Goal: Task Accomplishment & Management: Manage account settings

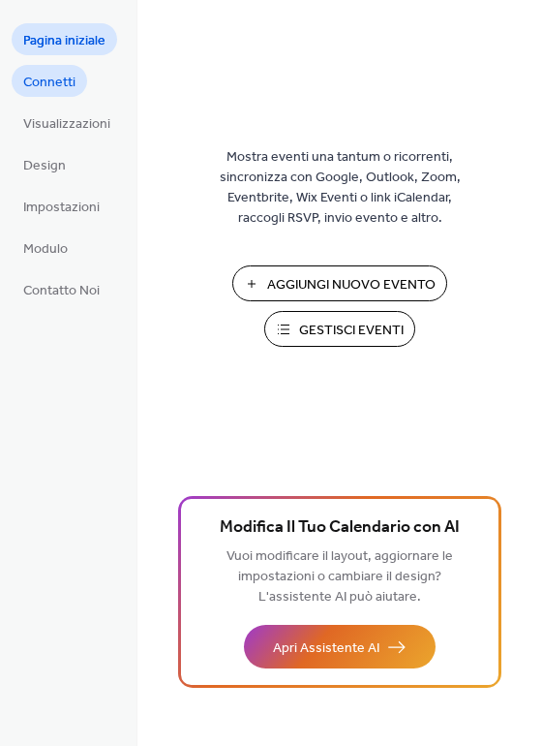
click at [60, 82] on span "Connetti" at bounding box center [49, 83] width 52 height 20
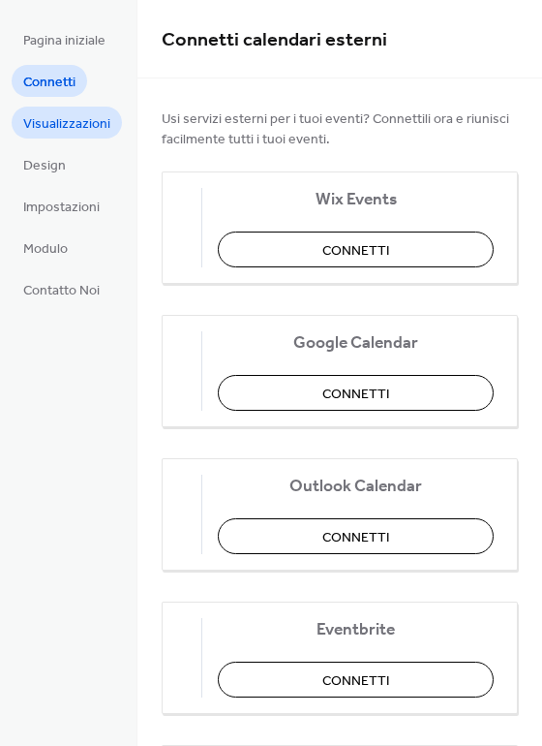
click at [67, 115] on span "Visualizzazioni" at bounding box center [66, 124] width 87 height 20
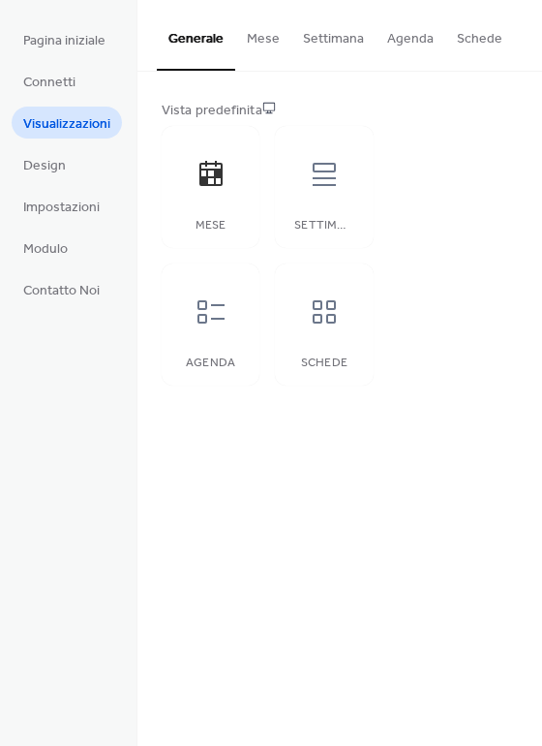
click at [75, 148] on li "Design" at bounding box center [45, 164] width 66 height 32
click at [74, 161] on link "Design" at bounding box center [45, 164] width 66 height 32
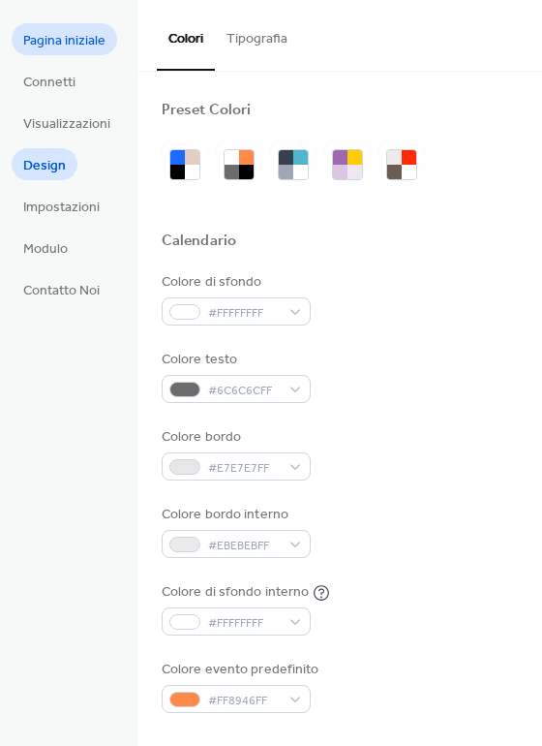
click at [101, 40] on span "Pagina iniziale" at bounding box center [64, 41] width 82 height 20
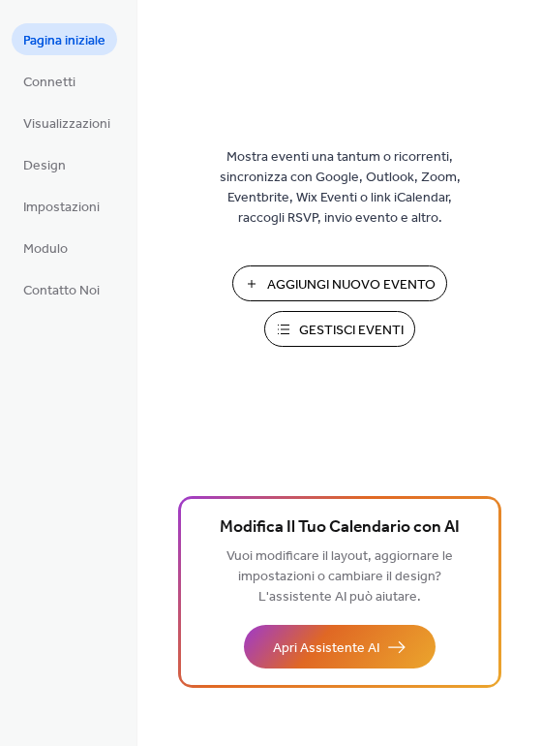
click at [318, 328] on span "Gestisci Eventi" at bounding box center [351, 330] width 105 height 20
click at [367, 329] on span "Gestisci Eventi" at bounding box center [351, 330] width 105 height 20
click at [303, 345] on button "Gestisci Eventi" at bounding box center [339, 329] width 151 height 36
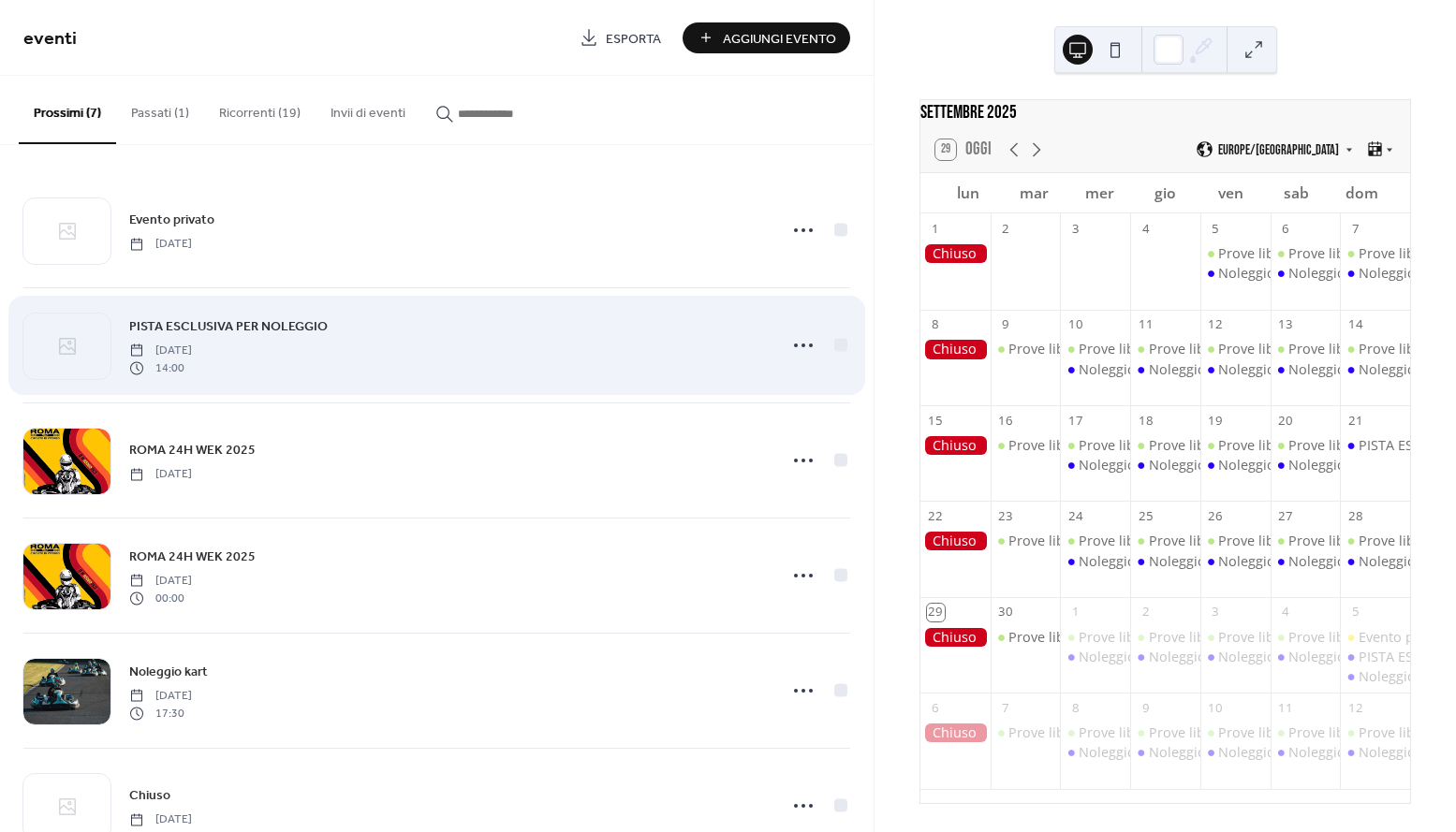
click at [323, 361] on div "PISTA ESCLUSIVA PER NOLEGGIO [DATE] 14:00" at bounding box center [448, 345] width 636 height 60
click at [228, 334] on span "PISTA ESCLUSIVA PER NOLEGGIO" at bounding box center [228, 327] width 198 height 19
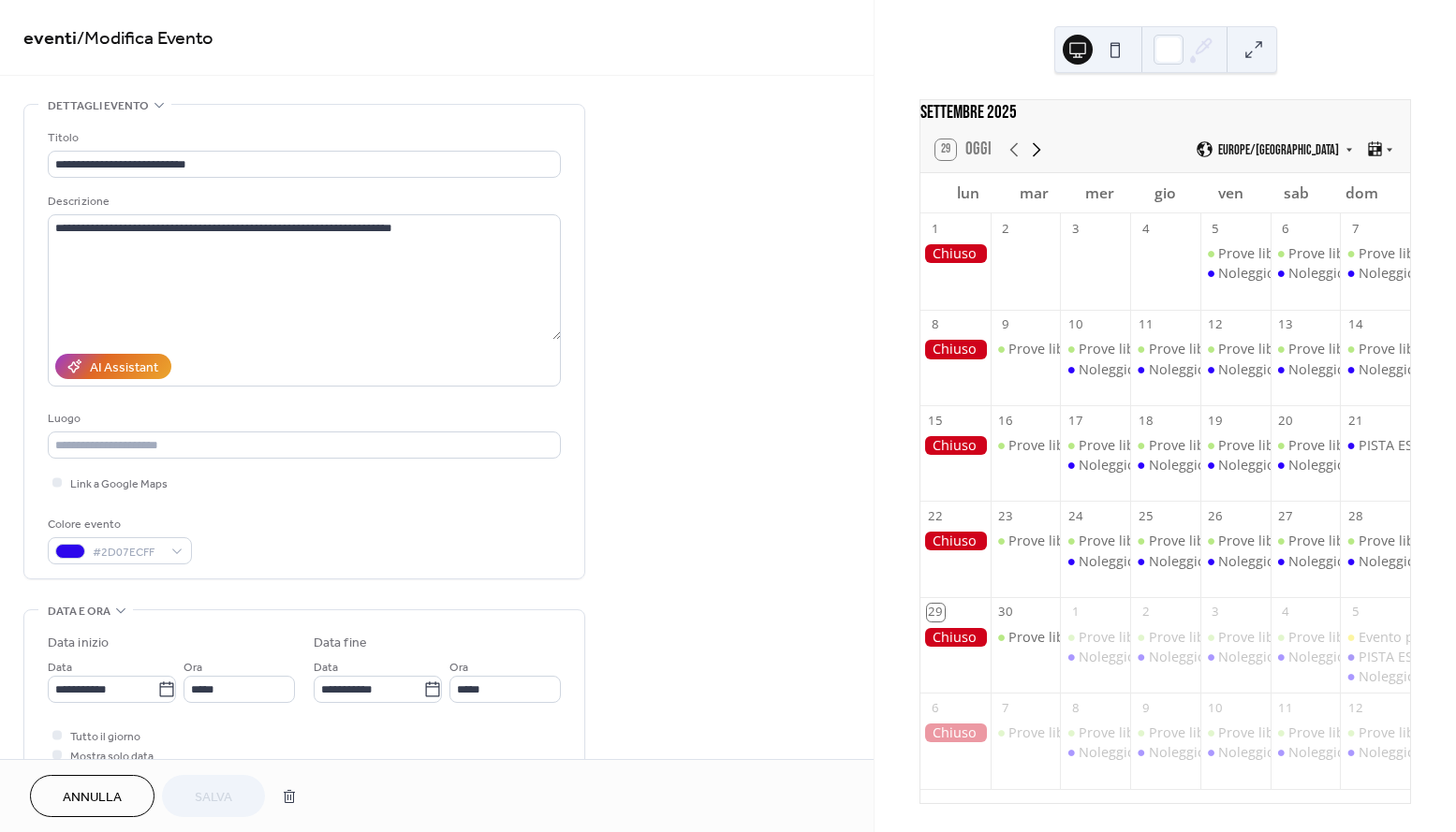
click at [1043, 154] on icon at bounding box center [1035, 149] width 22 height 22
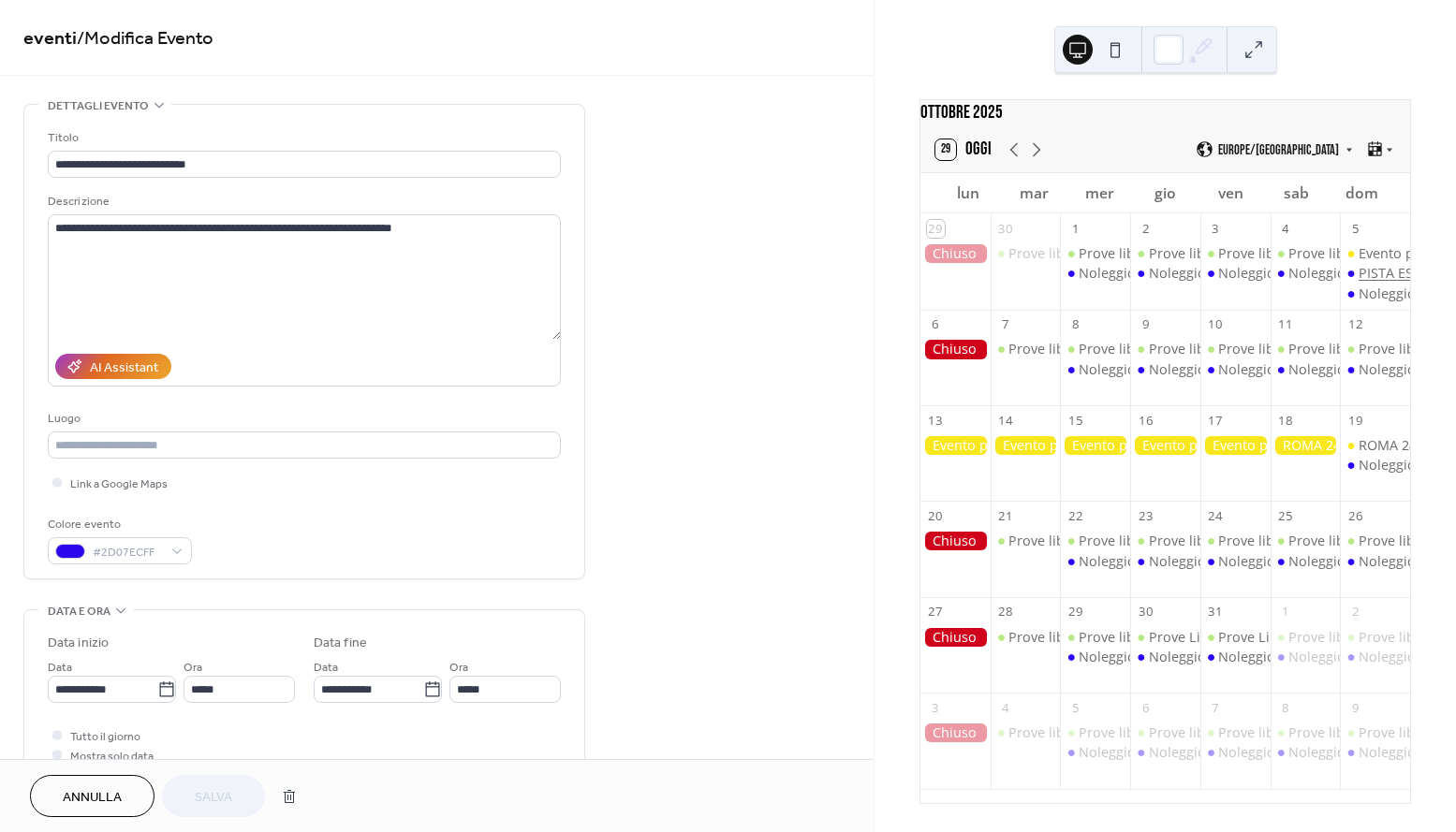
click at [1358, 282] on div "PISTA ESCLUSIVA PER NOLEGGIO" at bounding box center [1462, 273] width 208 height 18
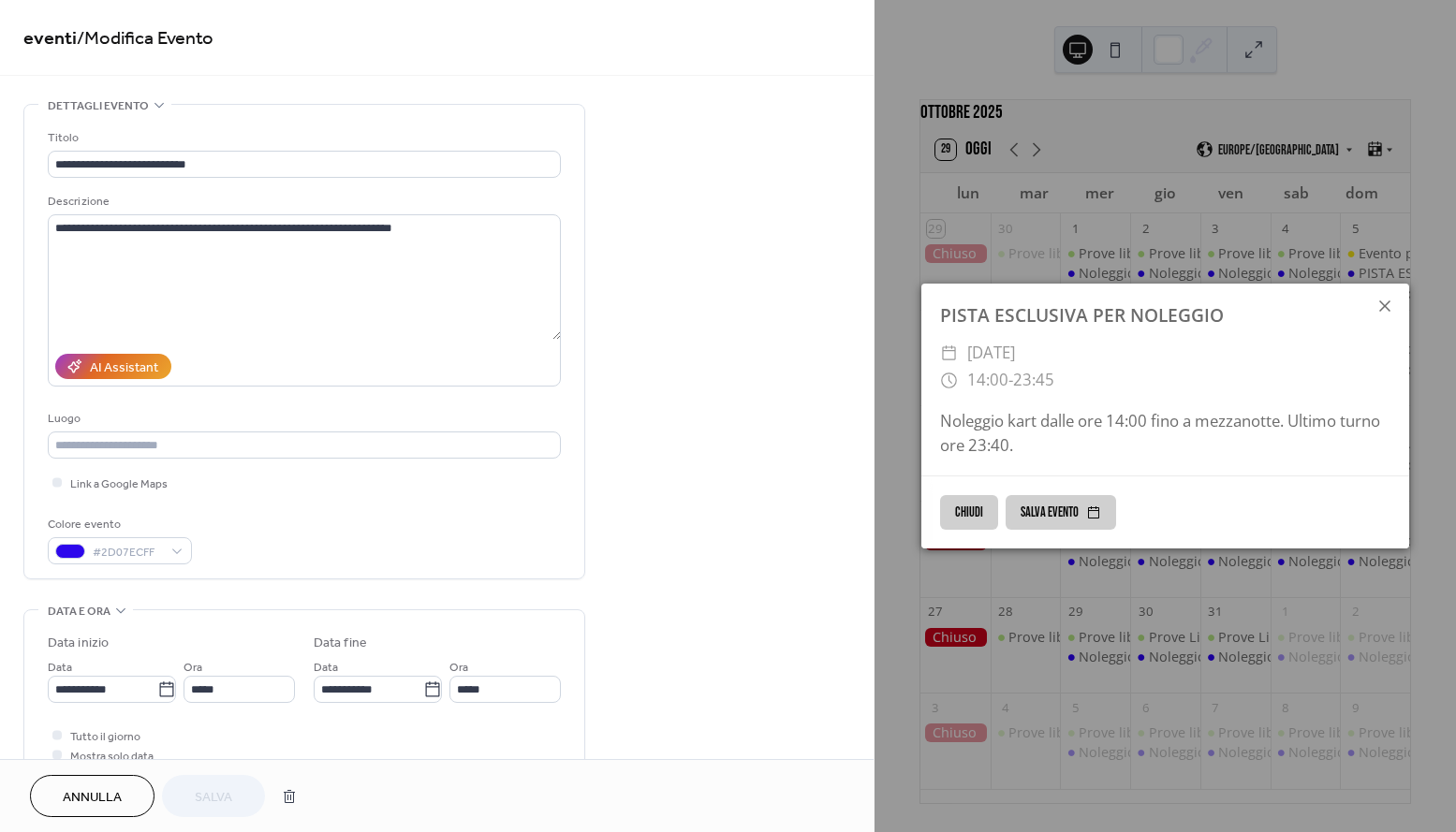
click at [1385, 298] on icon at bounding box center [1383, 305] width 22 height 22
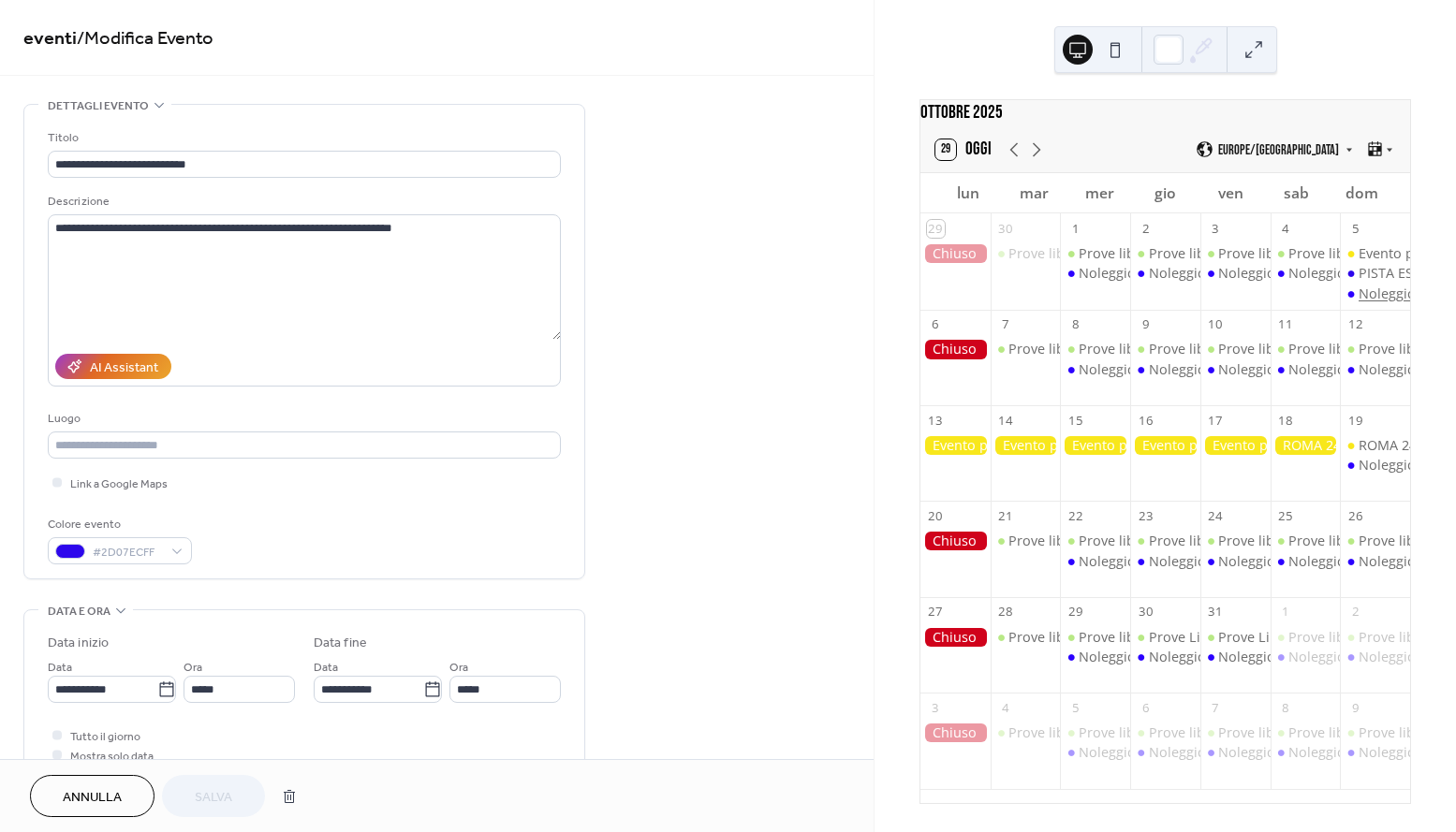
click at [1358, 303] on div "Noleggio kart" at bounding box center [1401, 293] width 86 height 18
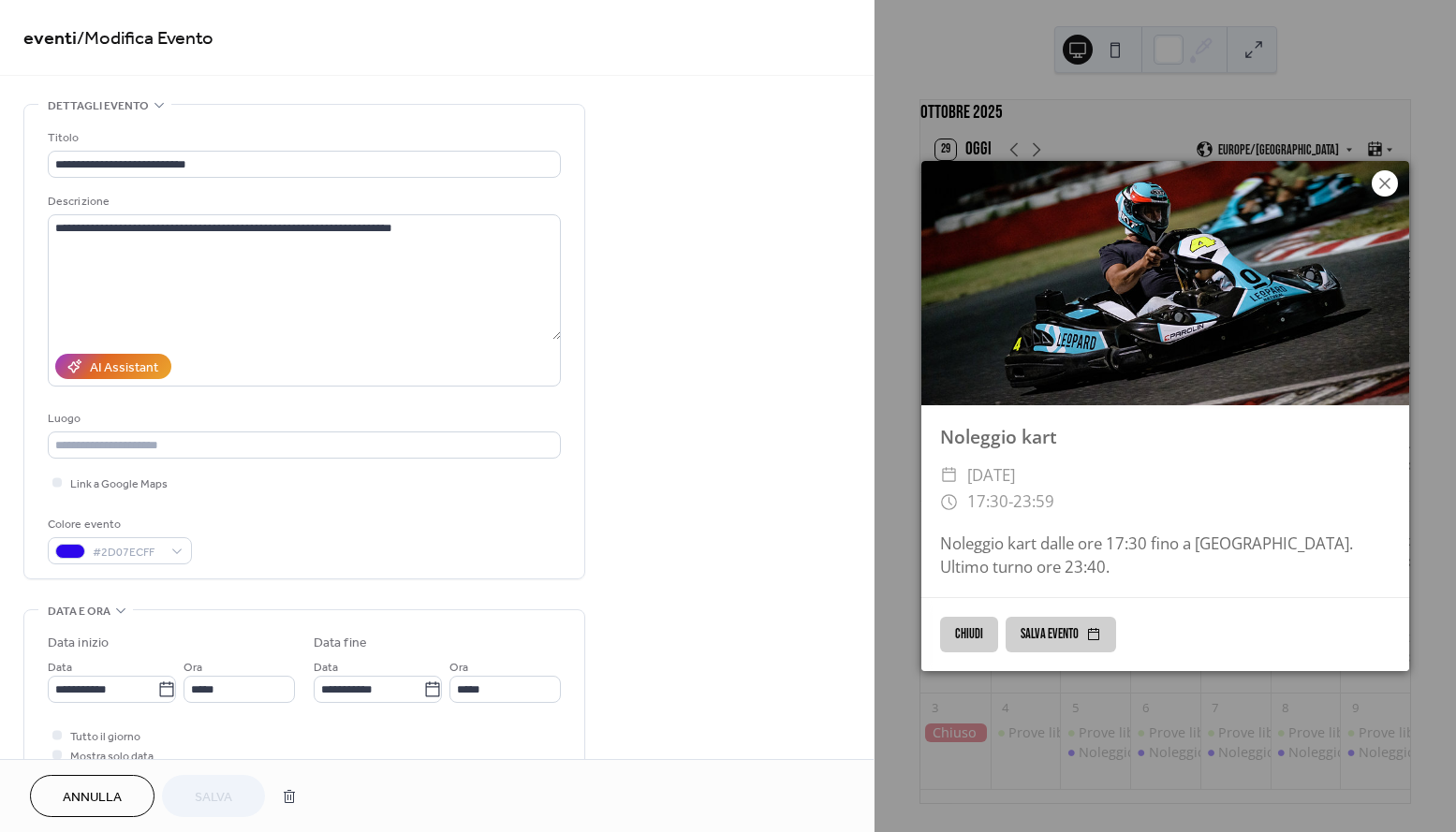
click at [1382, 183] on icon at bounding box center [1383, 183] width 22 height 22
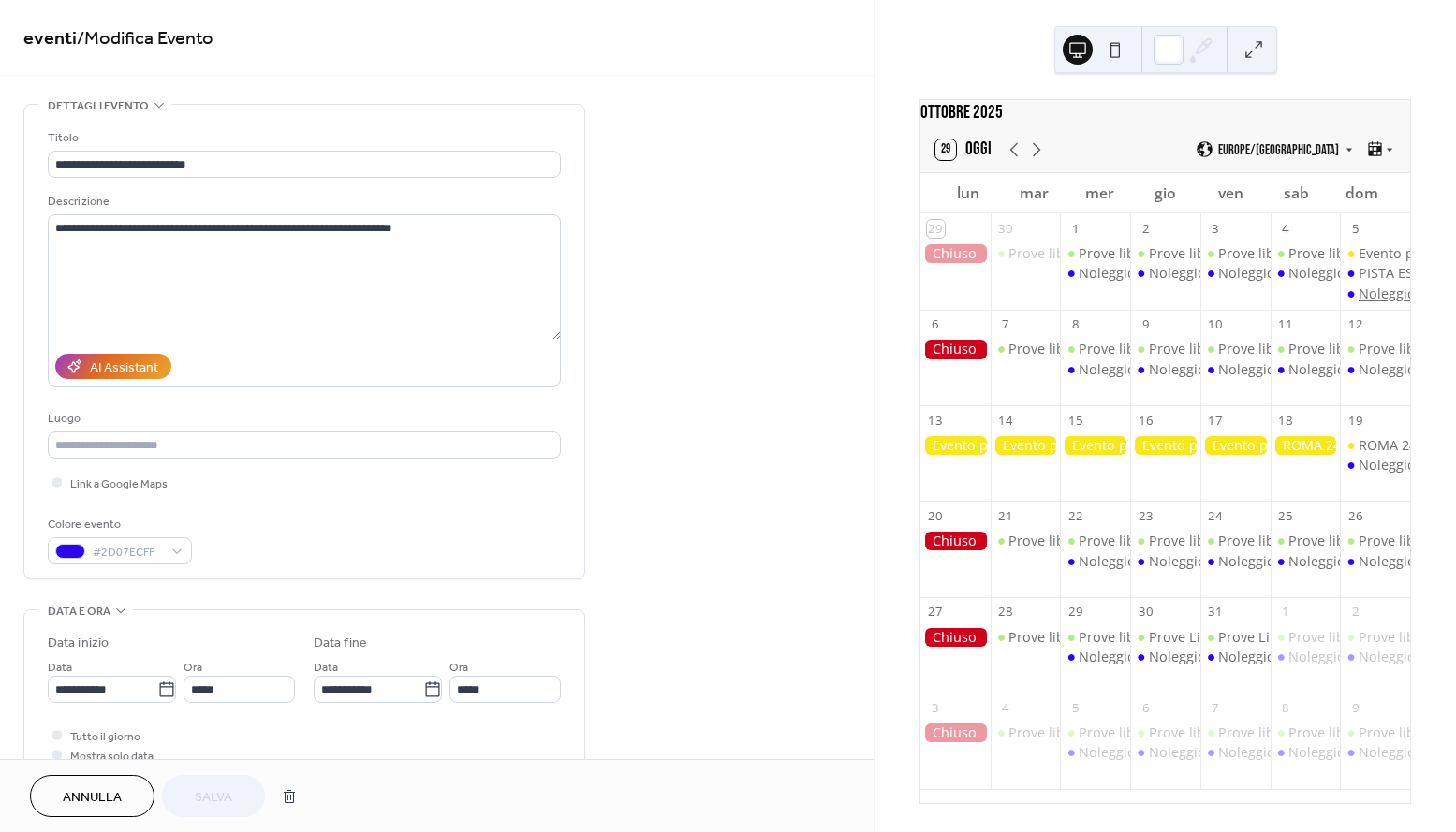
click at [1360, 303] on div "Noleggio kart" at bounding box center [1401, 293] width 86 height 18
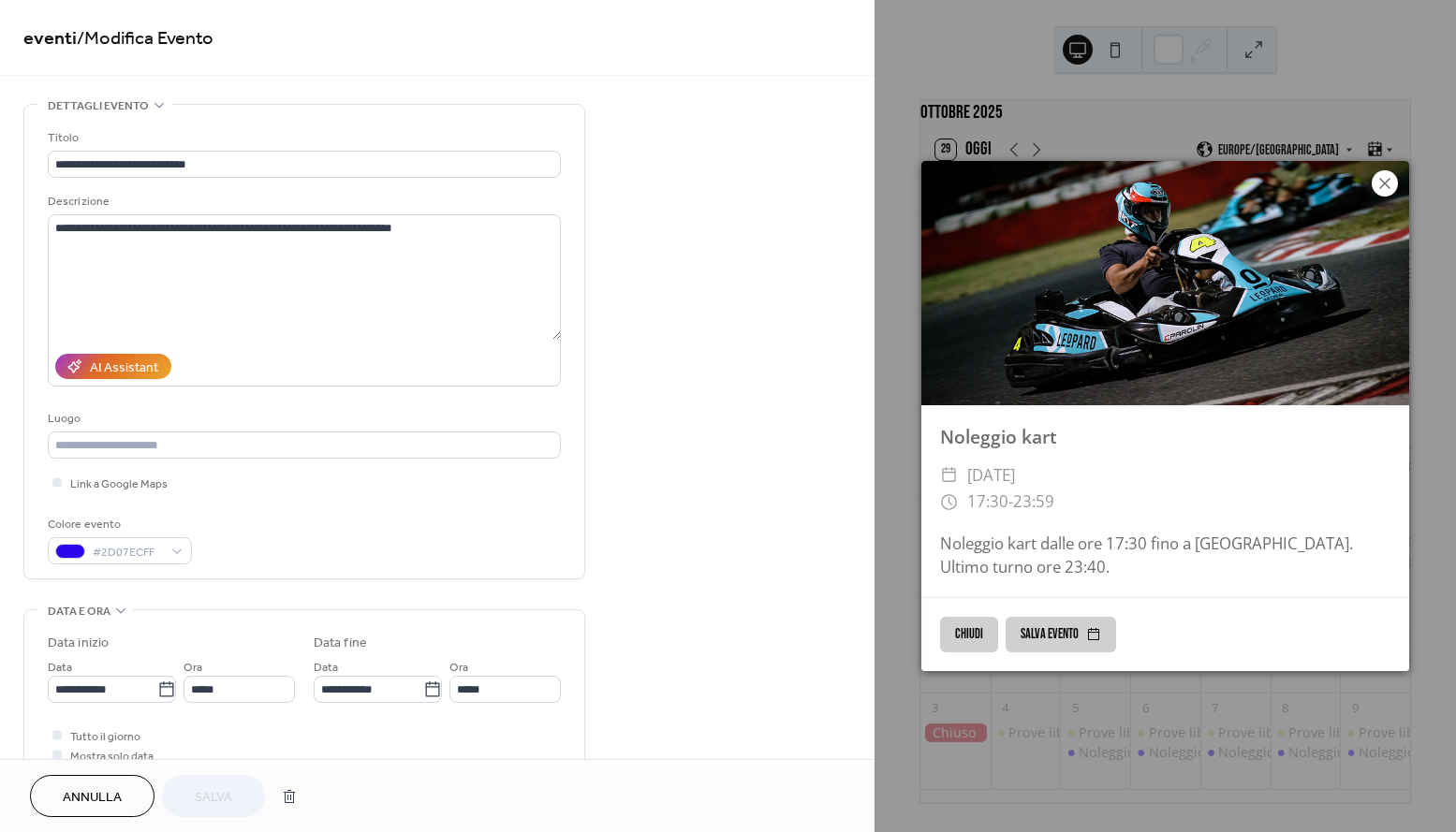
click at [1379, 189] on icon at bounding box center [1383, 183] width 22 height 22
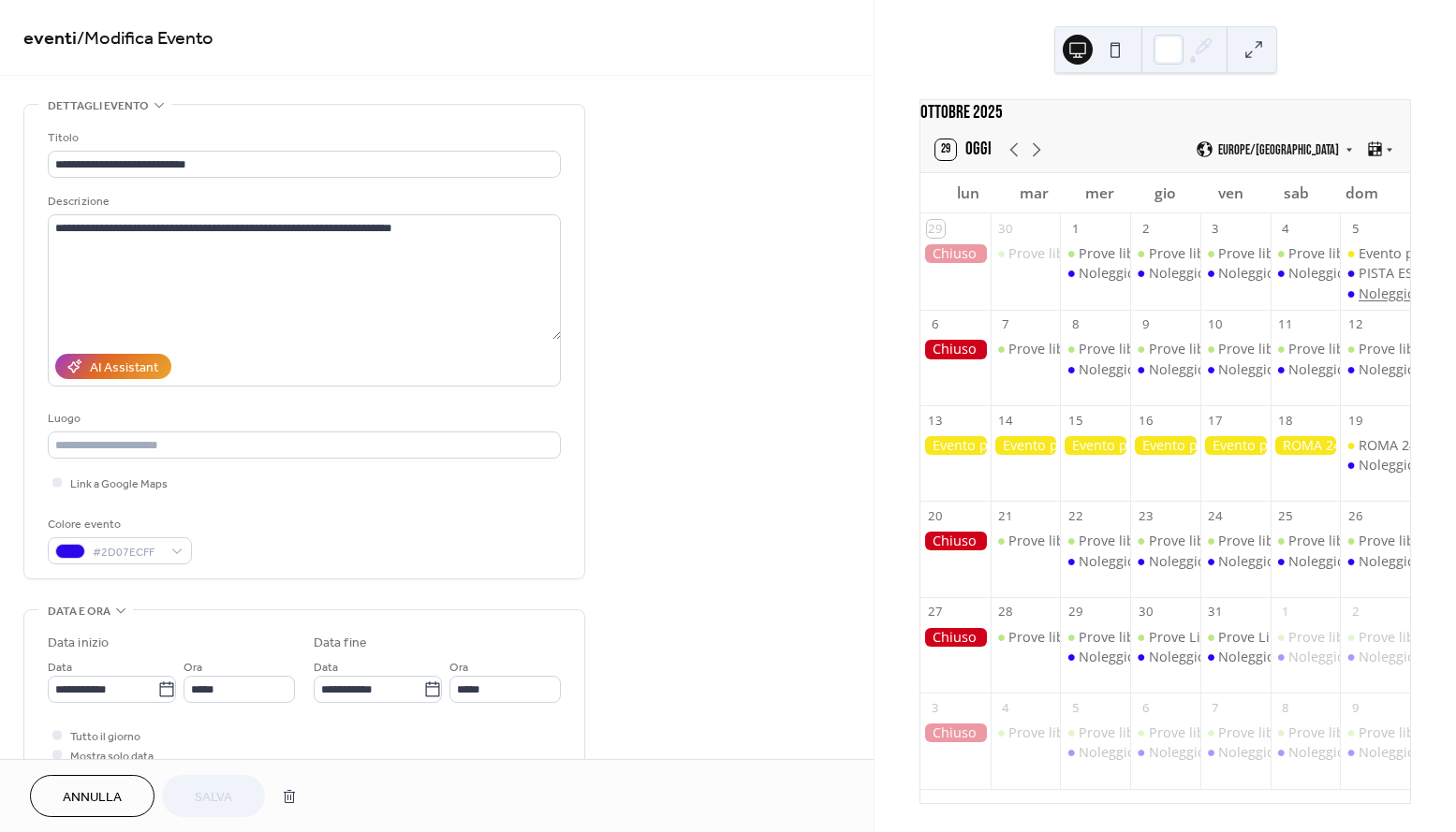
click at [1358, 303] on div "Noleggio kart" at bounding box center [1401, 293] width 86 height 18
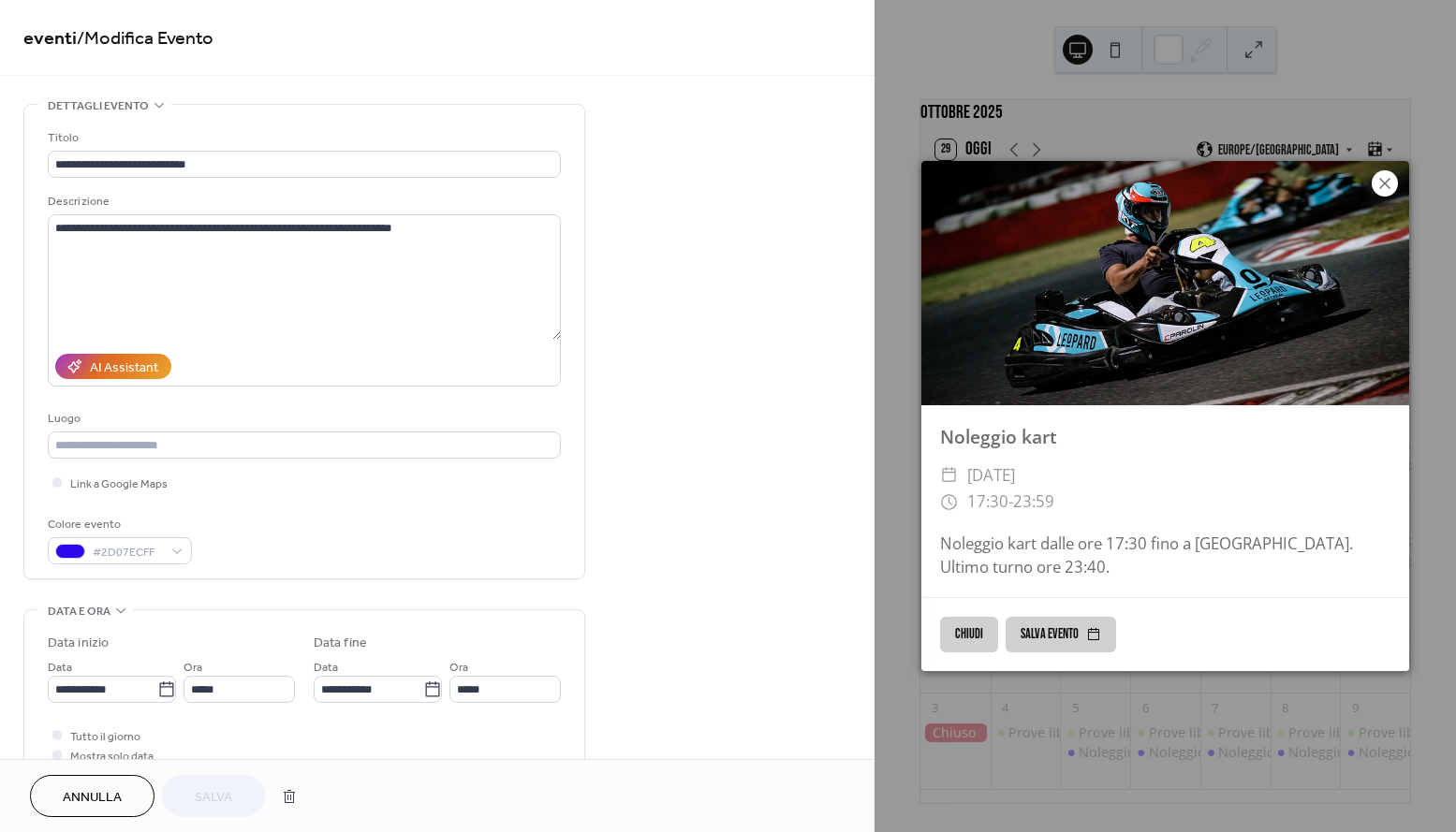
click at [1377, 191] on icon at bounding box center [1383, 183] width 22 height 22
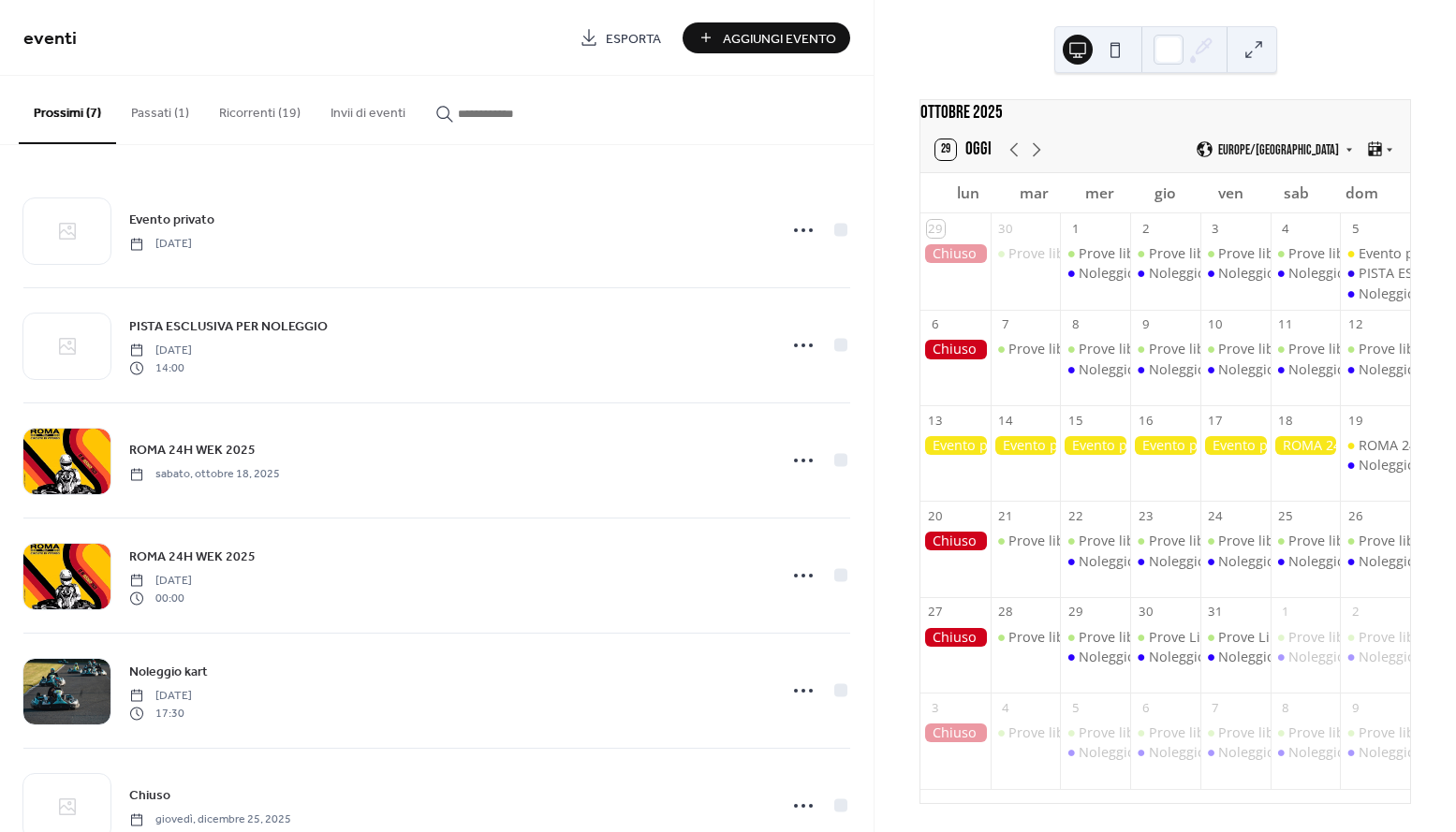
click at [172, 118] on button "Passati (1)" at bounding box center [160, 108] width 88 height 67
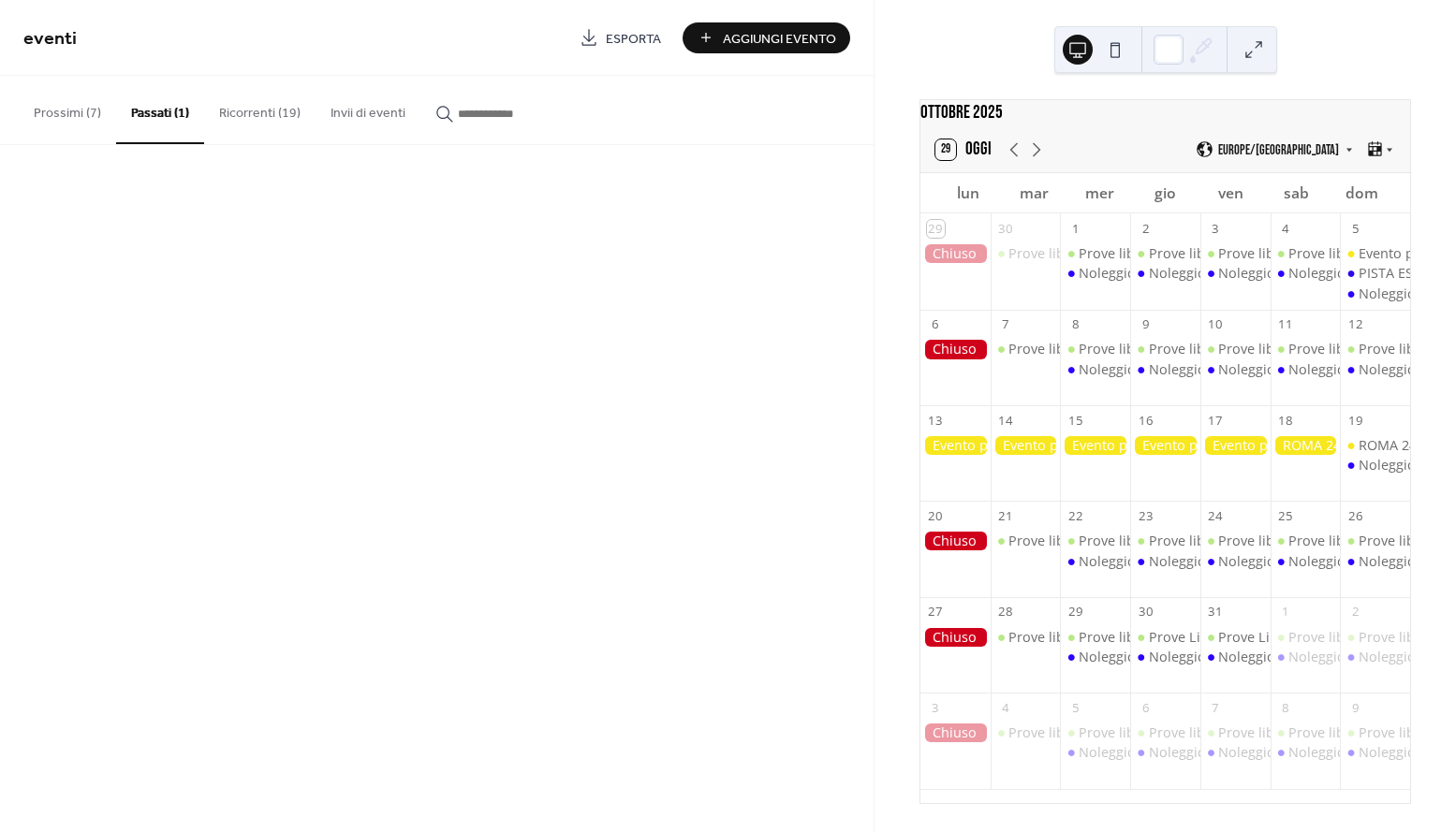
click at [244, 118] on button "Ricorrenti (19)" at bounding box center [259, 108] width 111 height 67
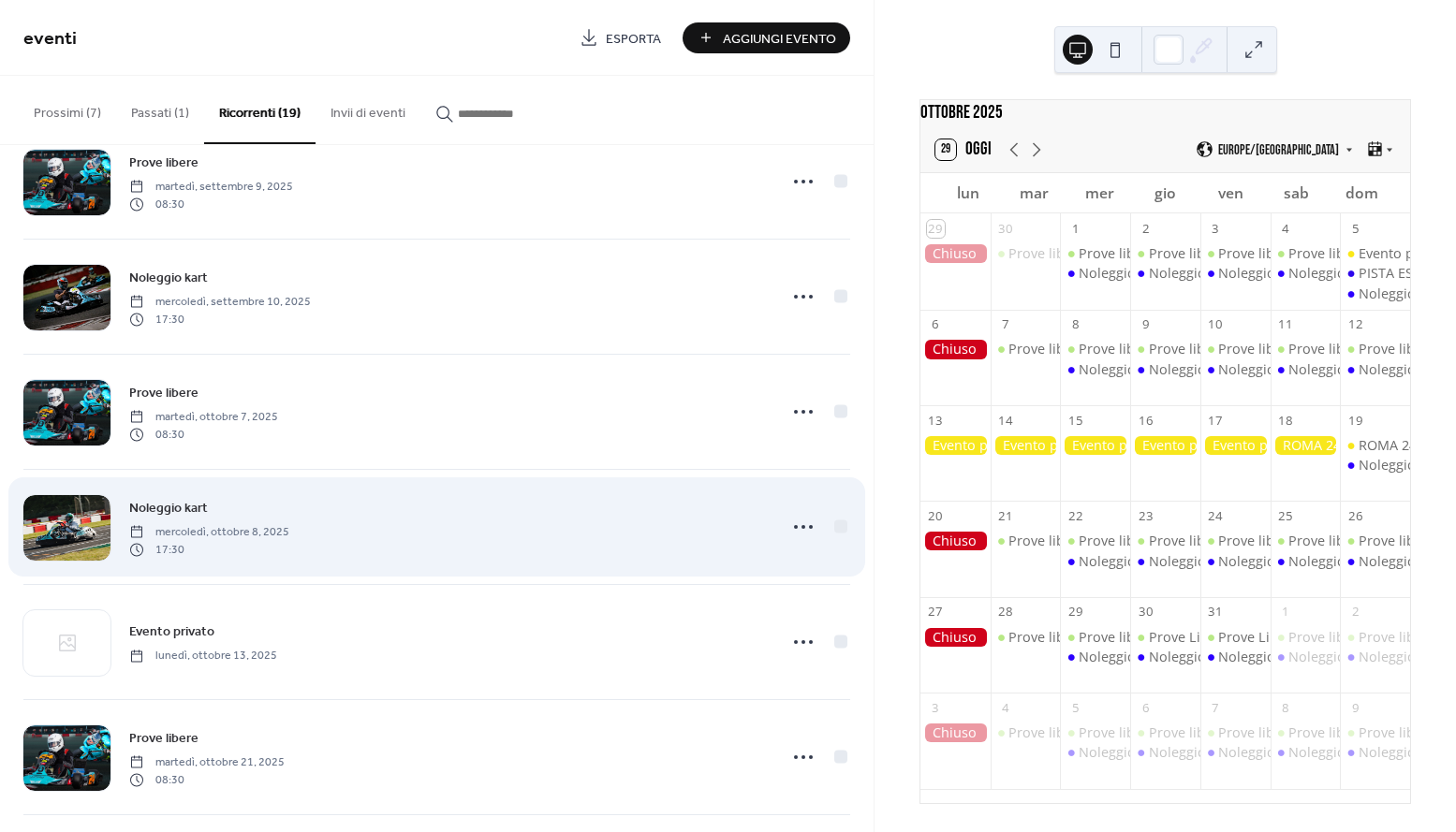
scroll to position [384, 0]
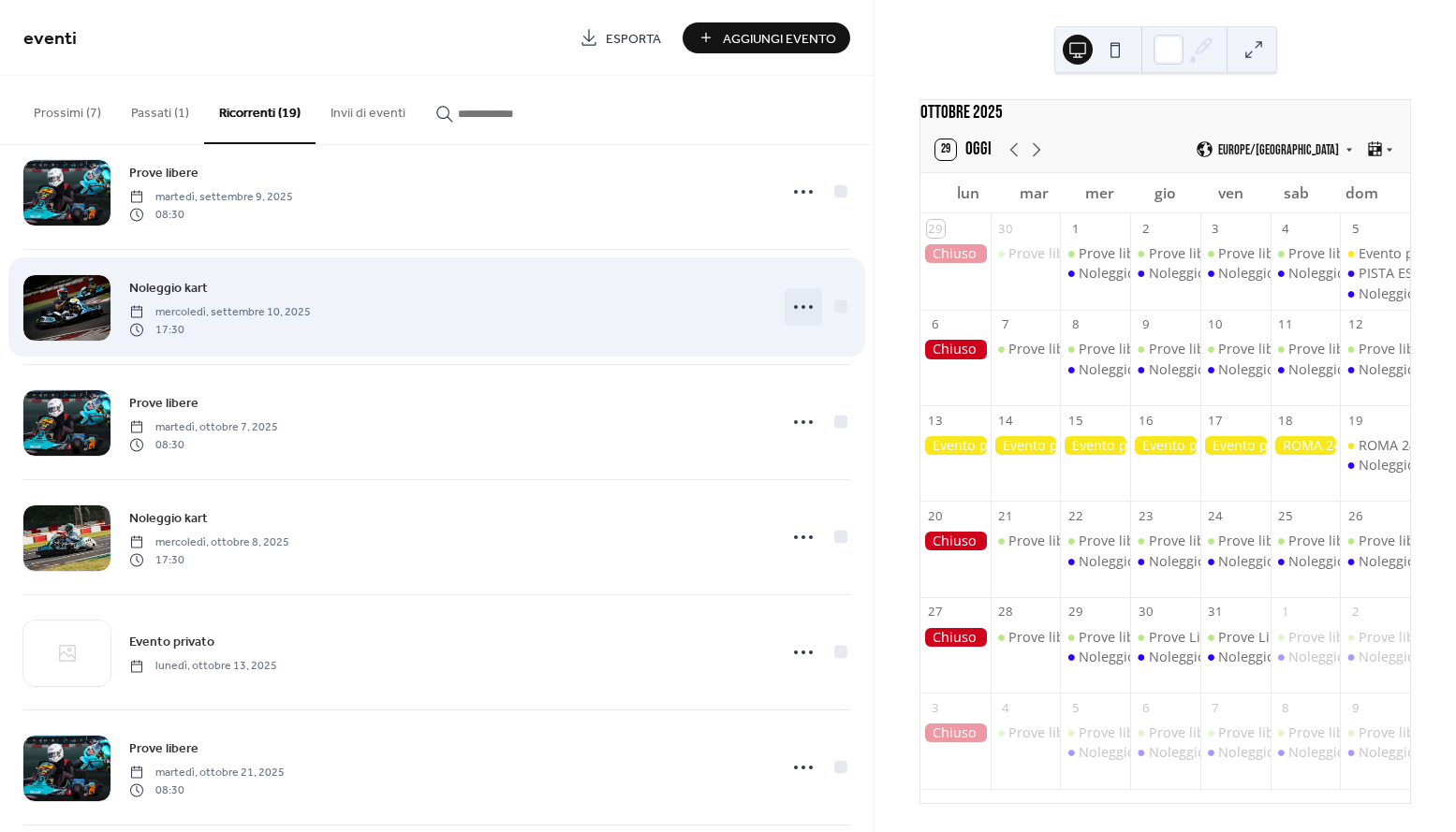
click at [795, 310] on icon at bounding box center [802, 306] width 30 height 30
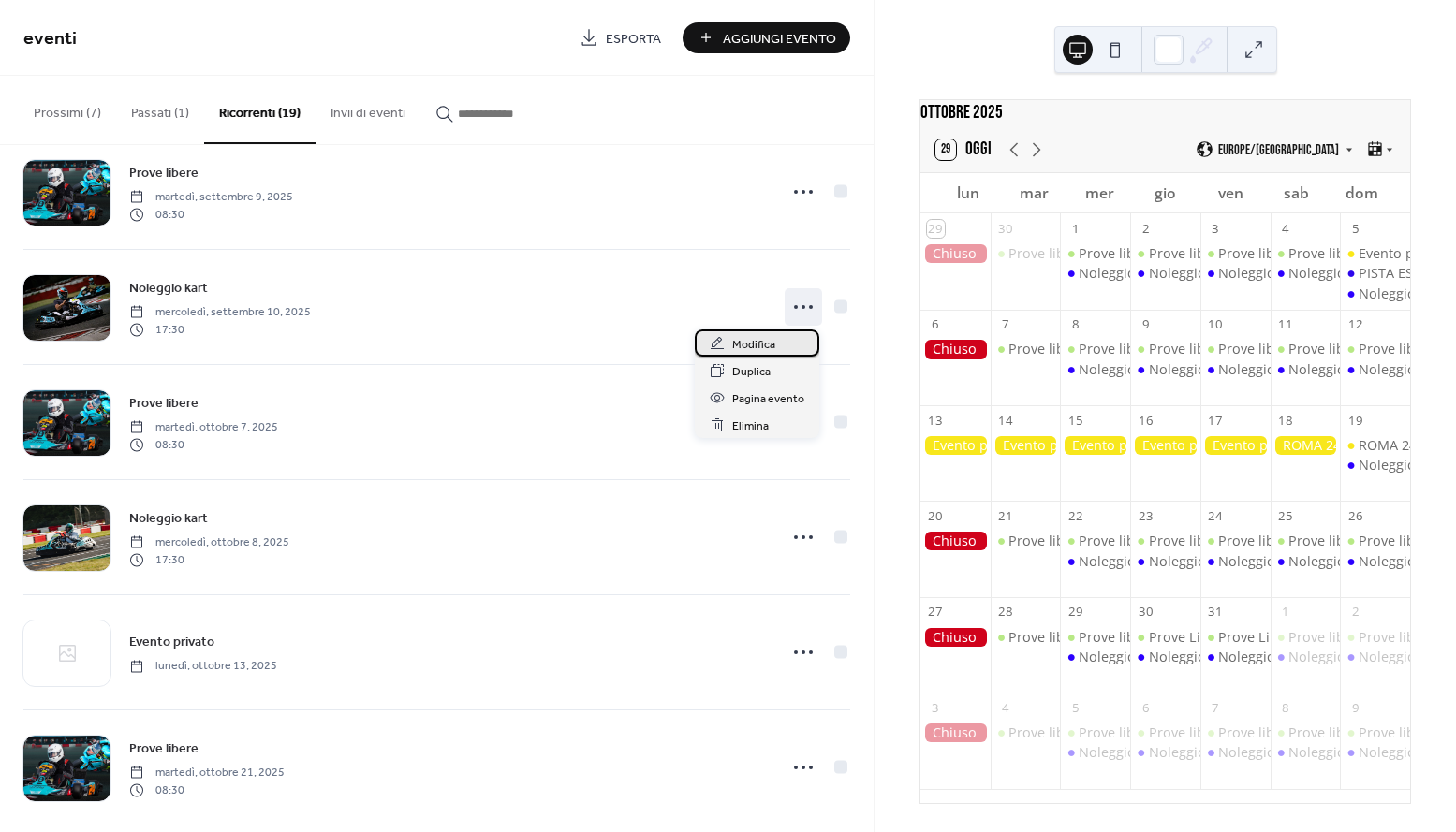
click at [771, 345] on span "Modifica" at bounding box center [753, 345] width 44 height 19
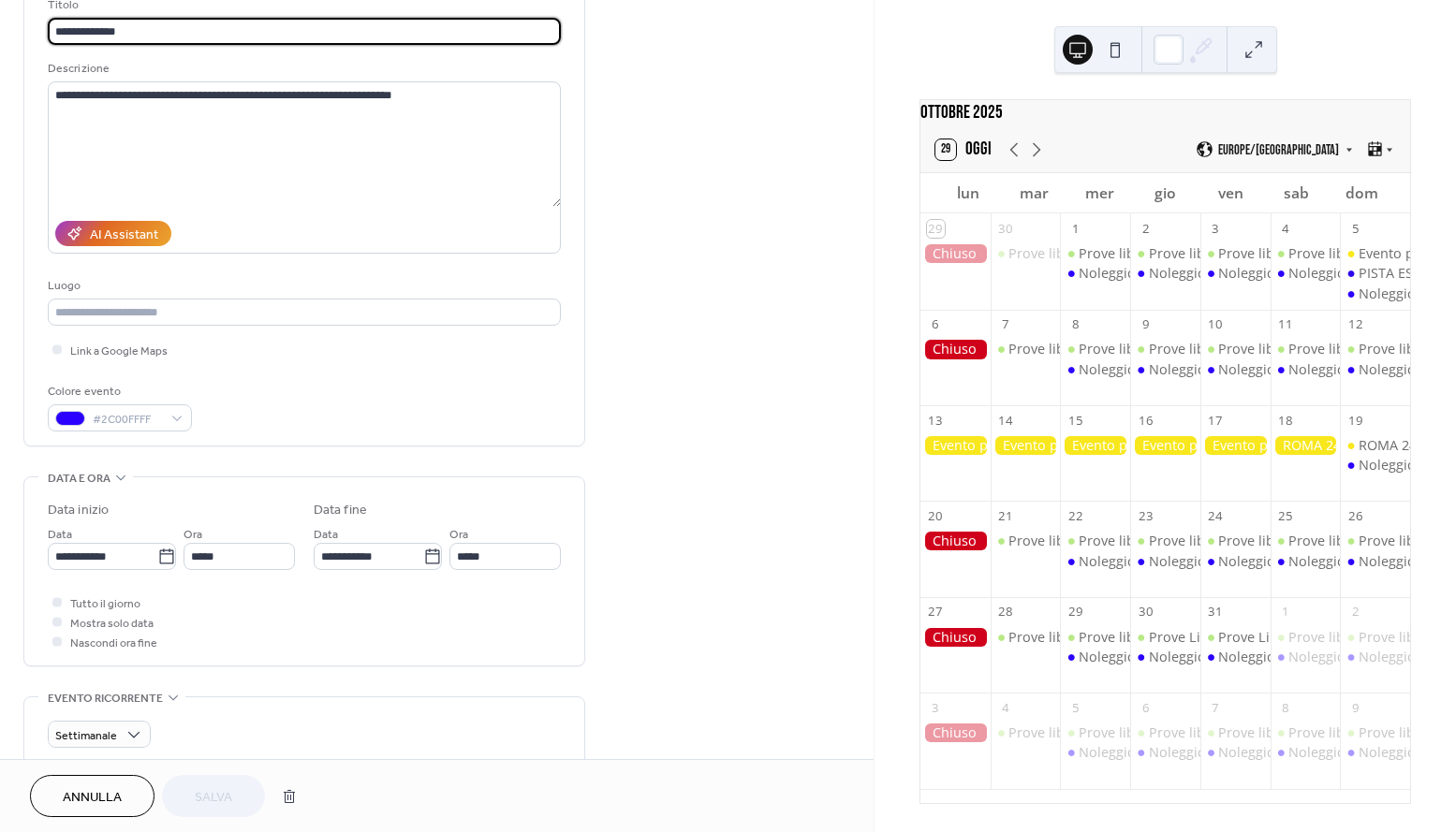
scroll to position [156, 0]
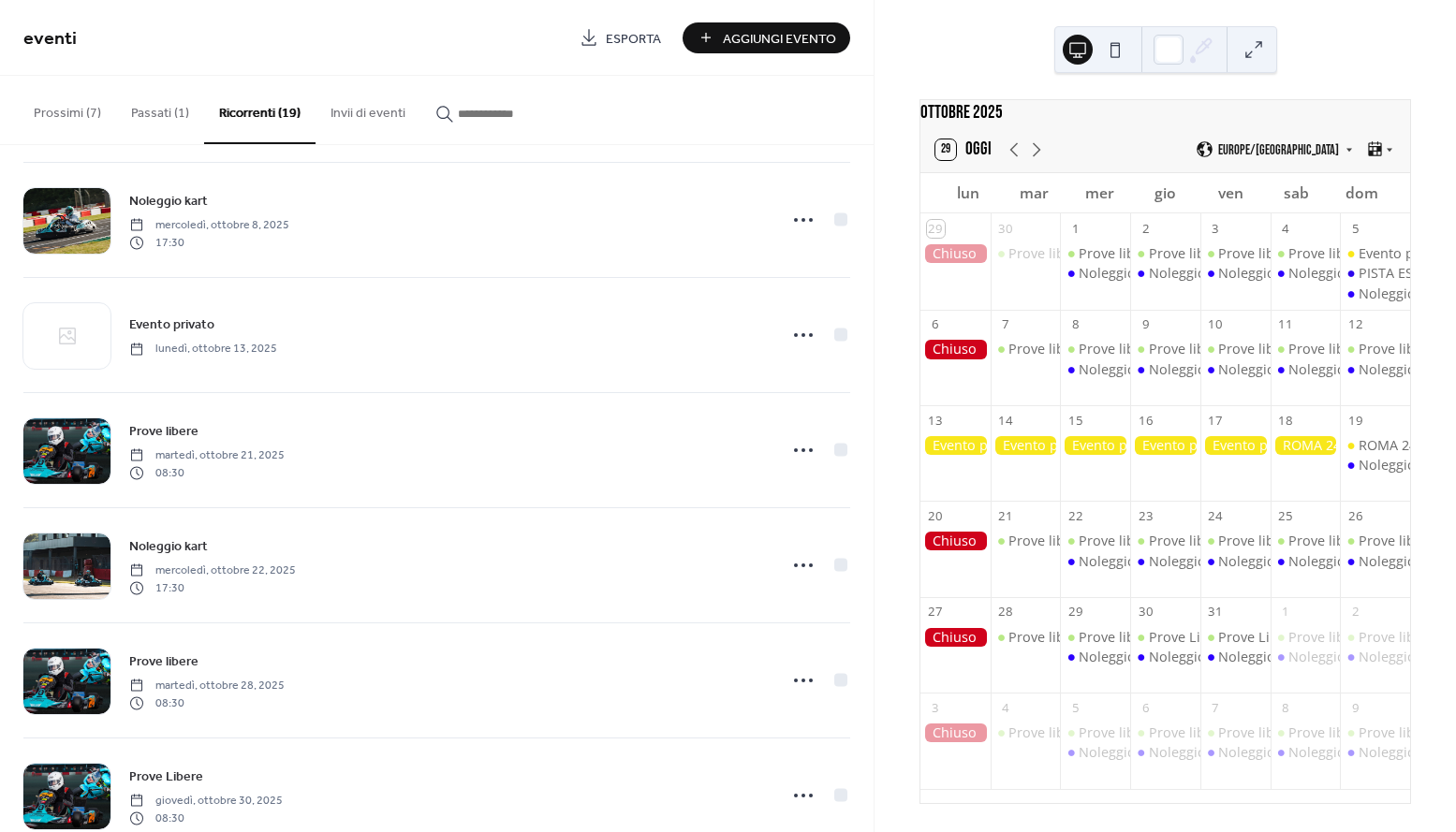
scroll to position [730, 0]
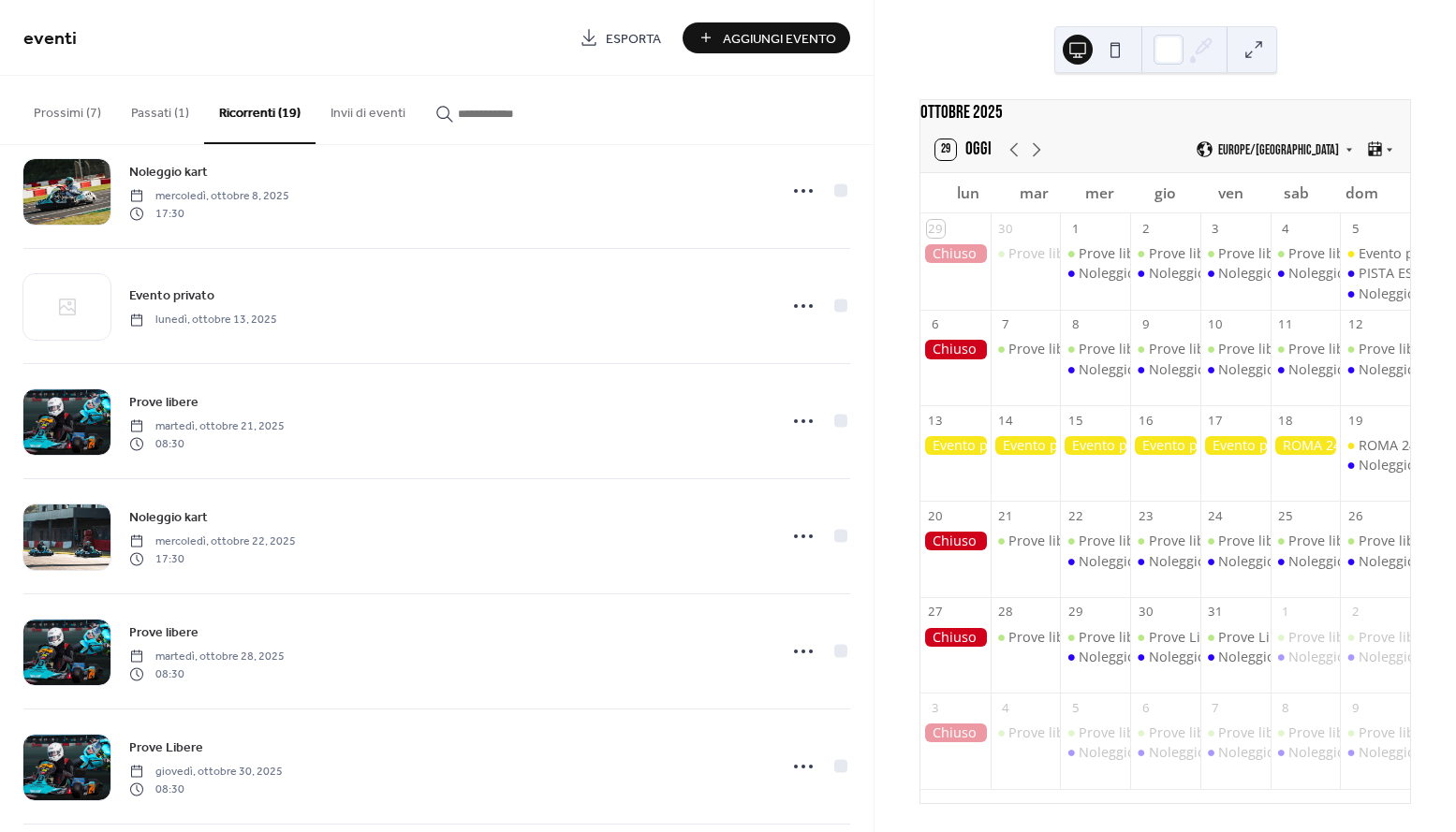
click at [172, 108] on button "Passati (1)" at bounding box center [160, 108] width 88 height 67
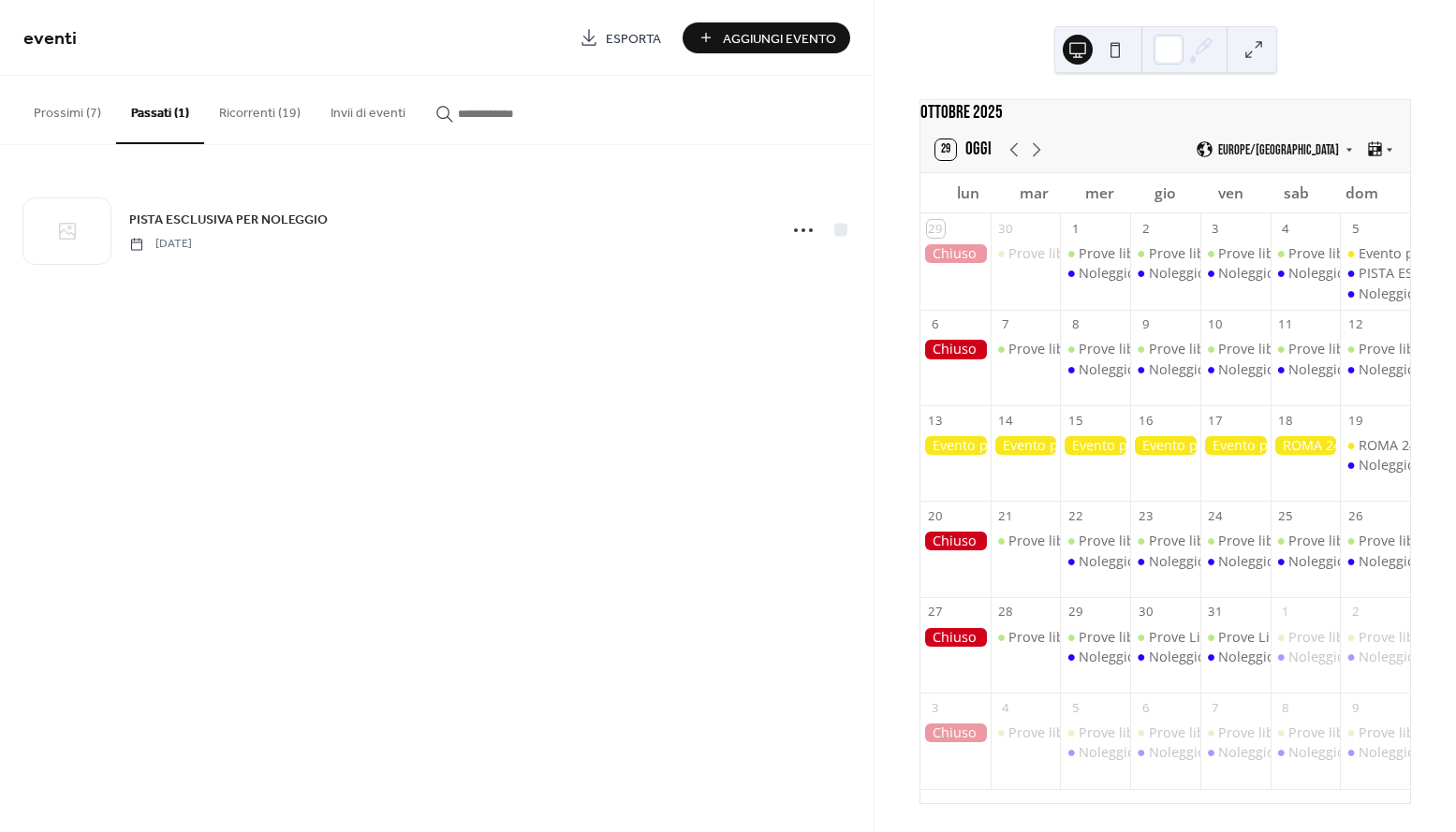
click at [66, 114] on button "Prossimi (7)" at bounding box center [67, 108] width 98 height 67
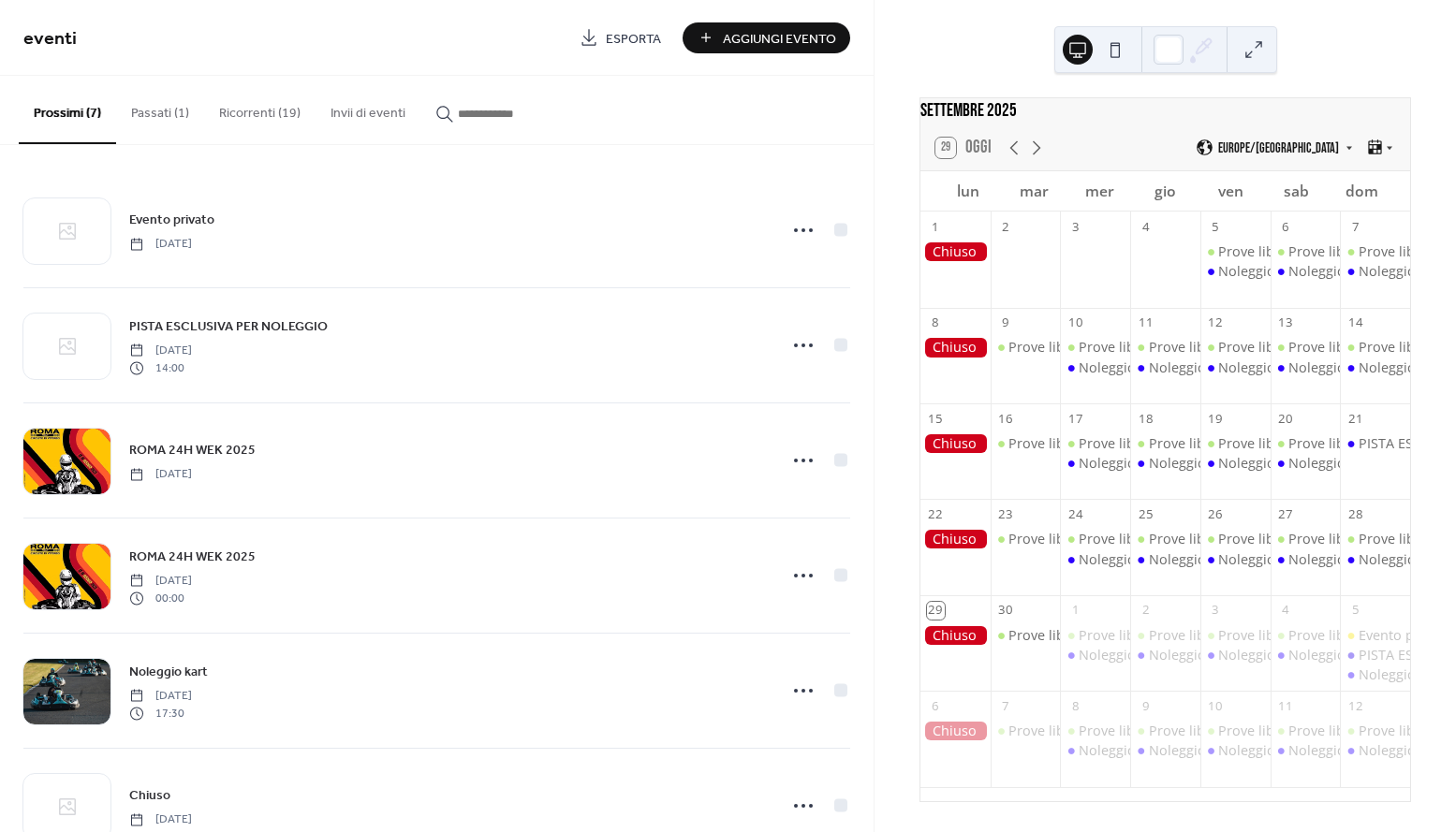
click at [135, 100] on button "Passati (1)" at bounding box center [160, 108] width 88 height 67
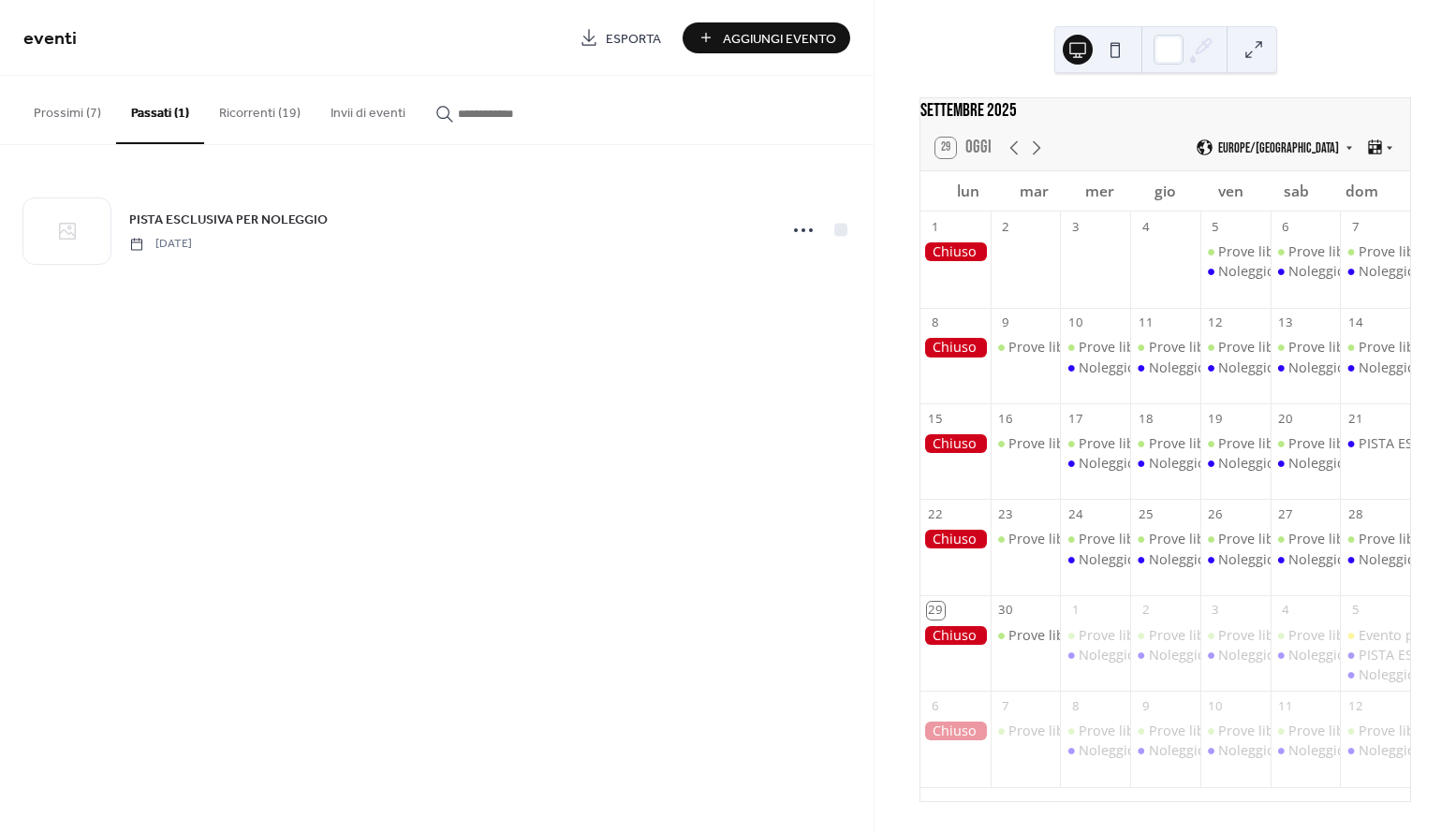
click at [224, 118] on button "Ricorrenti (19)" at bounding box center [259, 108] width 111 height 67
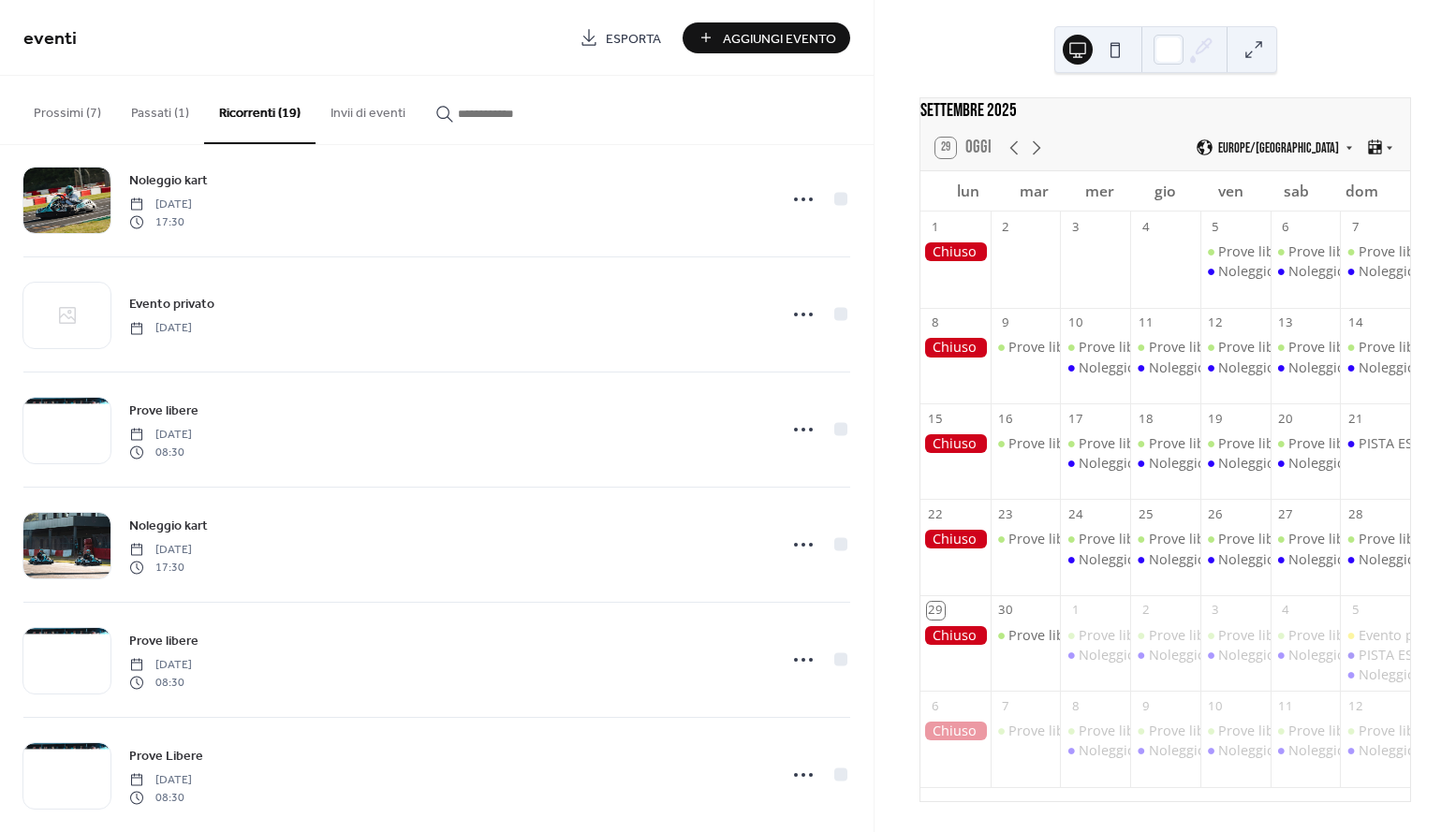
scroll to position [723, 0]
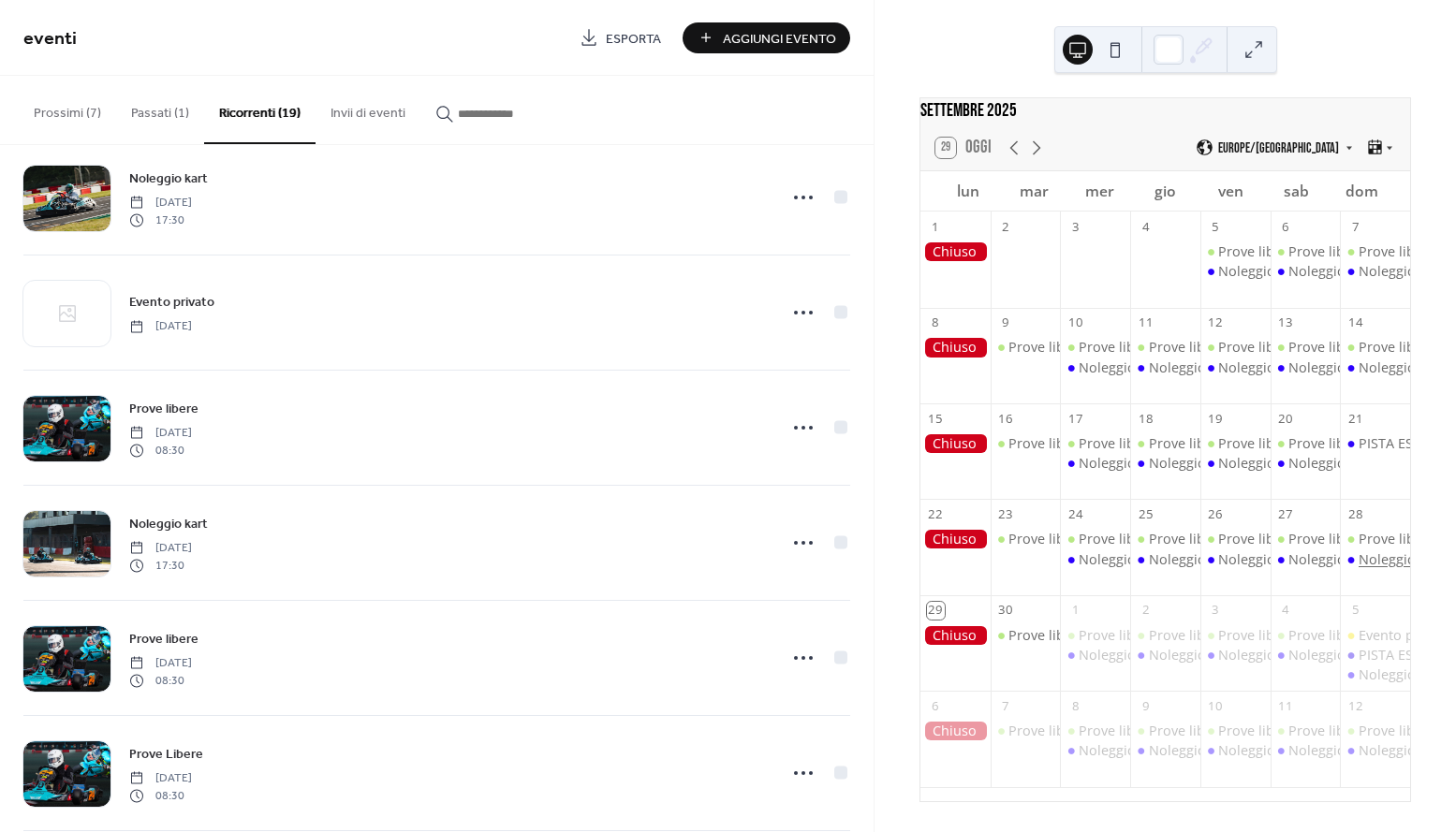
click at [1358, 563] on div "Noleggio kart" at bounding box center [1401, 559] width 86 height 18
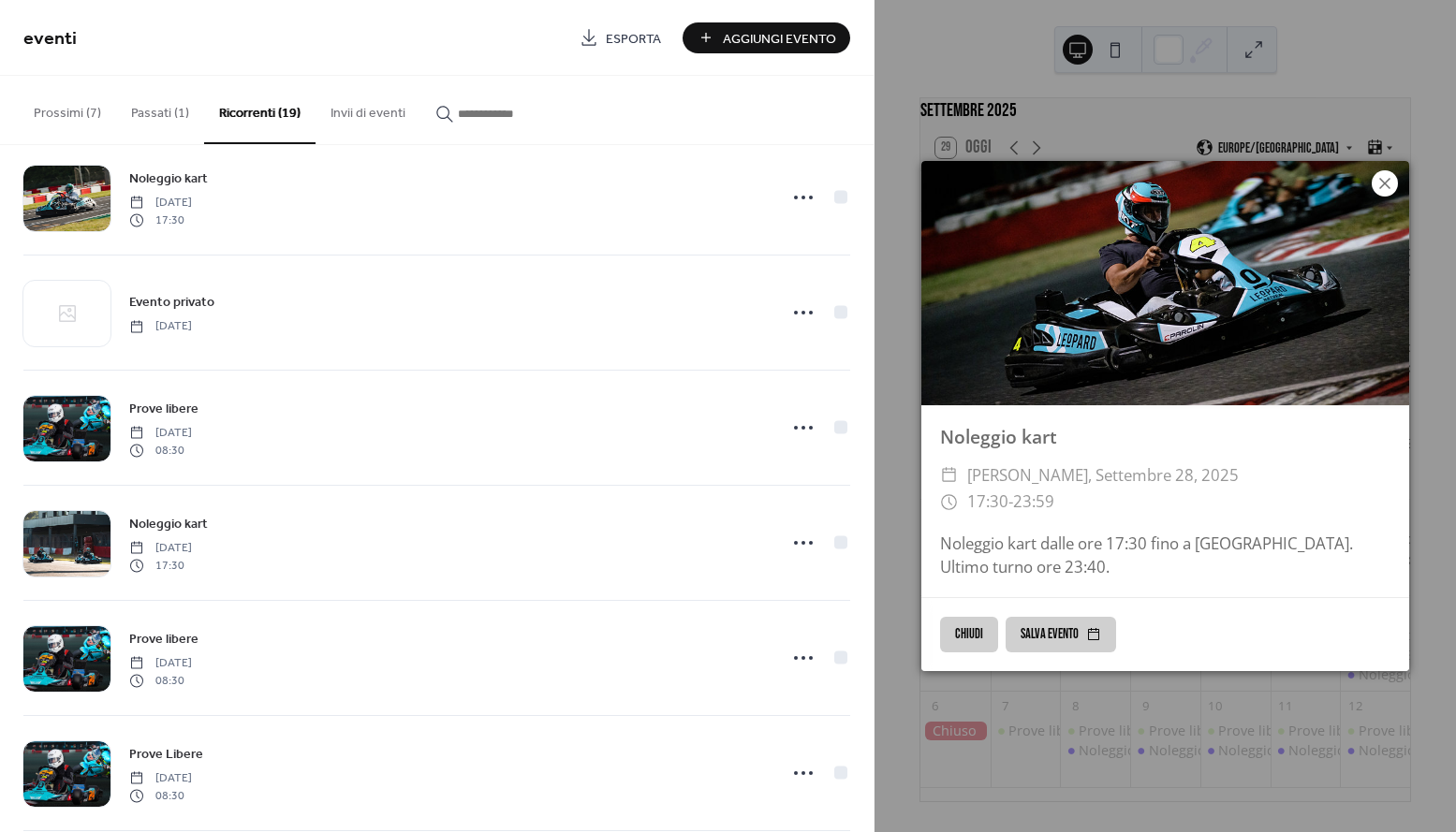
click at [1383, 177] on icon at bounding box center [1383, 183] width 22 height 22
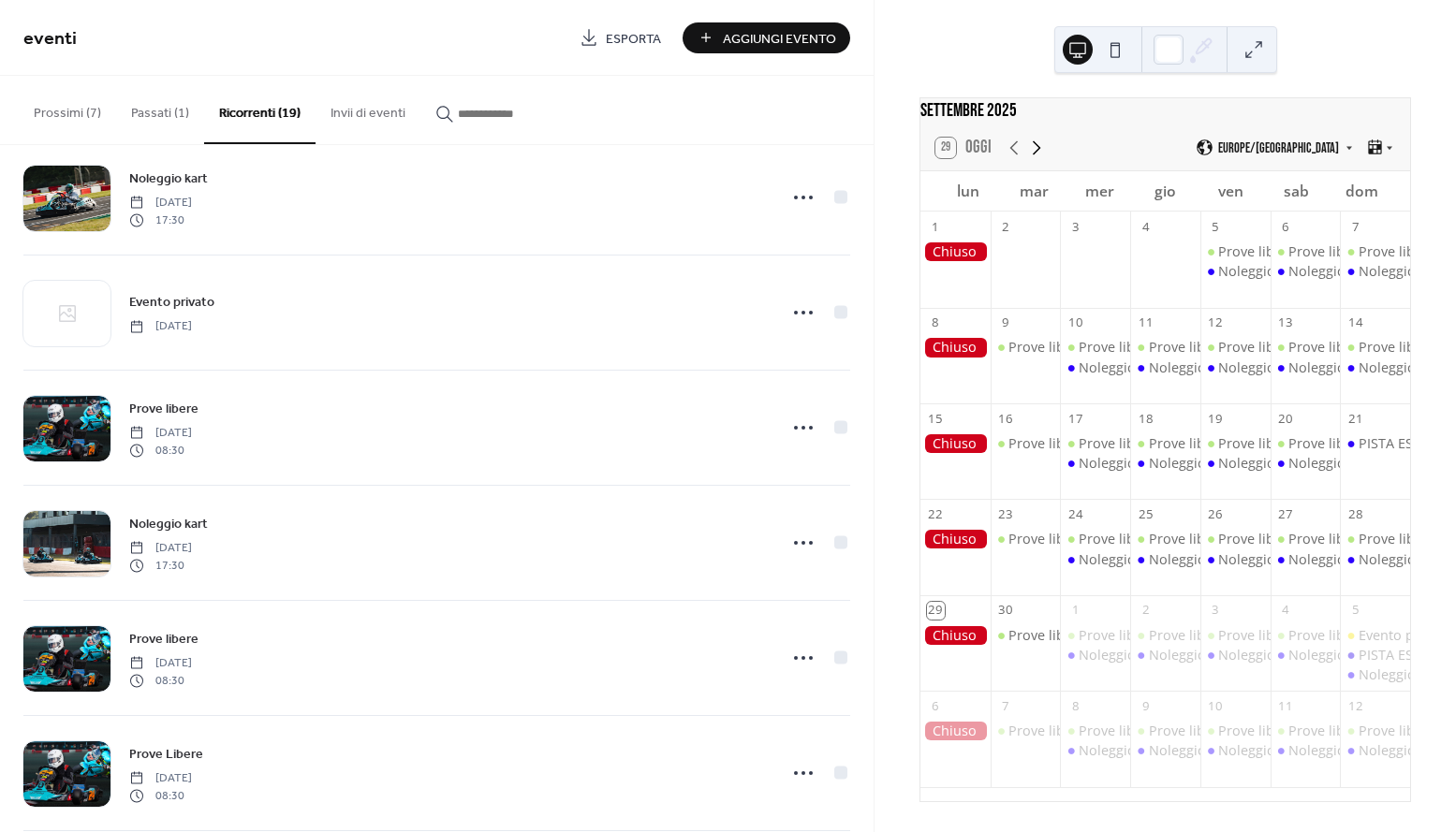
click at [1036, 137] on icon at bounding box center [1035, 147] width 22 height 22
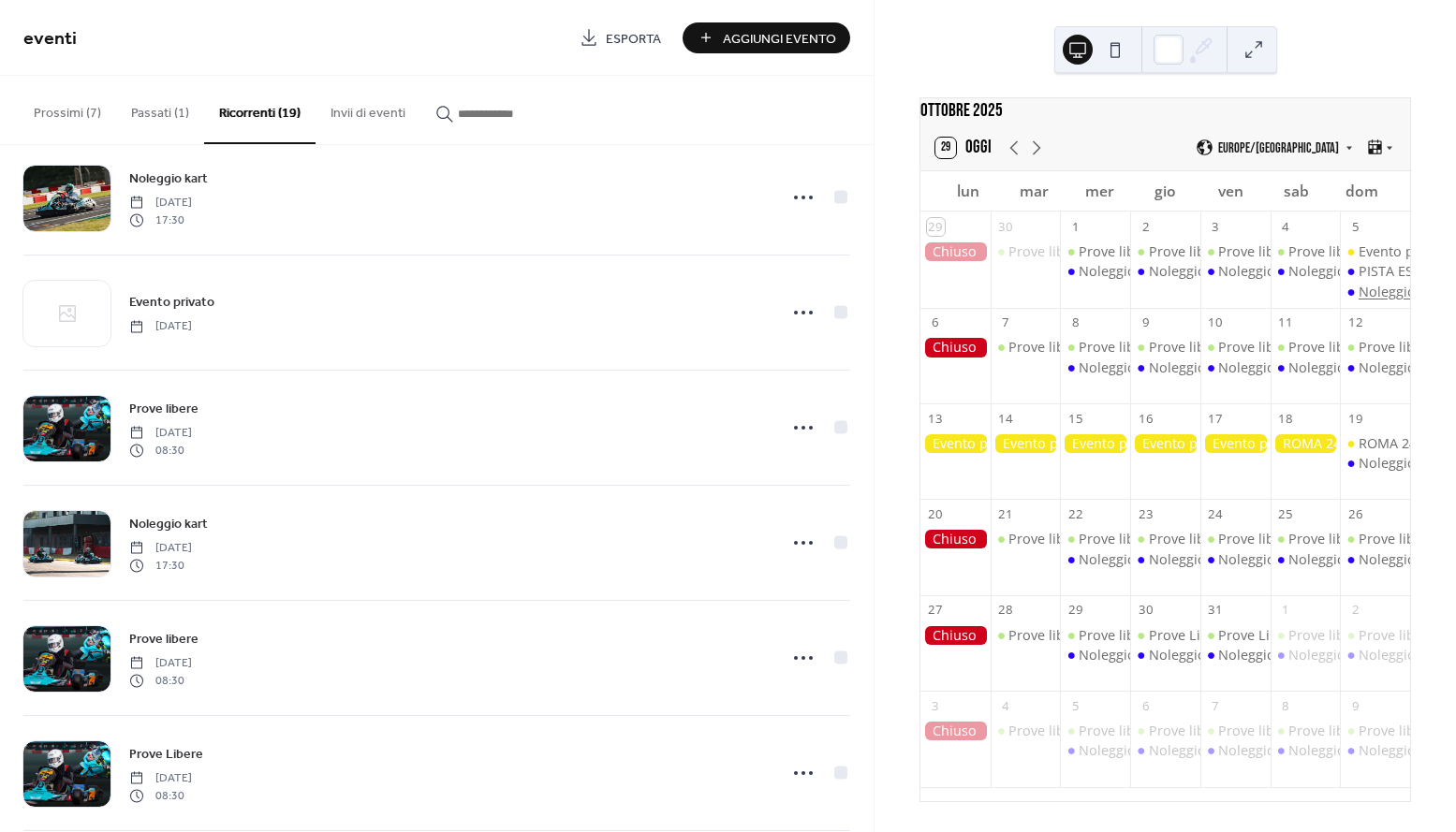
click at [1358, 291] on div "Noleggio kart" at bounding box center [1401, 291] width 86 height 18
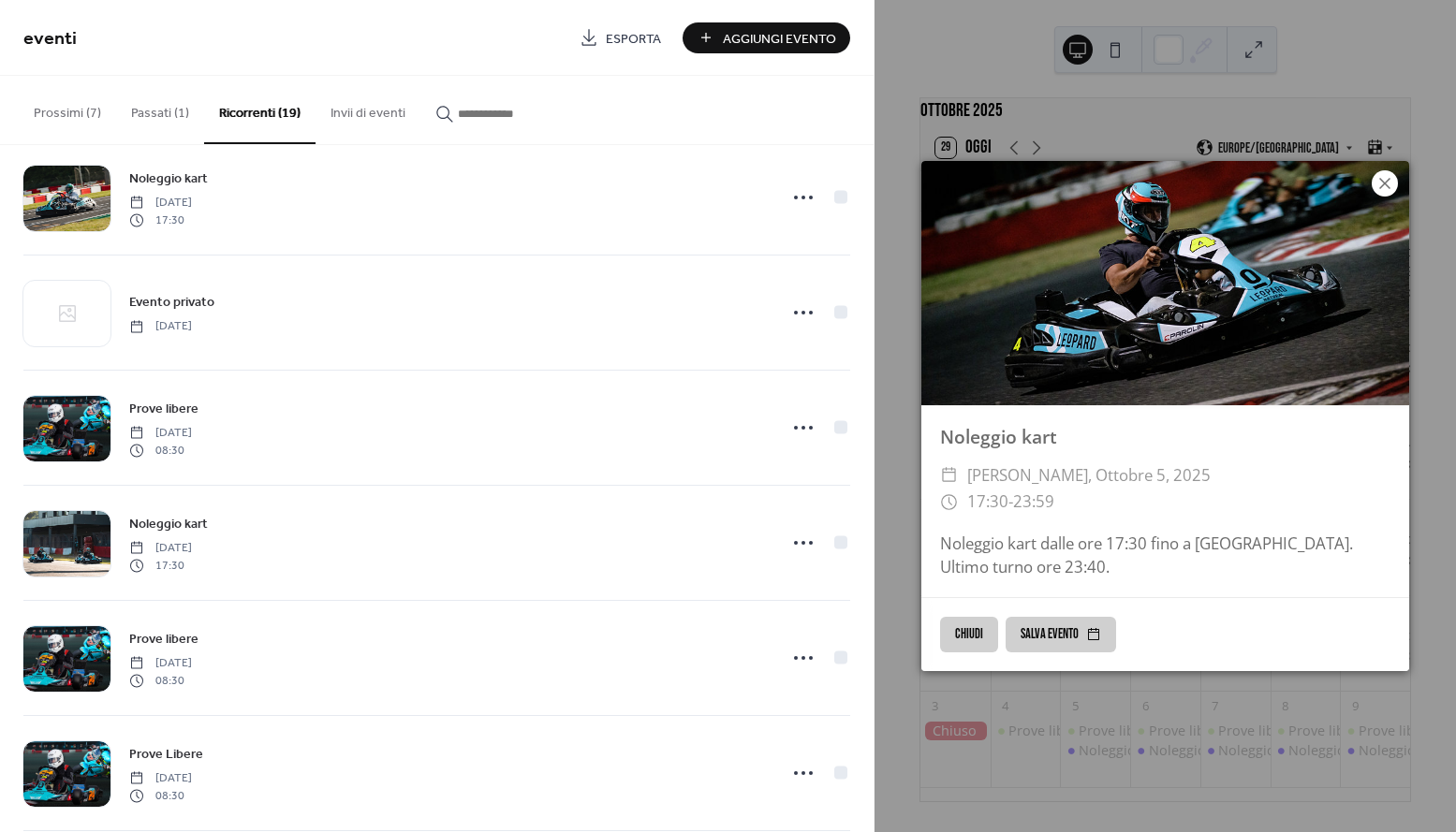
click at [1383, 184] on icon at bounding box center [1384, 184] width 12 height 12
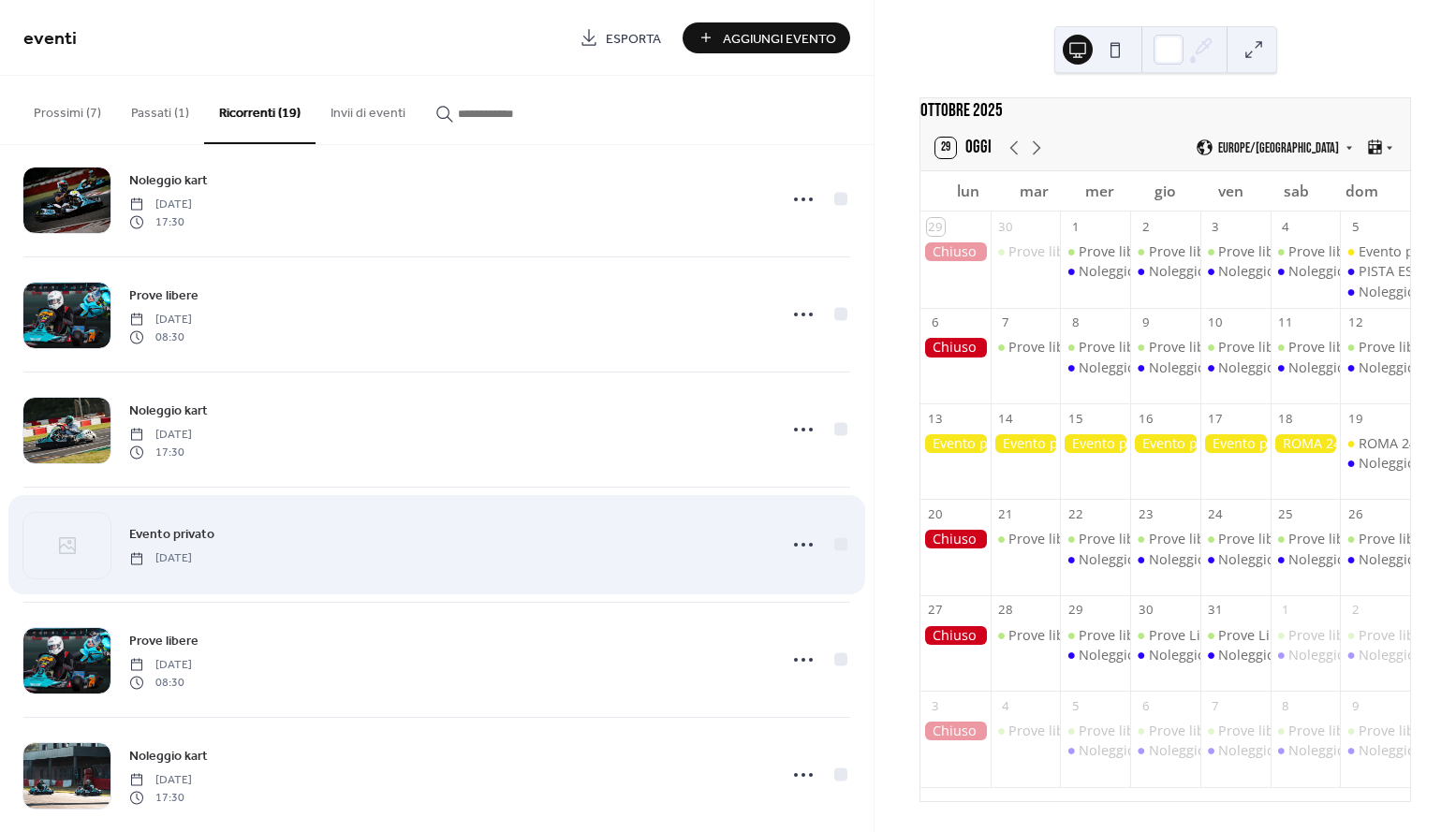
scroll to position [460, 0]
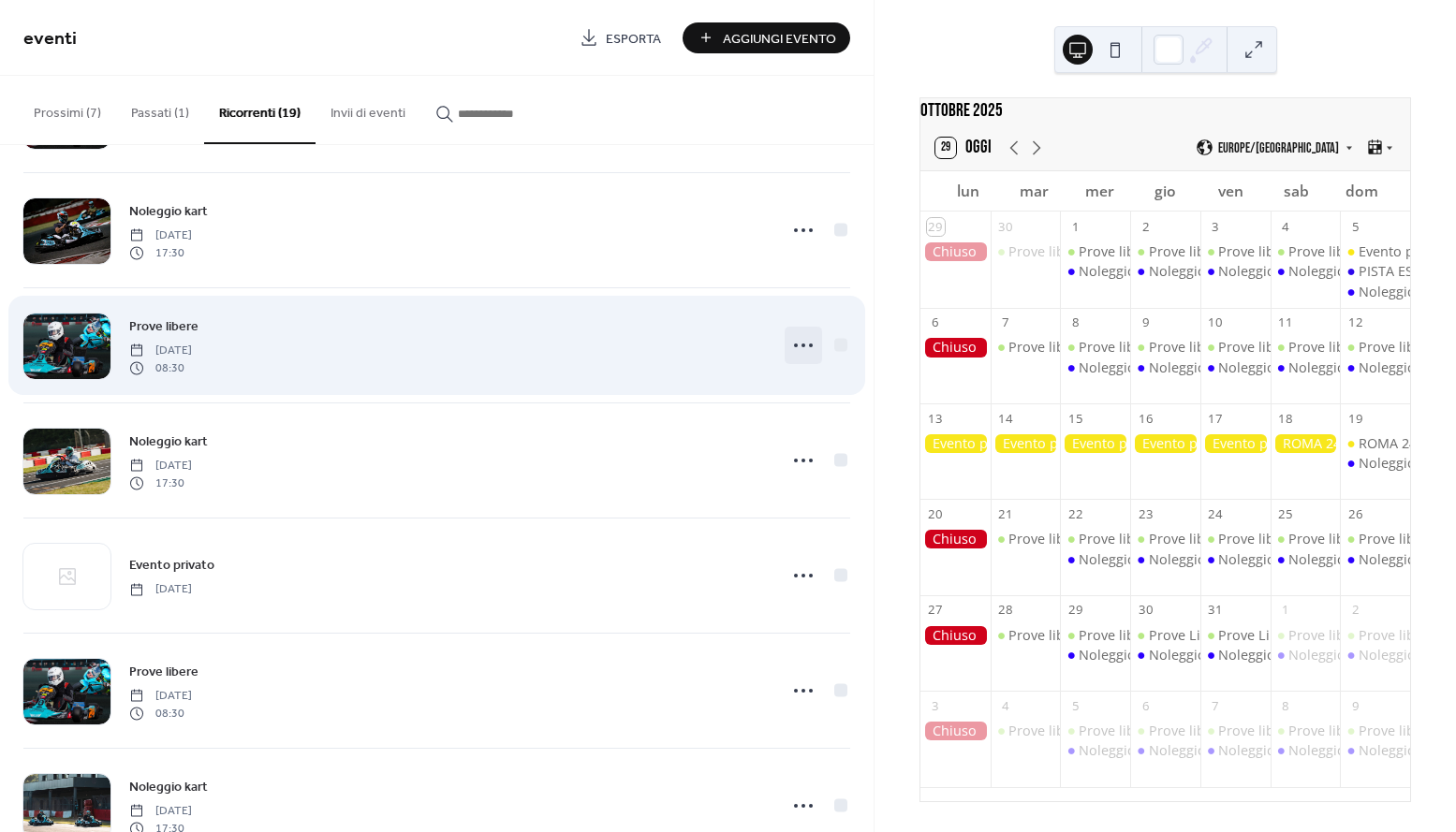
click at [796, 348] on icon at bounding box center [802, 345] width 30 height 30
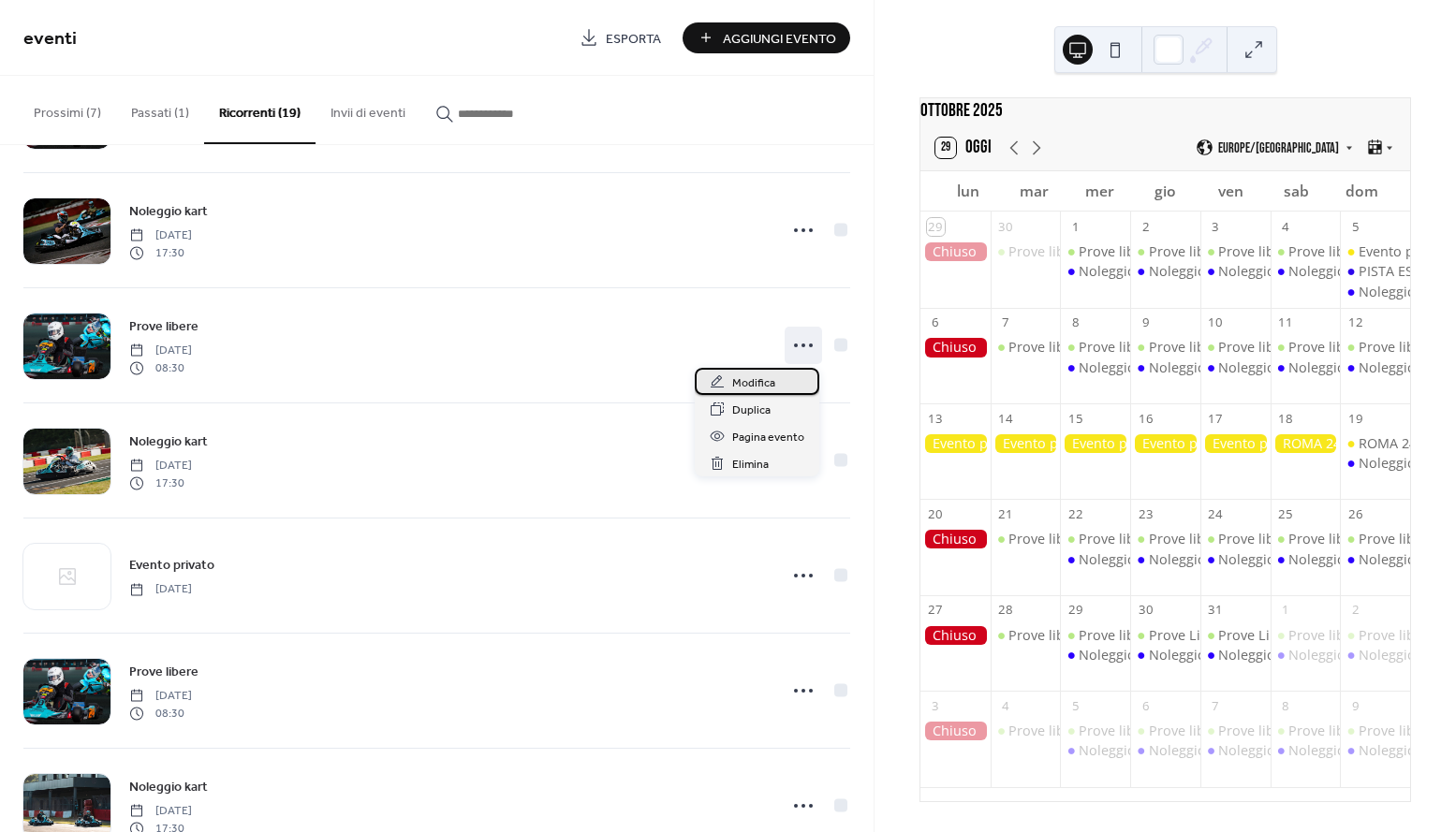
click at [762, 386] on span "Modifica" at bounding box center [753, 383] width 44 height 19
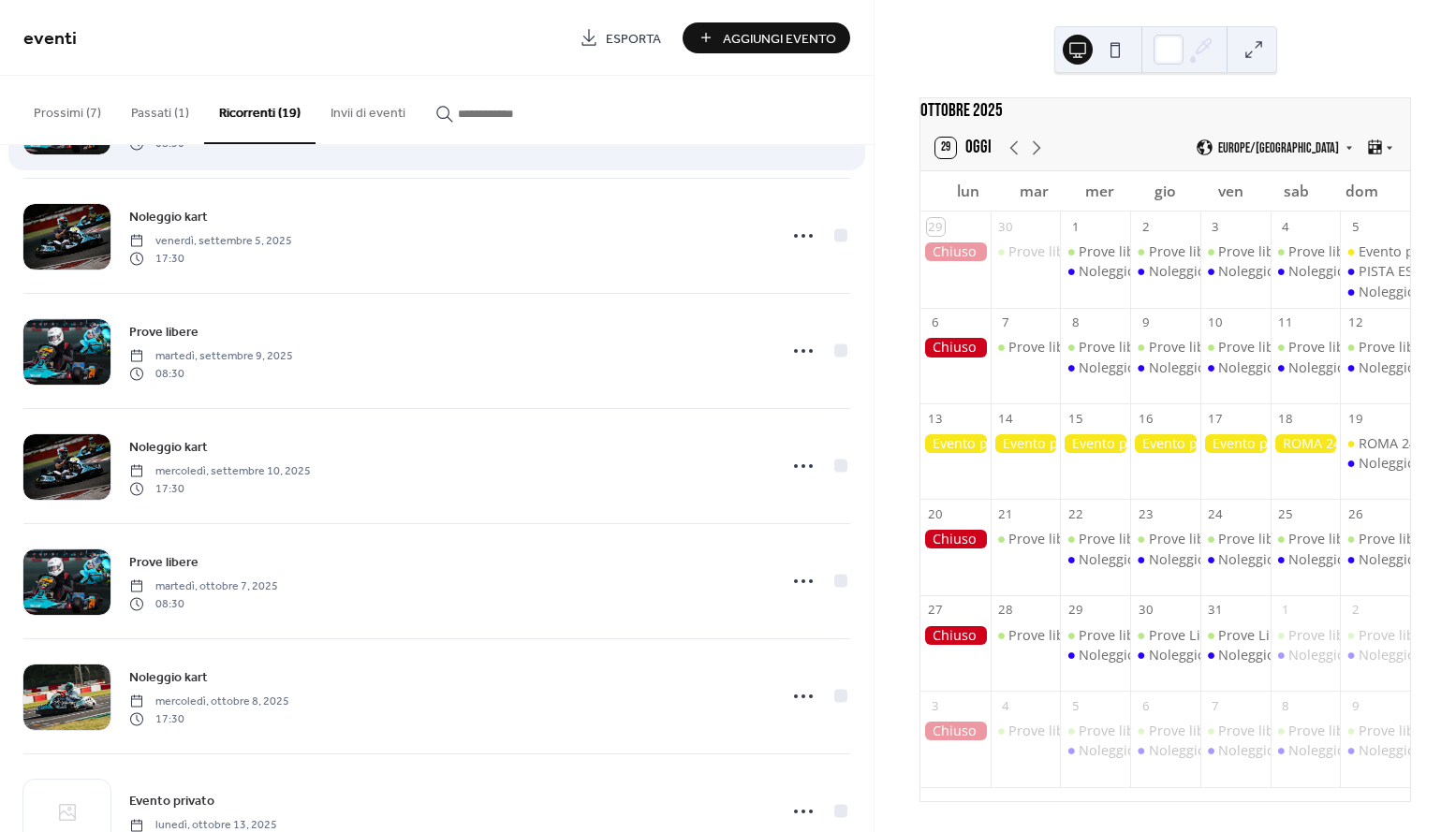
scroll to position [261, 0]
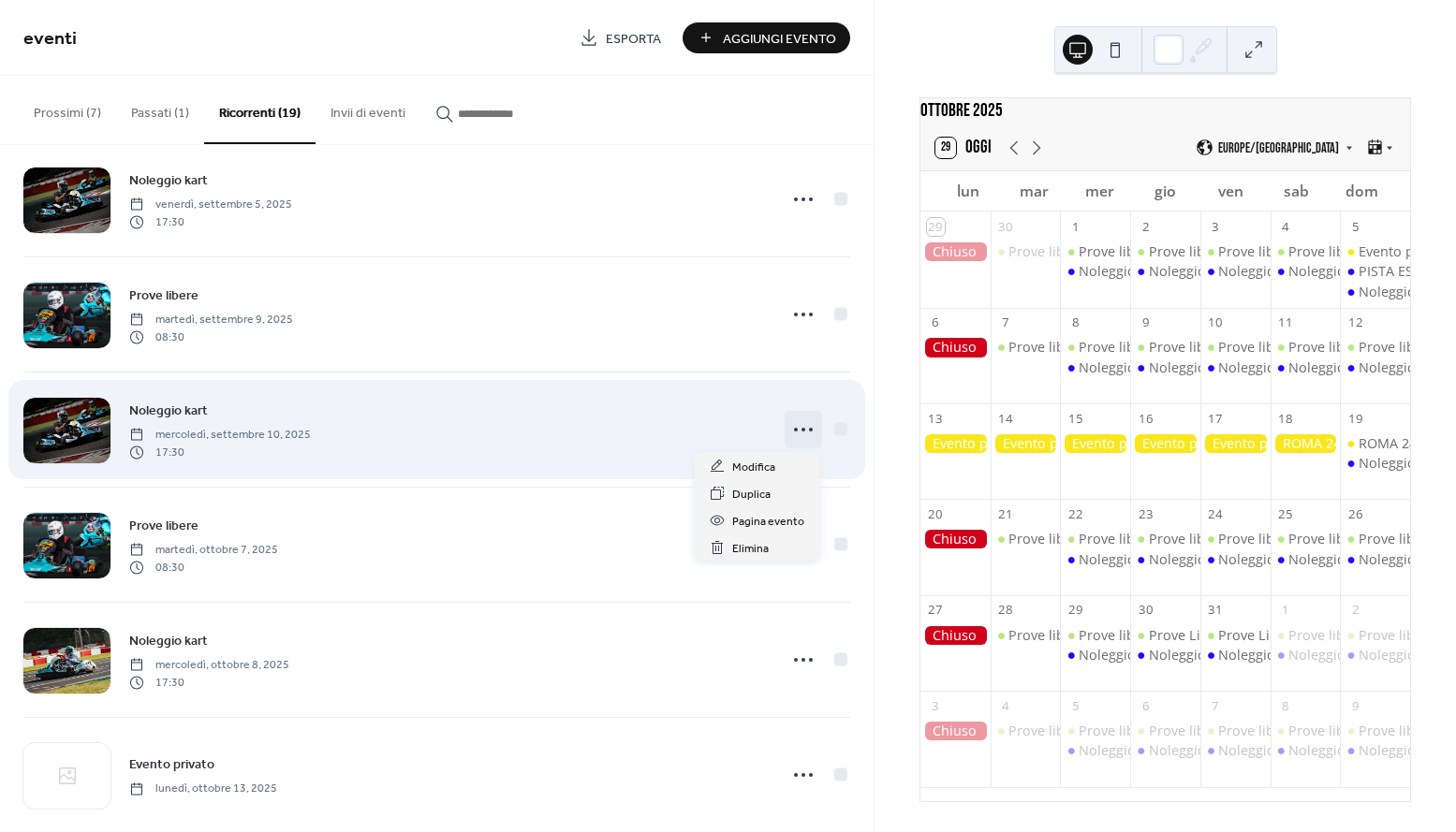
click at [801, 427] on circle at bounding box center [803, 429] width 4 height 4
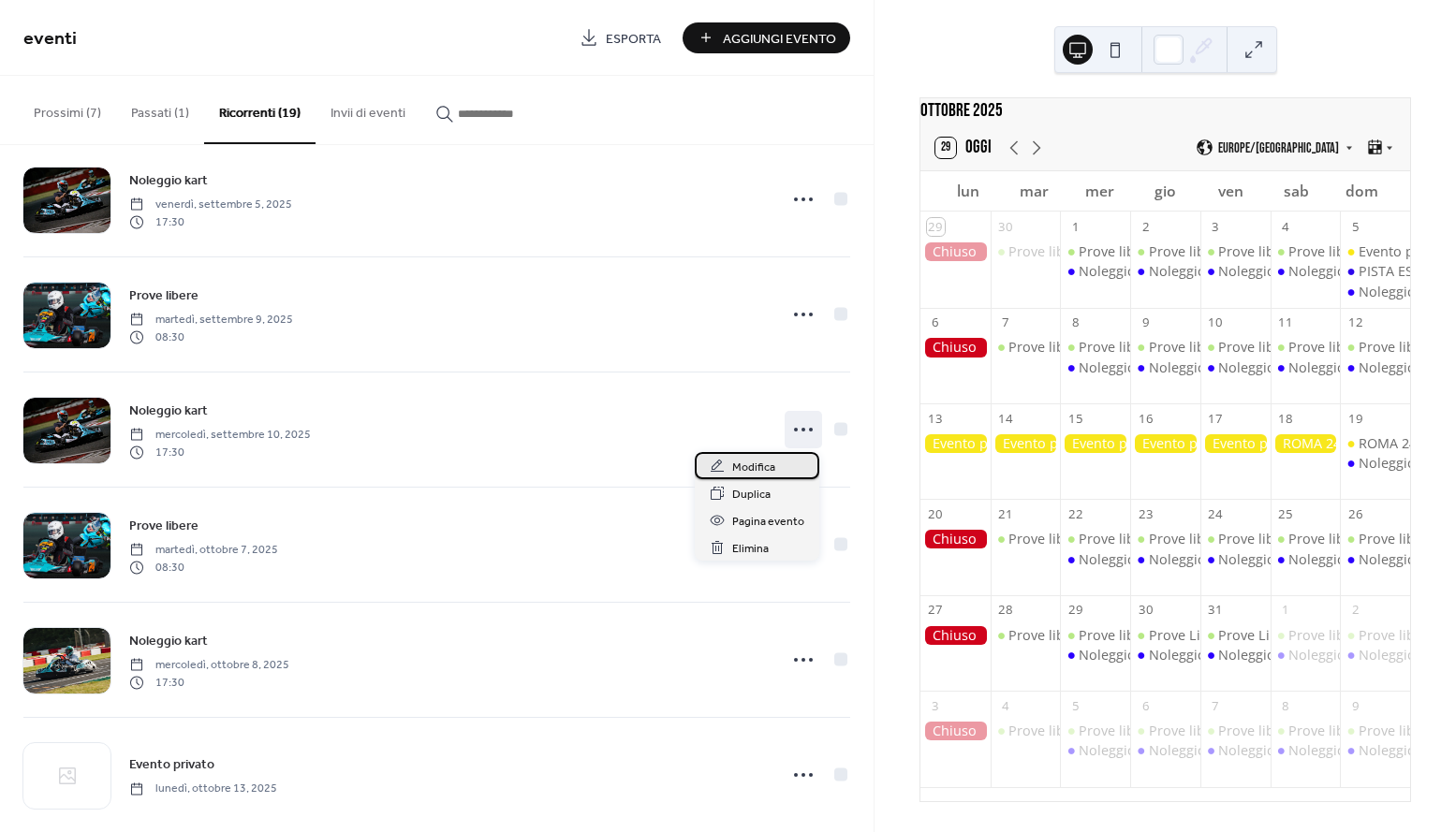
click at [773, 472] on span "Modifica" at bounding box center [753, 467] width 44 height 19
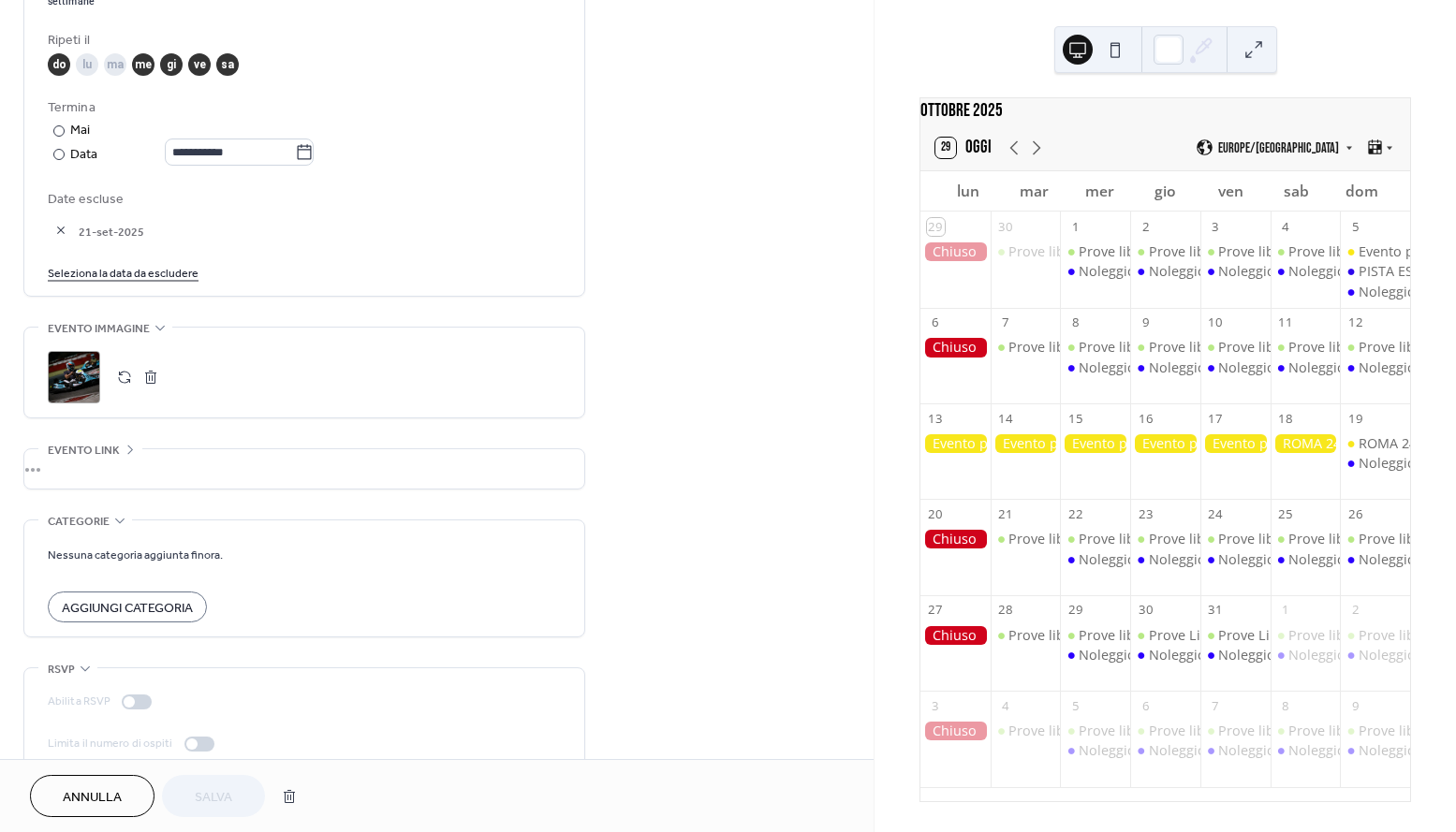
scroll to position [989, 0]
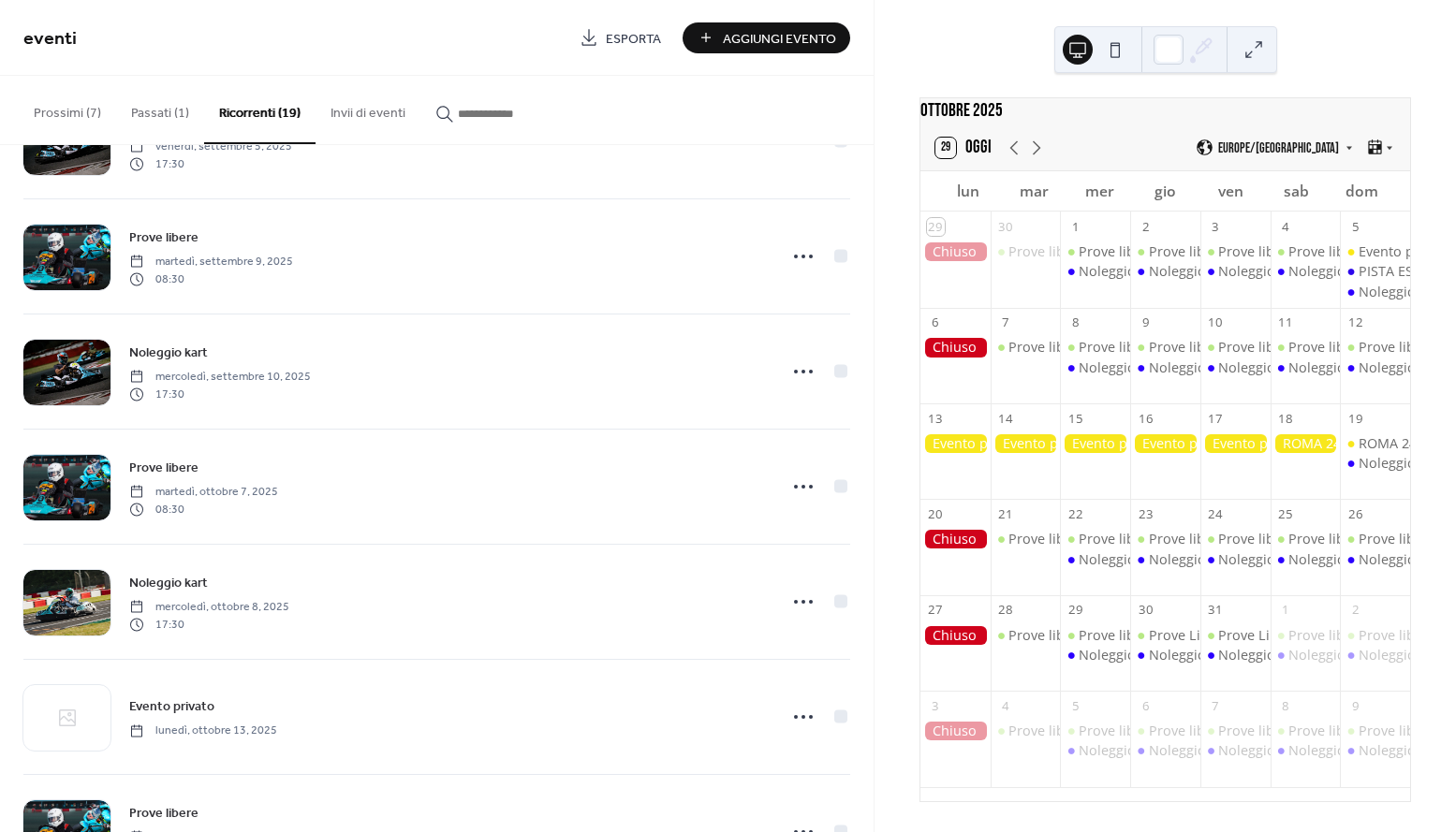
scroll to position [456, 0]
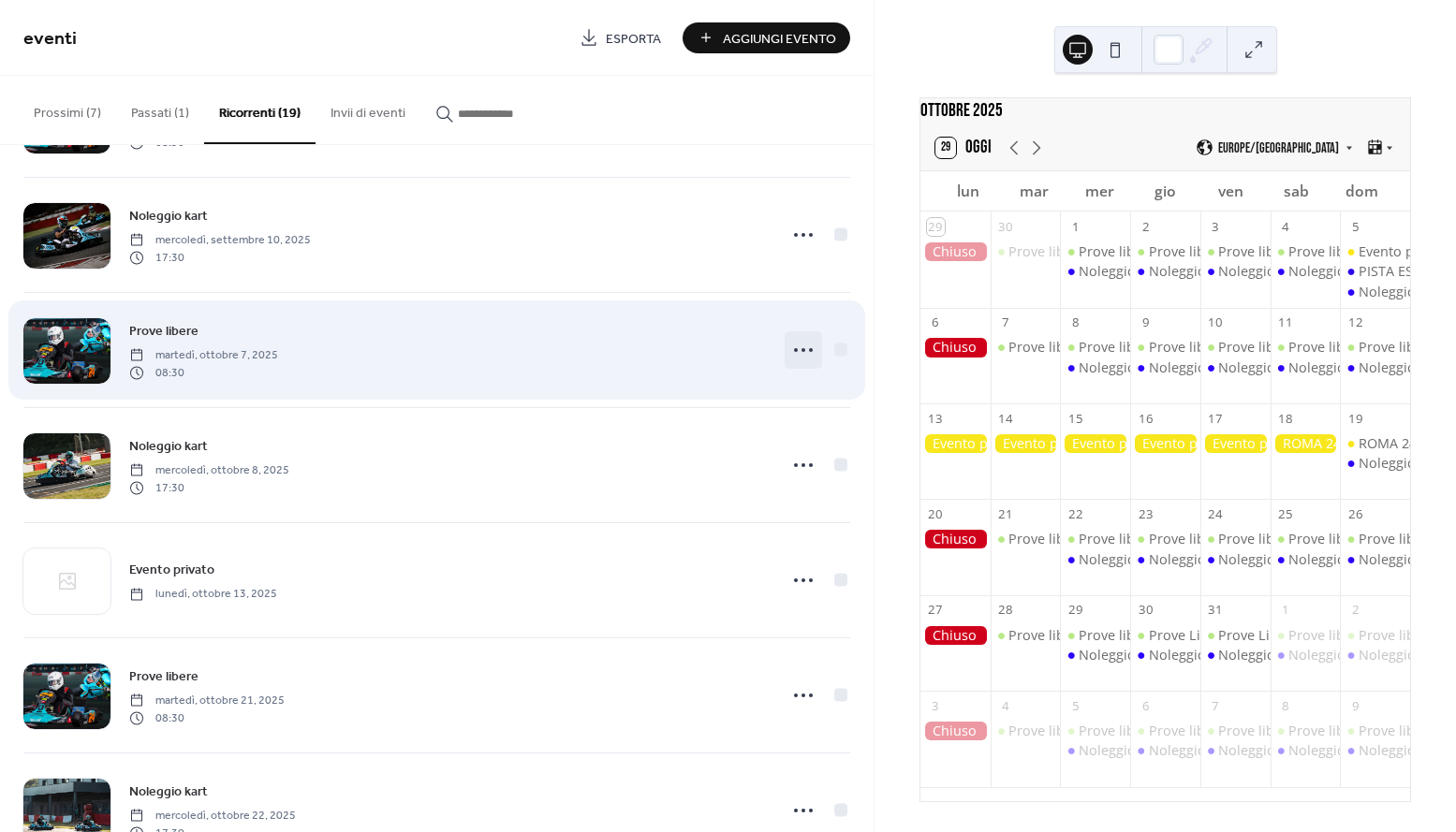
click at [801, 349] on icon at bounding box center [802, 350] width 30 height 30
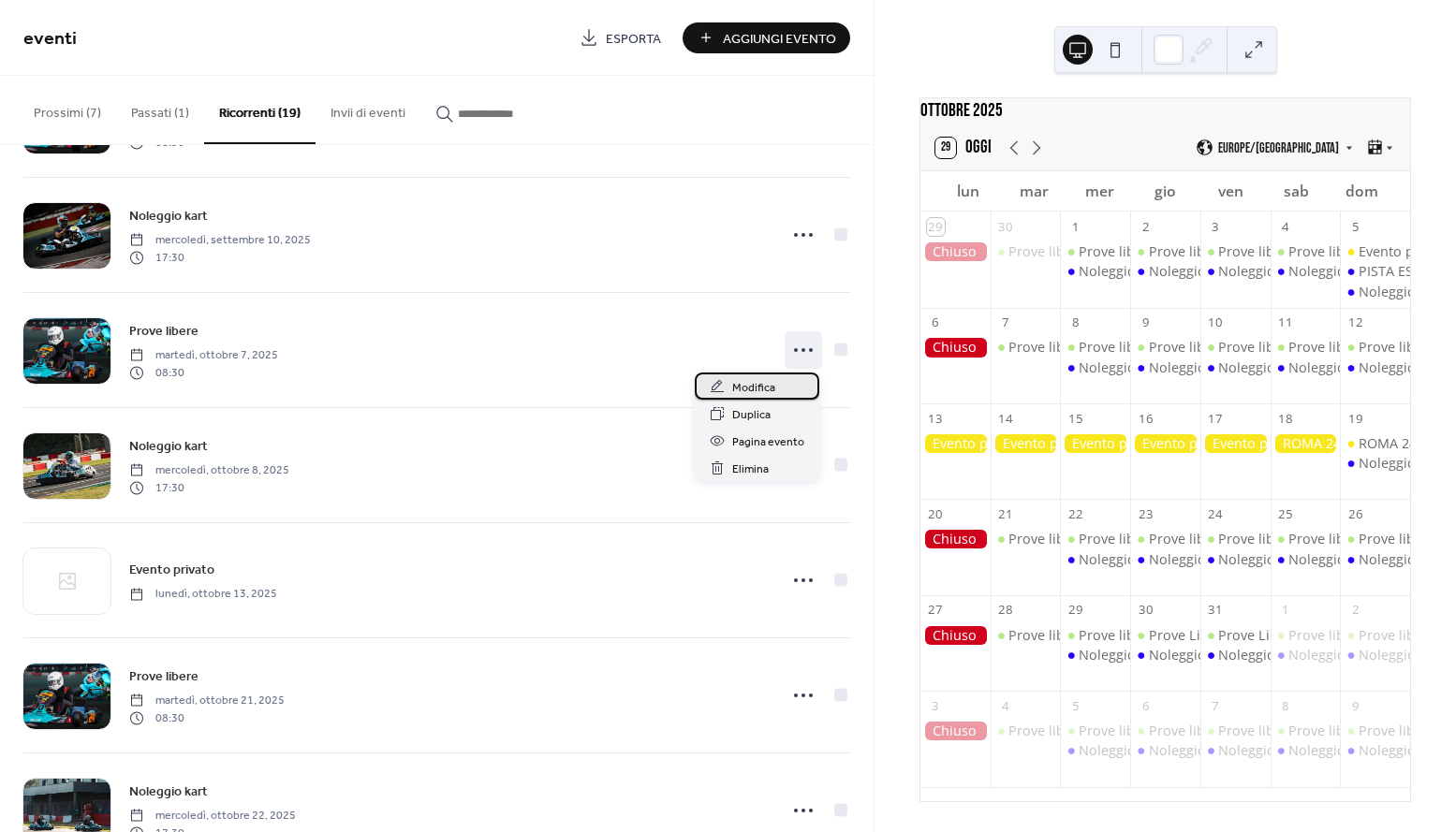
click at [758, 378] on span "Modifica" at bounding box center [753, 387] width 44 height 19
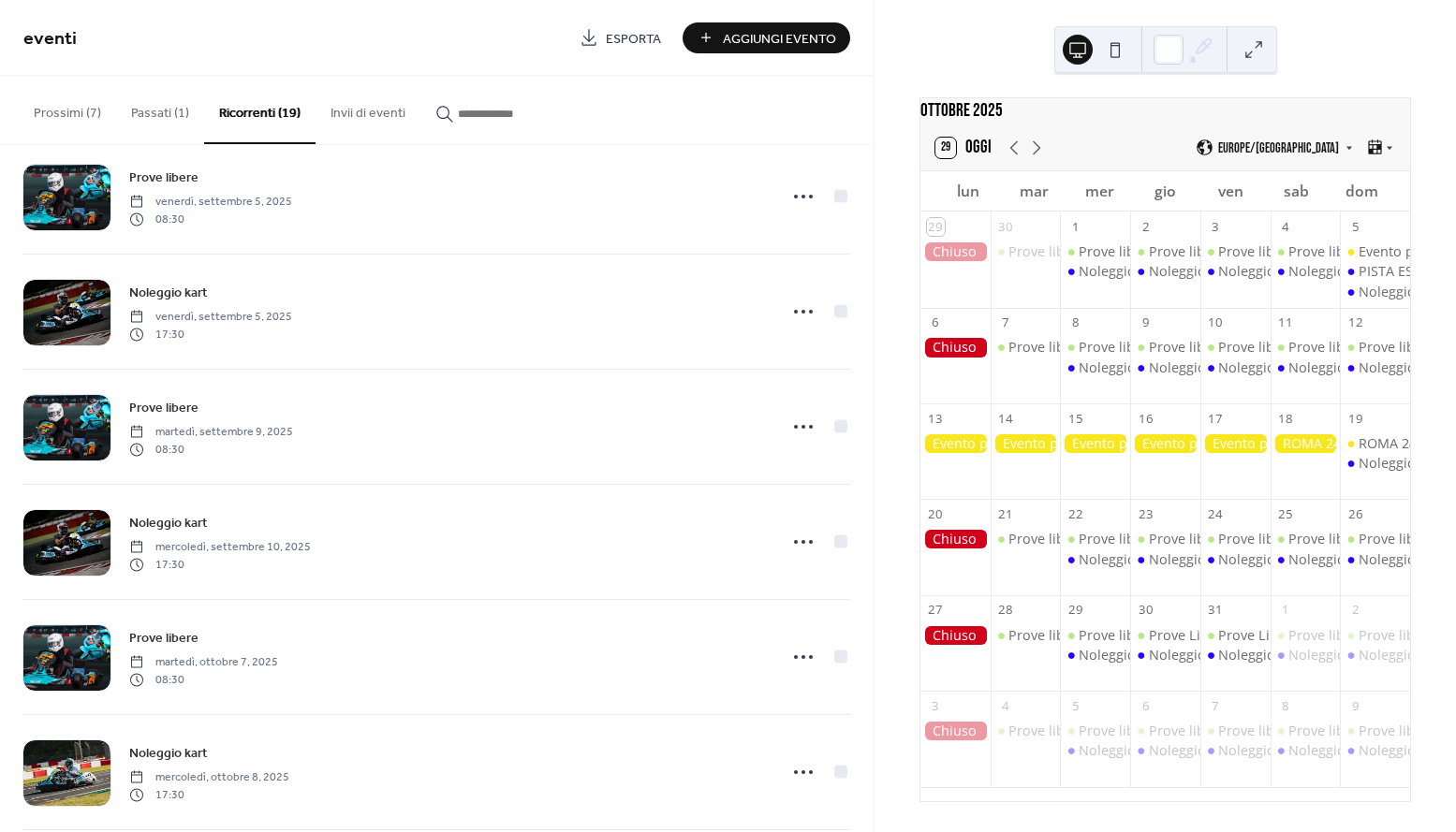
scroll to position [314, 0]
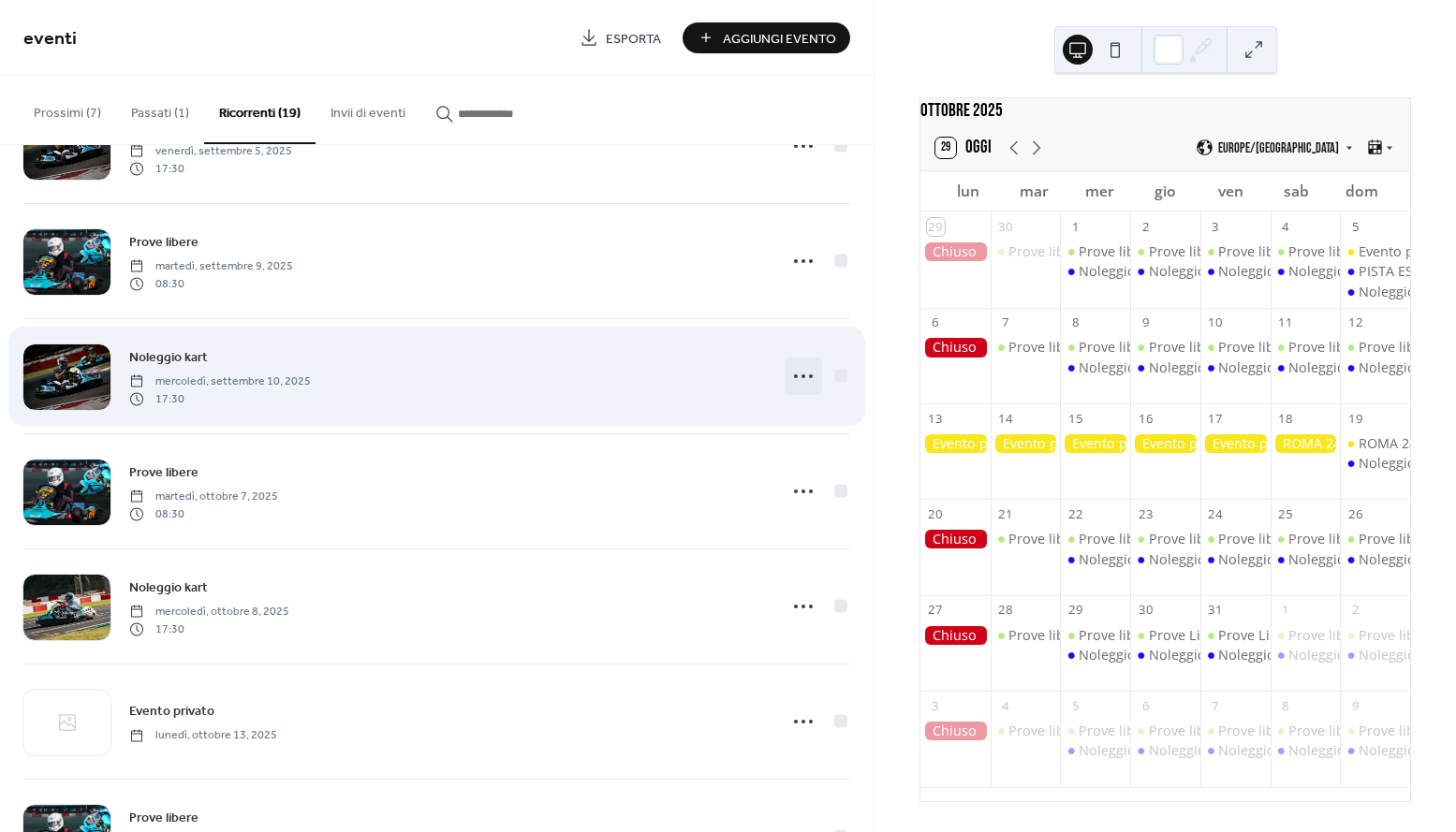
click at [788, 382] on icon at bounding box center [802, 376] width 30 height 30
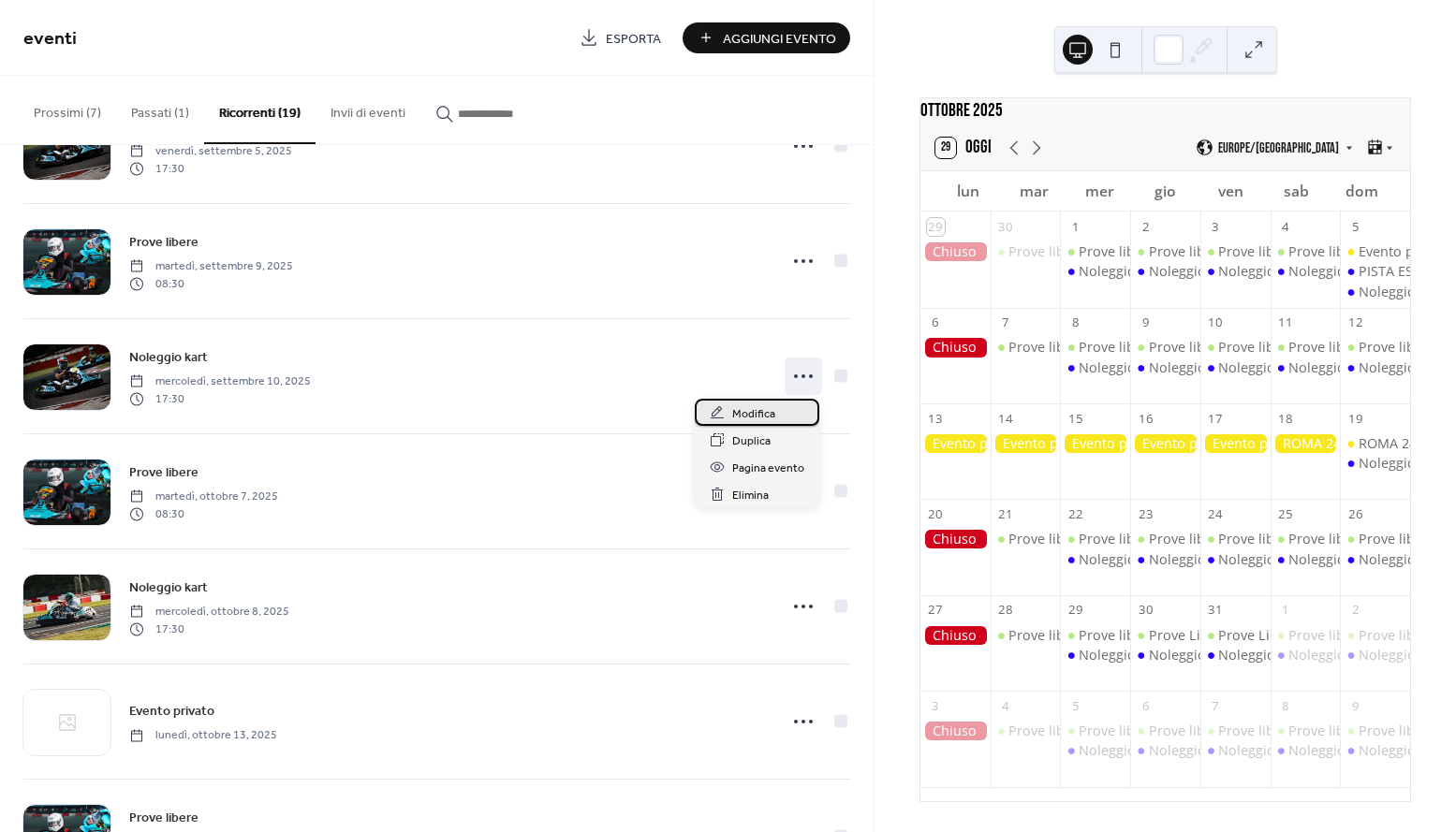
click at [783, 410] on div "Modifica" at bounding box center [756, 412] width 125 height 27
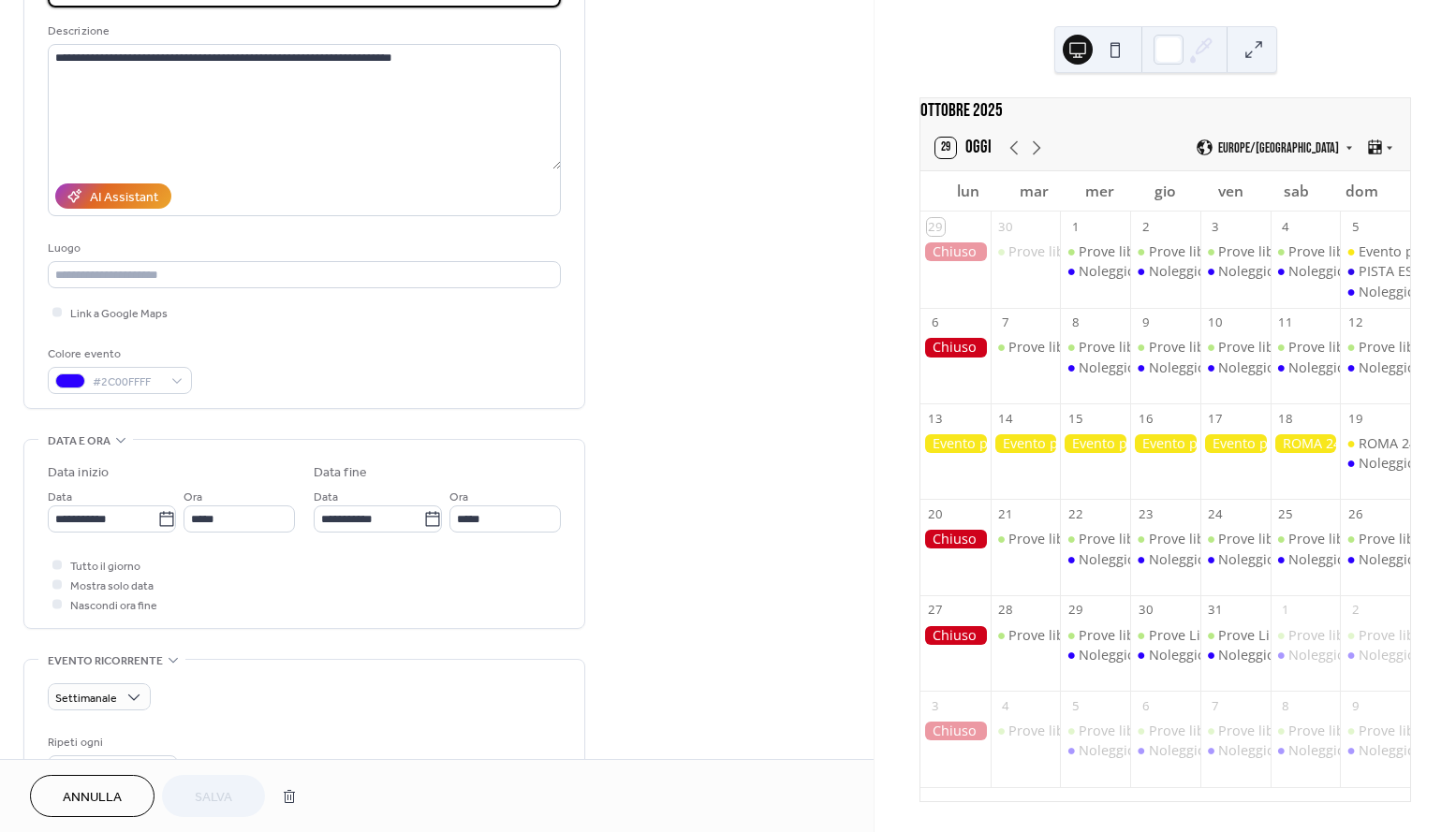
scroll to position [182, 0]
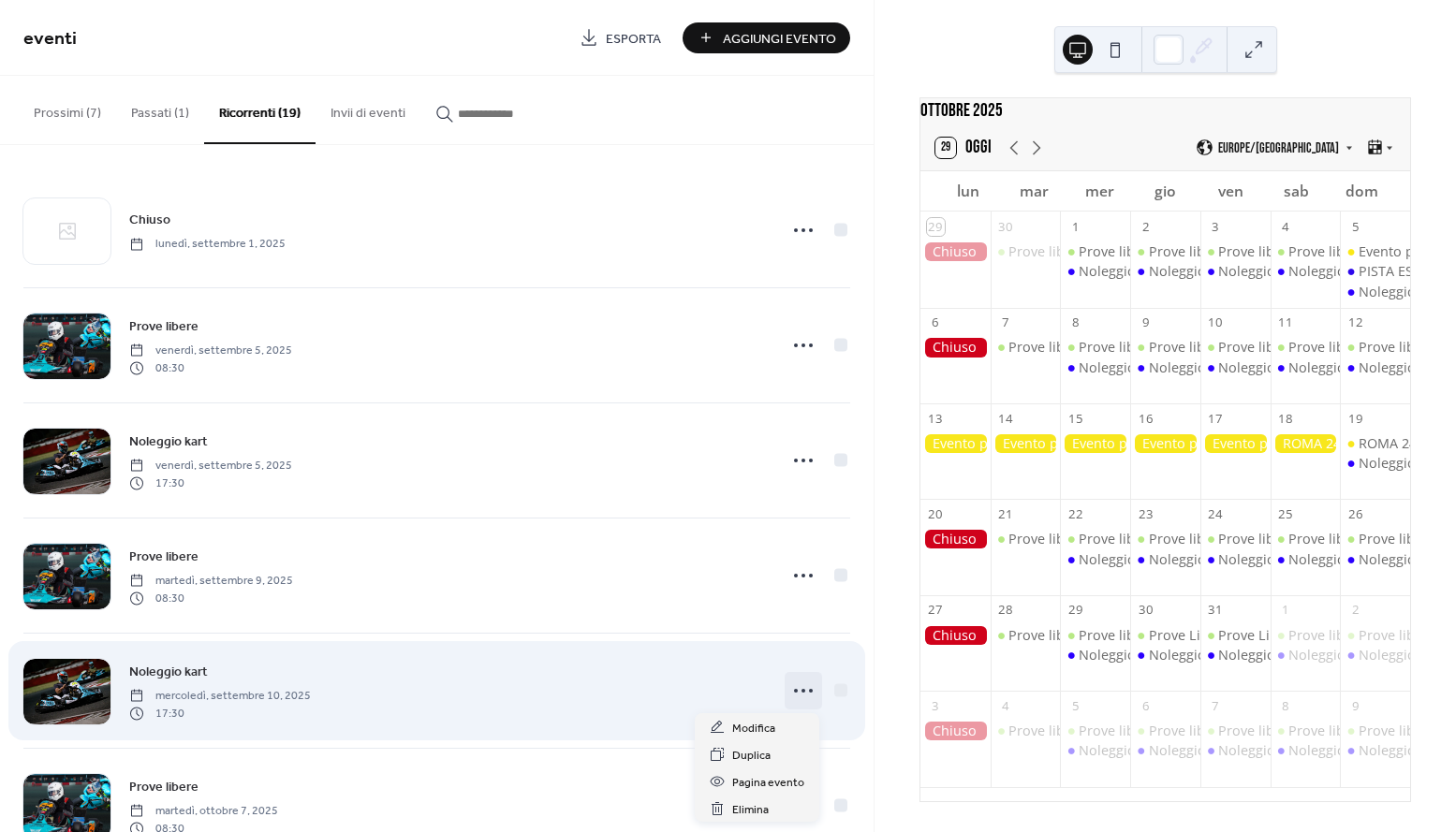
click at [802, 687] on icon at bounding box center [802, 690] width 30 height 30
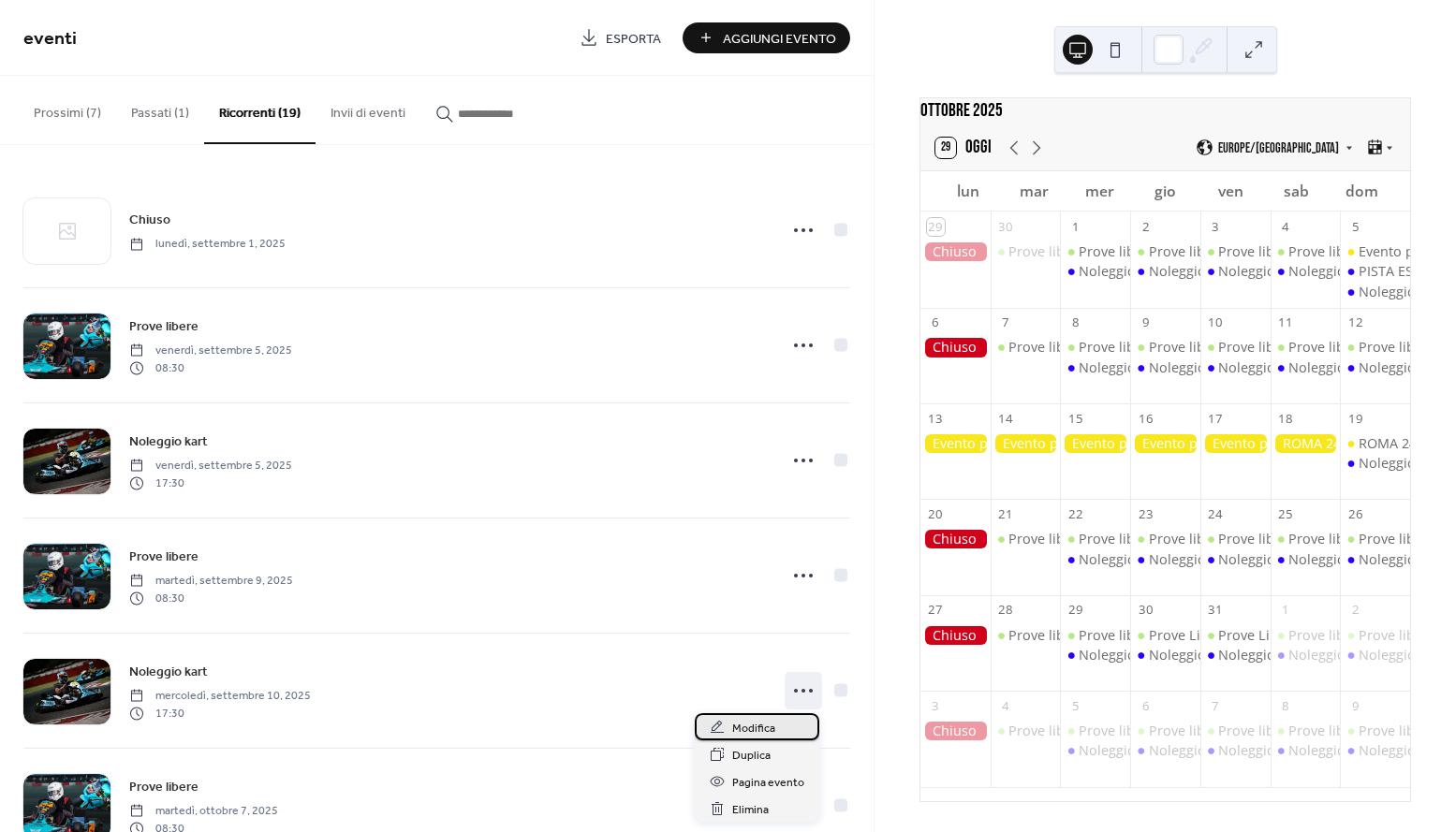
click at [783, 724] on div "Modifica" at bounding box center [756, 727] width 125 height 27
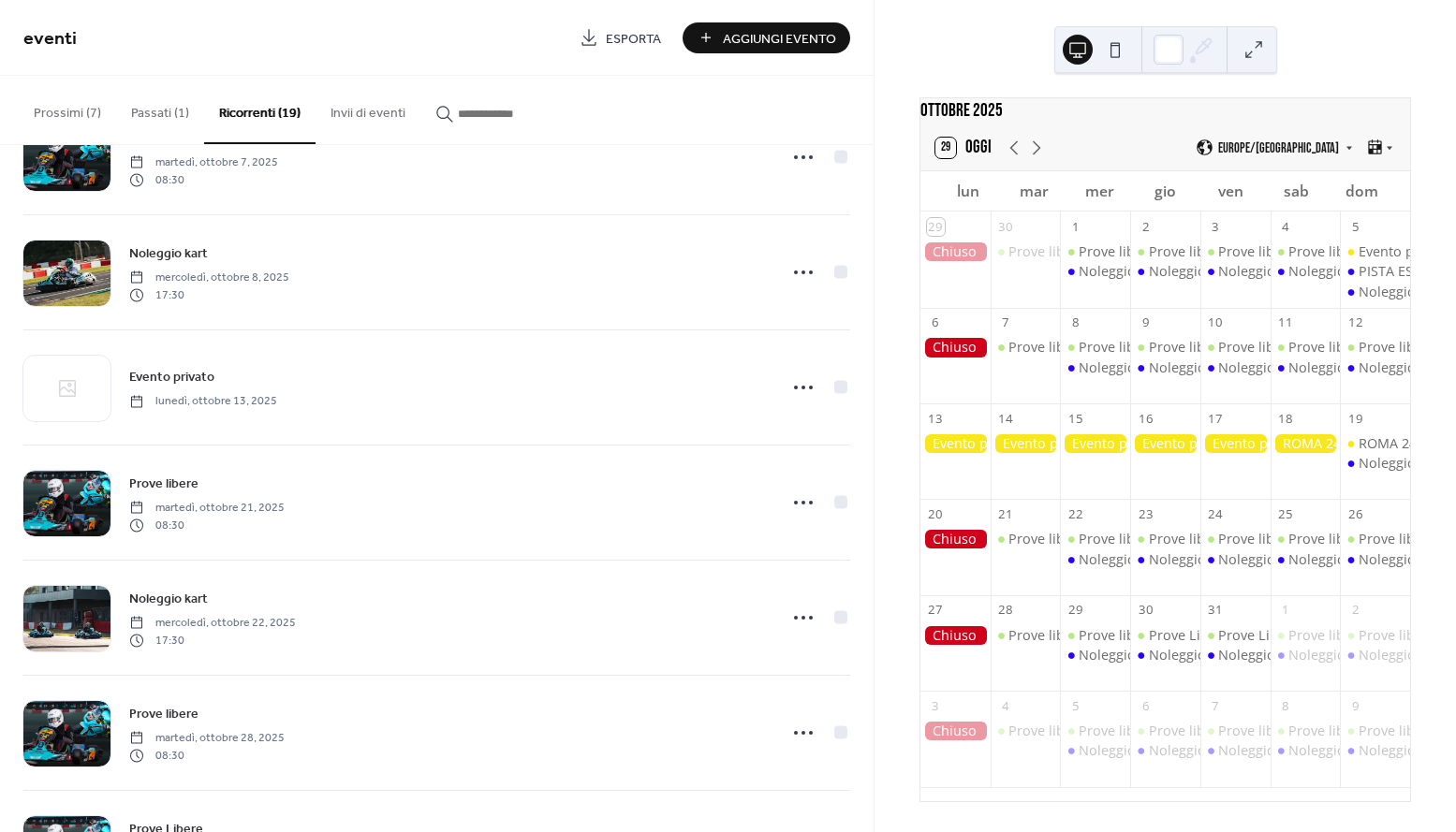
scroll to position [663, 0]
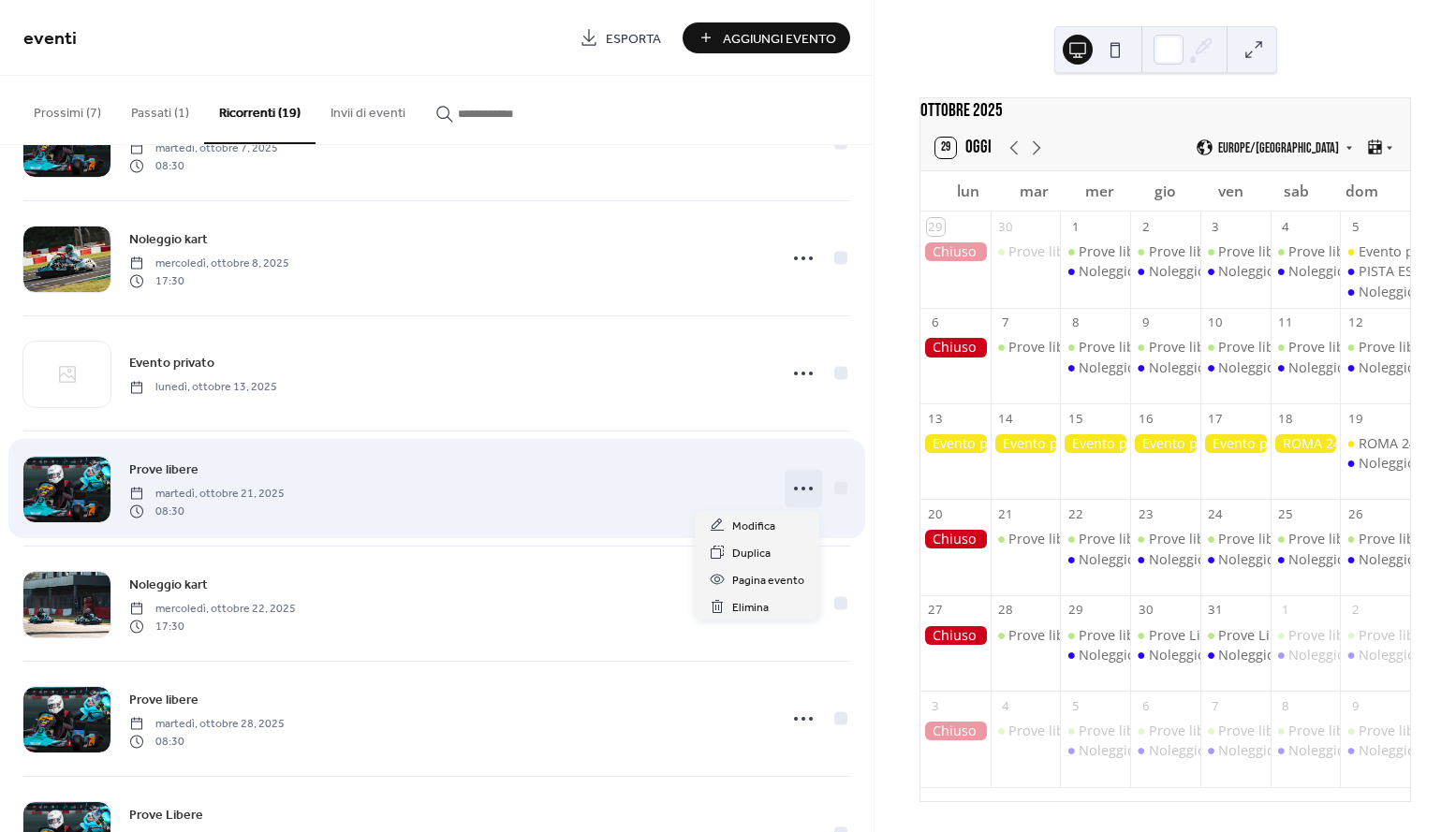
click at [798, 479] on icon at bounding box center [802, 488] width 30 height 30
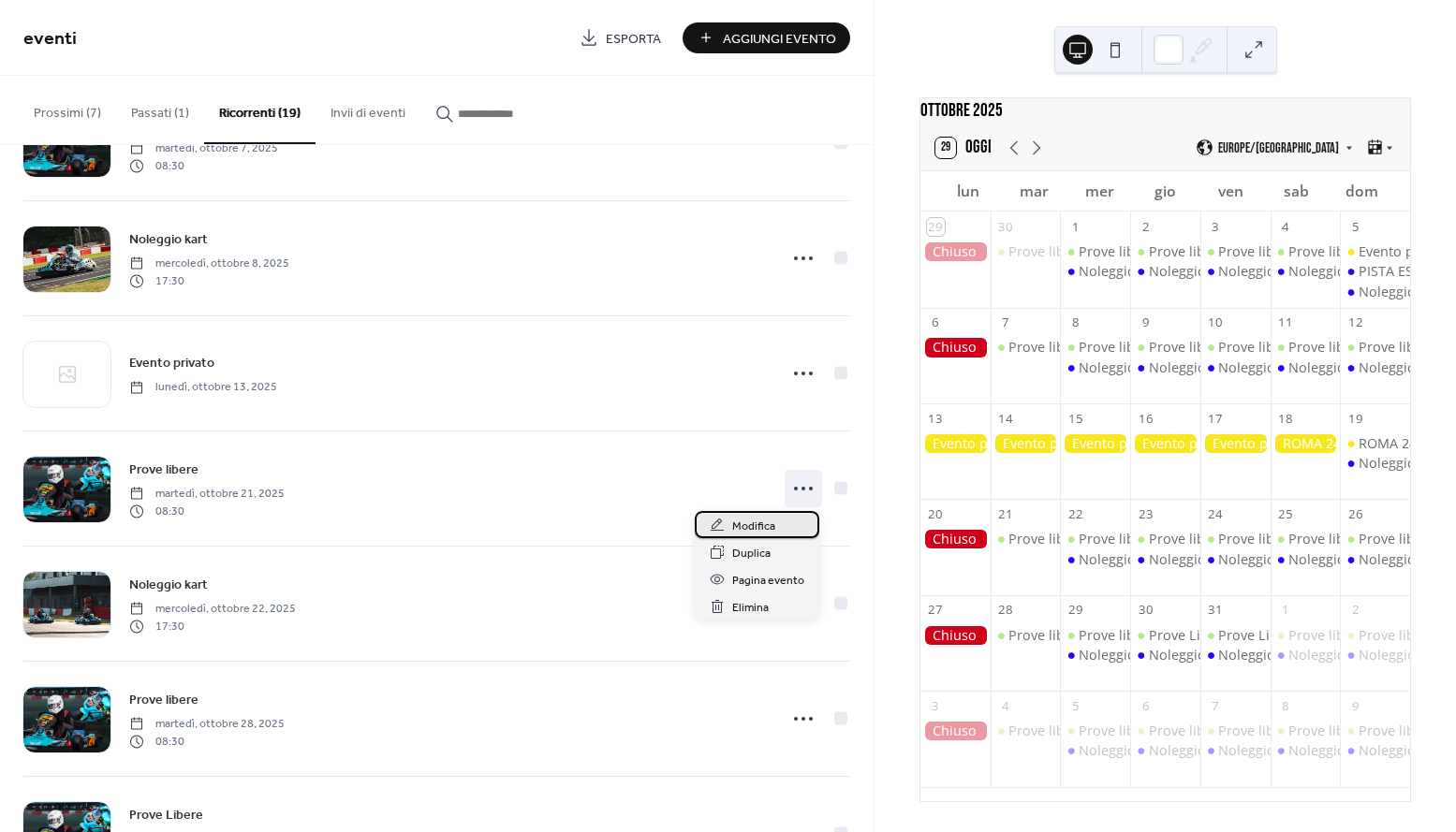
click at [779, 527] on div "Modifica" at bounding box center [756, 525] width 125 height 27
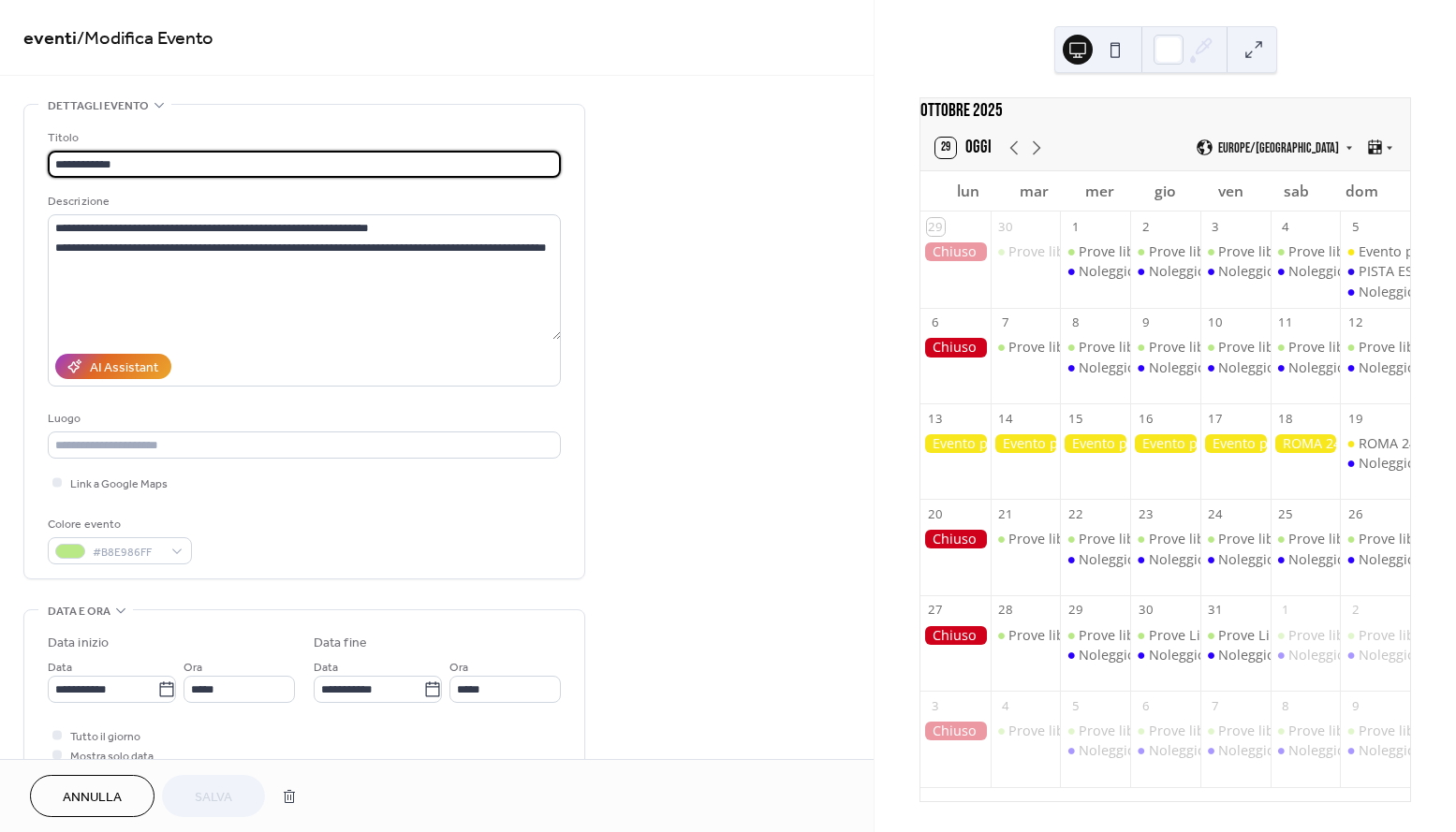
type input "**********"
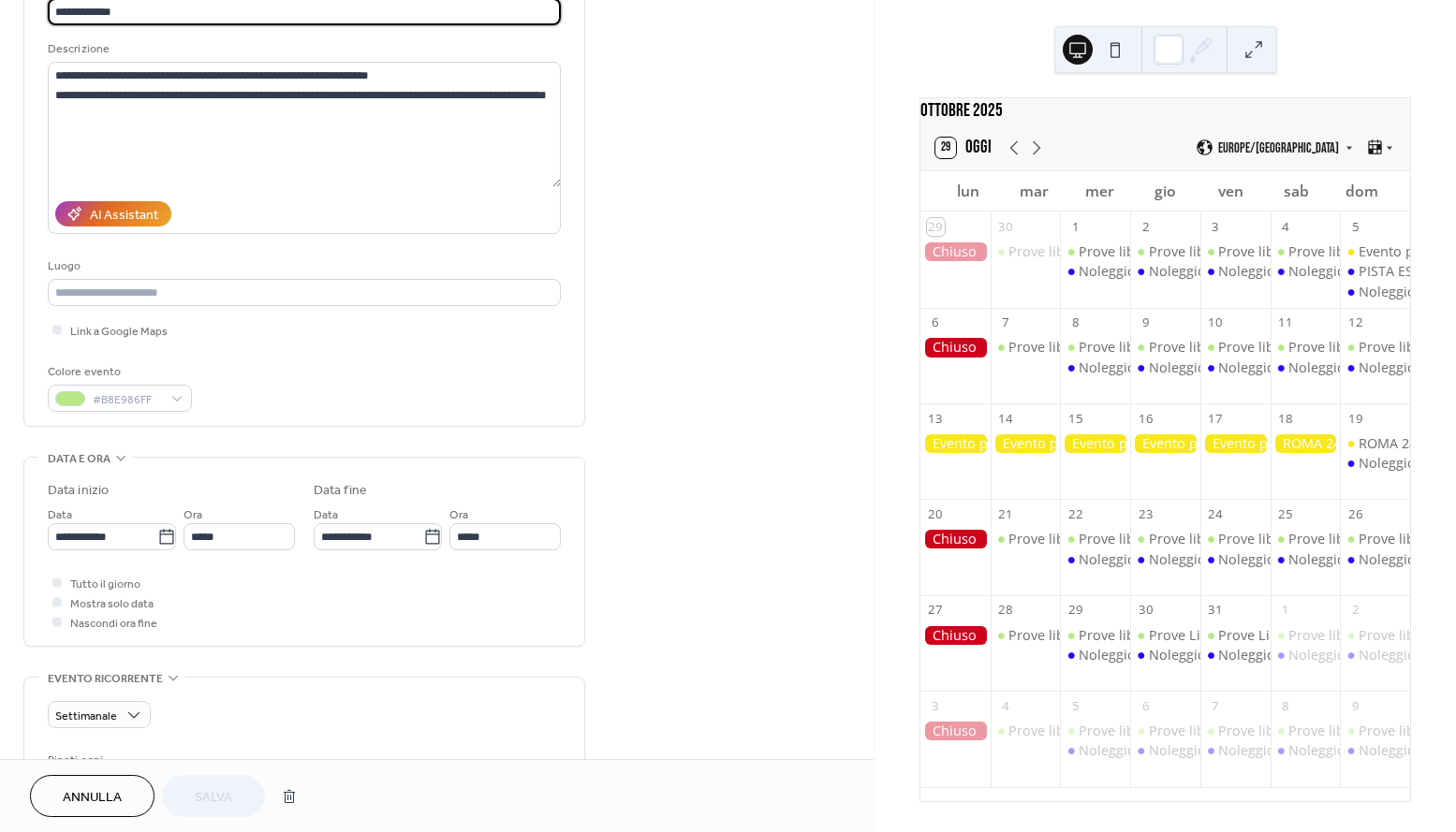
scroll to position [200, 0]
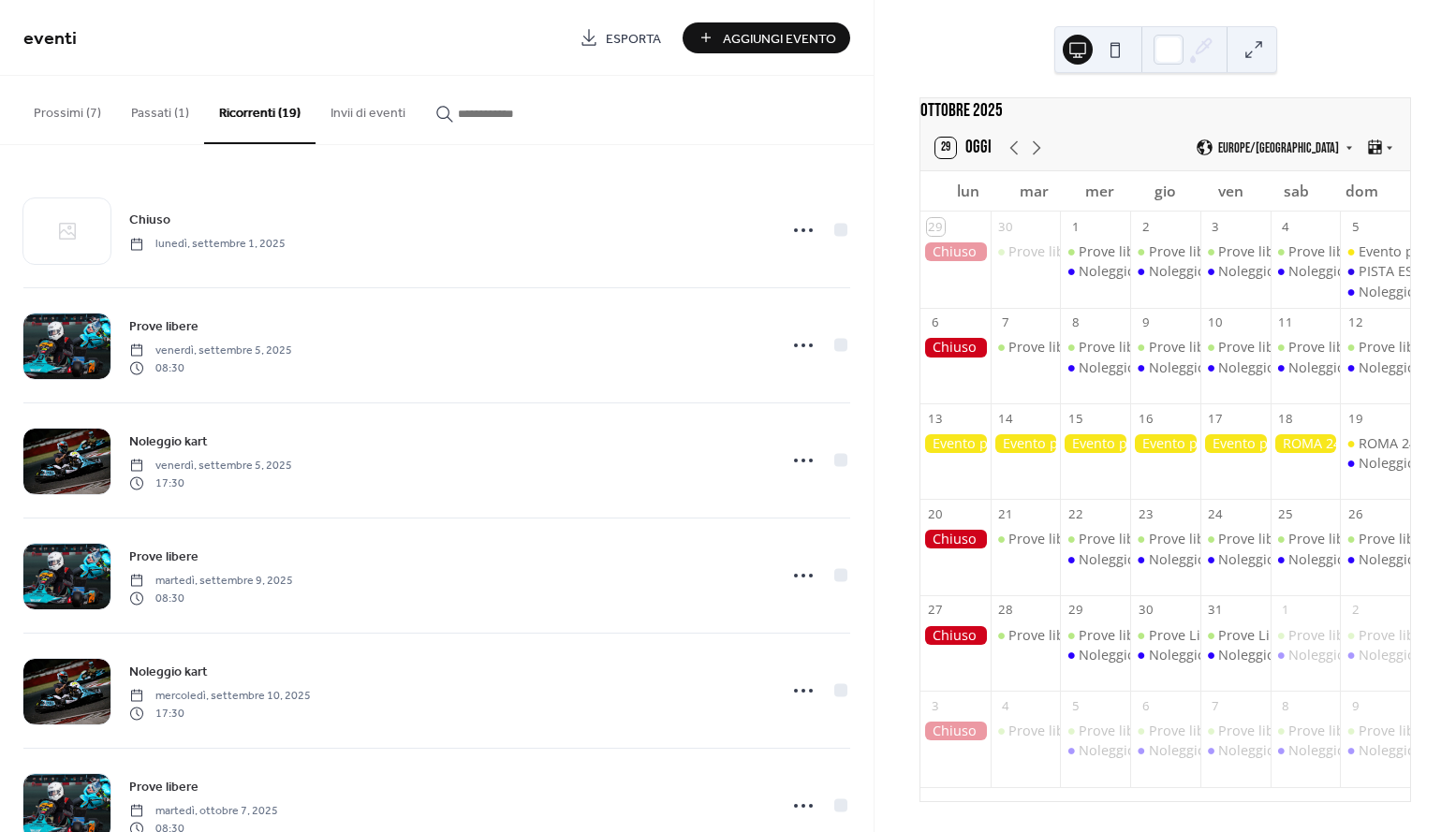
click at [174, 105] on button "Passati (1)" at bounding box center [160, 108] width 88 height 67
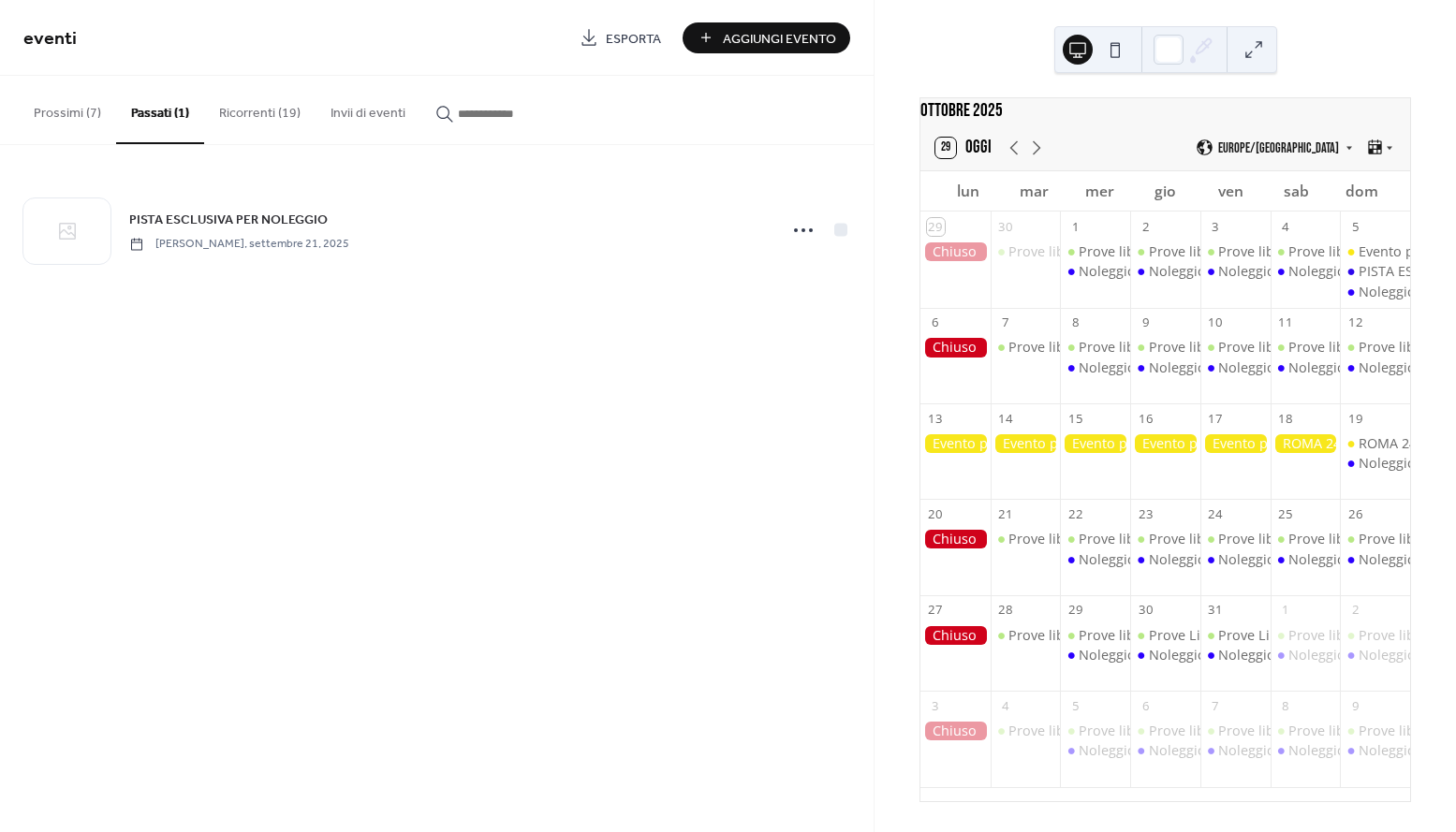
click at [72, 103] on button "Prossimi (7)" at bounding box center [67, 108] width 98 height 67
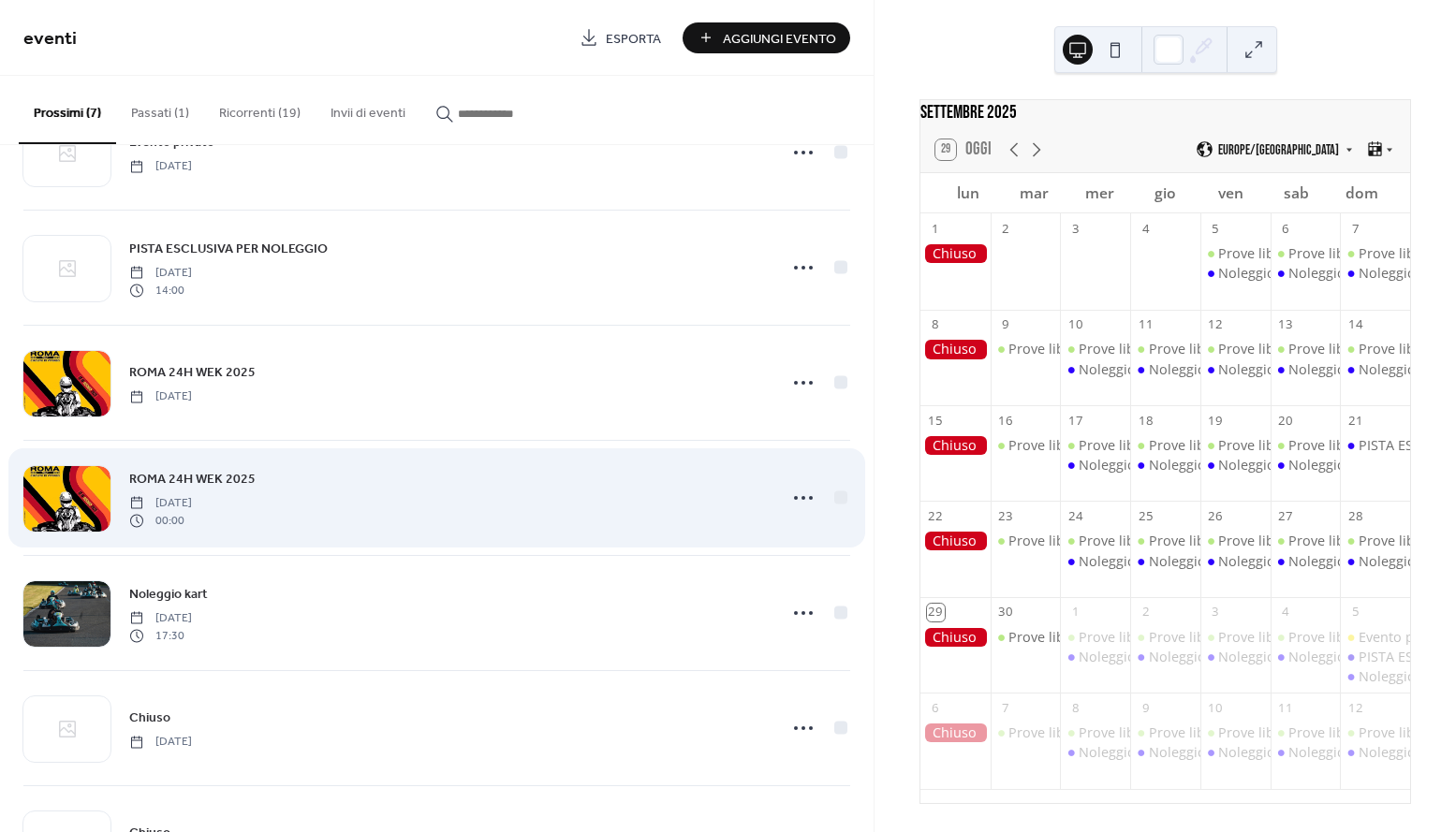
scroll to position [78, 0]
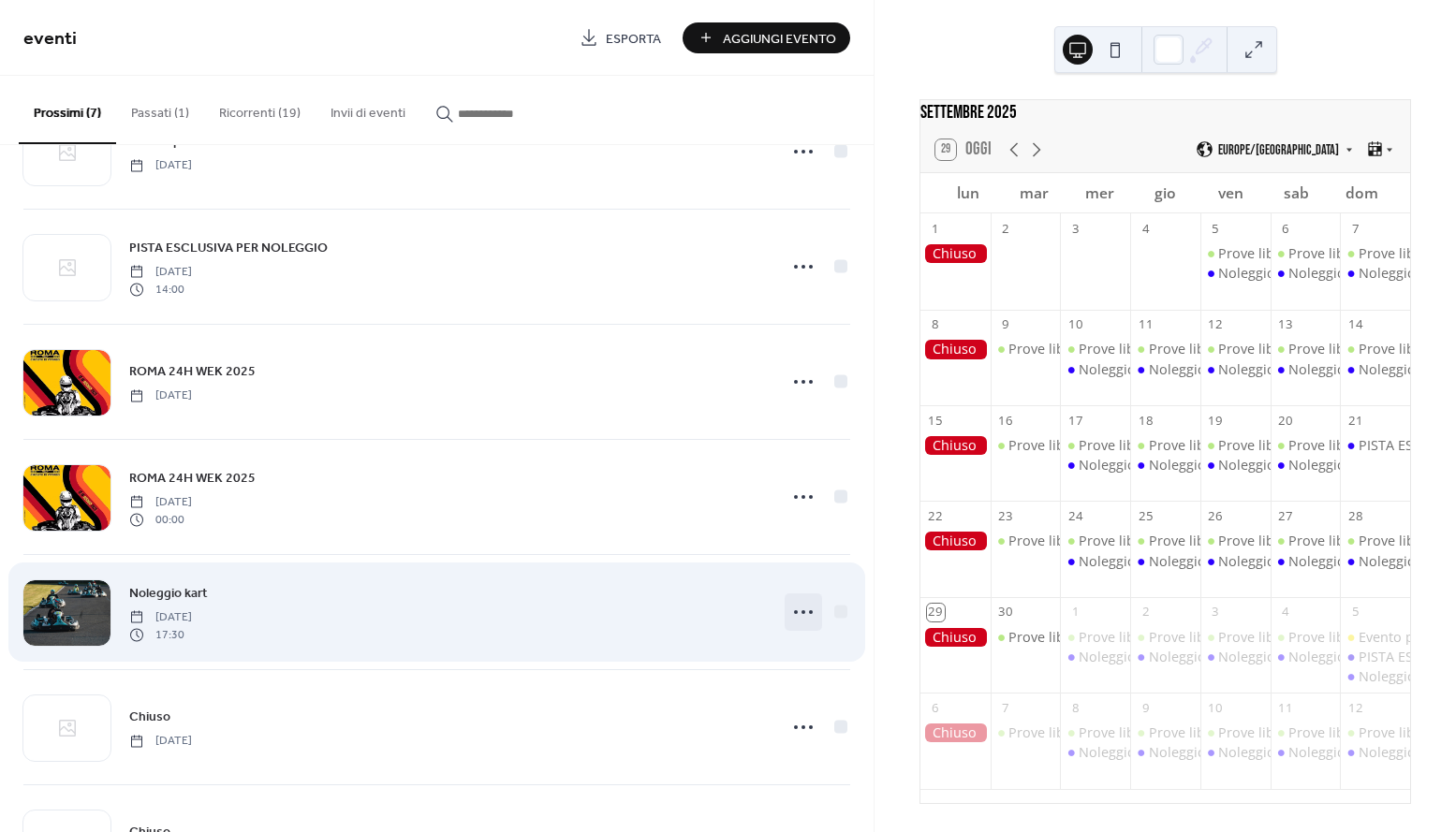
click at [801, 608] on icon at bounding box center [802, 612] width 30 height 30
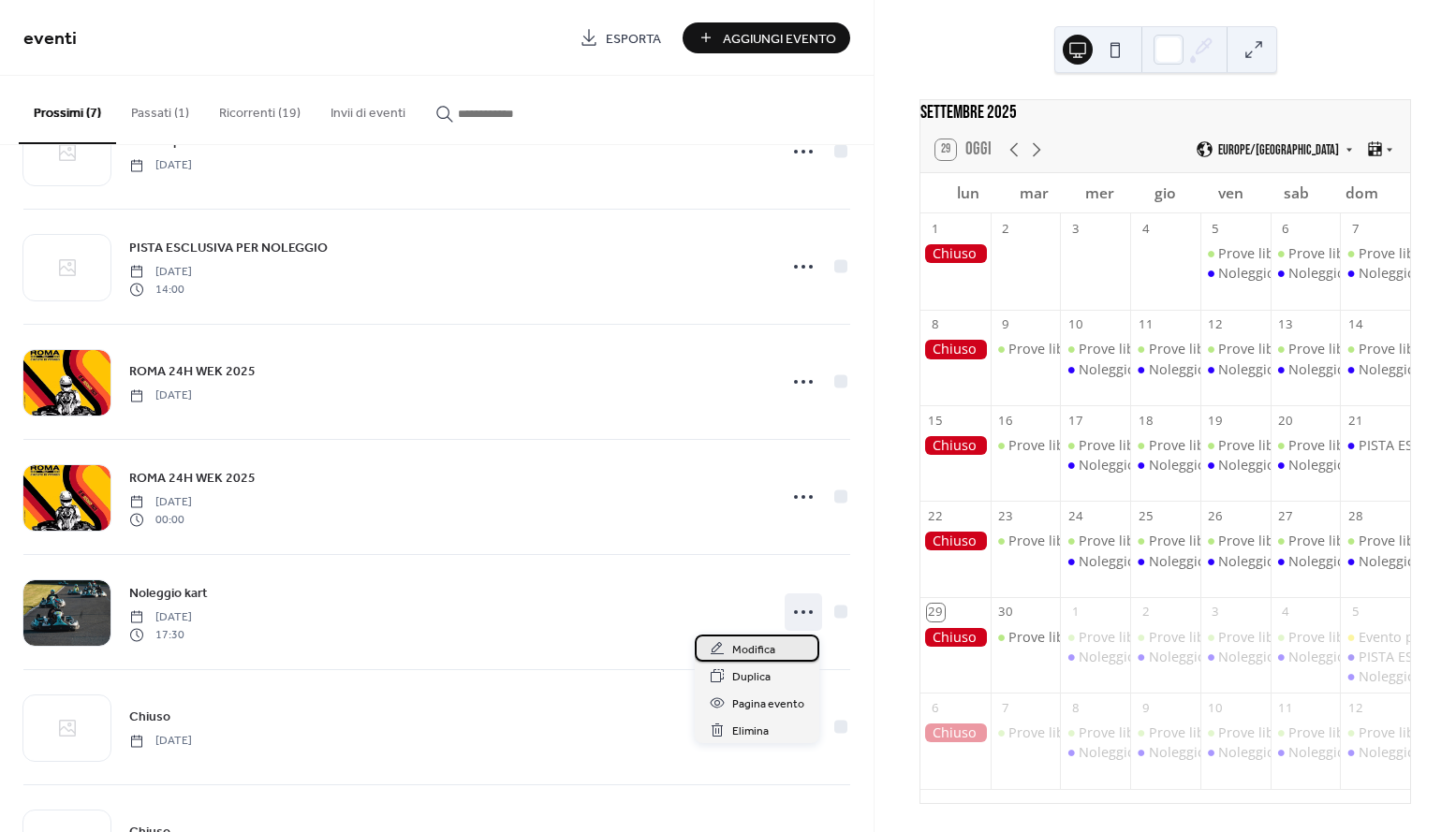
click at [768, 645] on span "Modifica" at bounding box center [753, 649] width 44 height 19
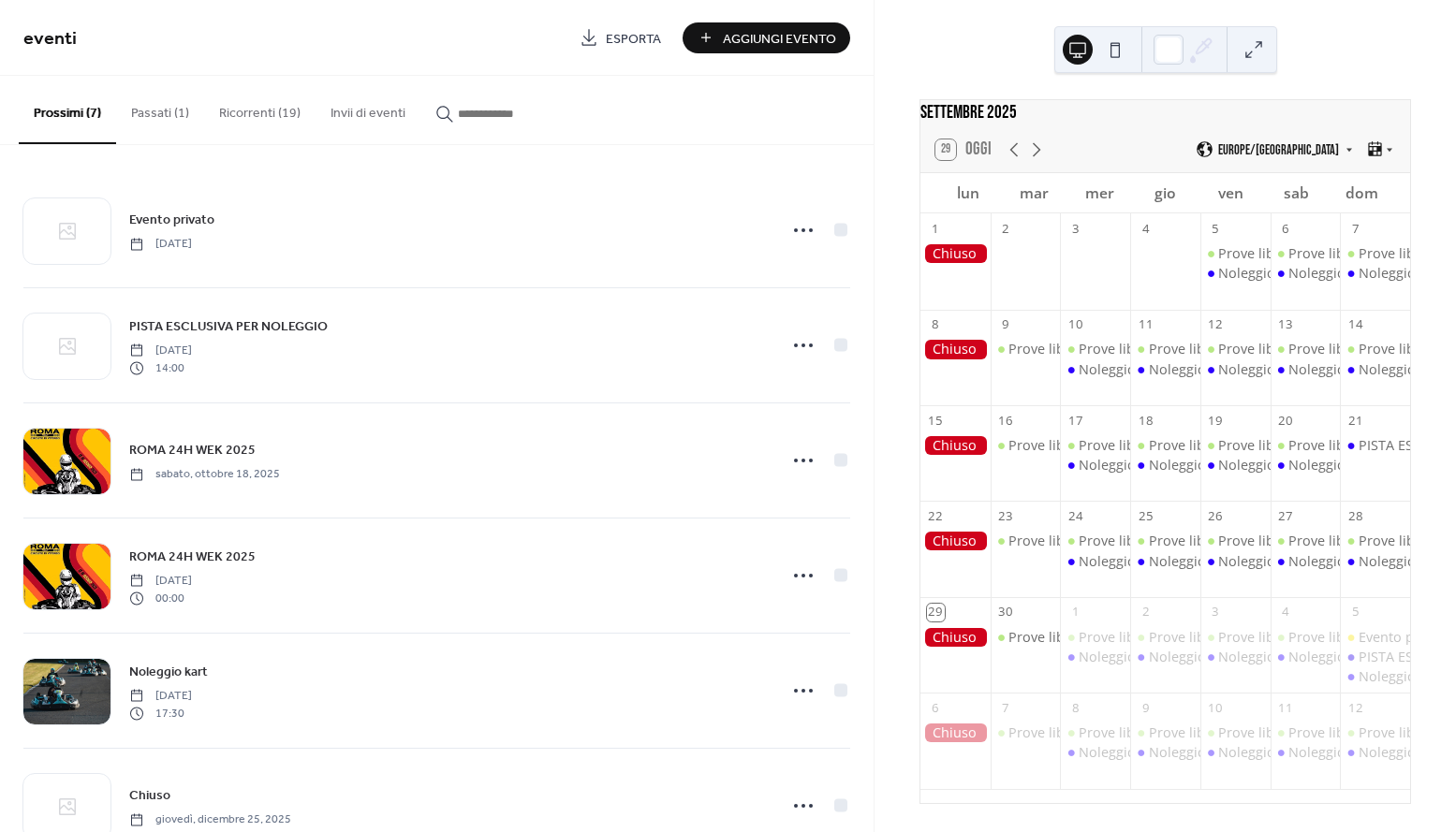
click at [275, 117] on button "Ricorrenti (19)" at bounding box center [259, 108] width 111 height 67
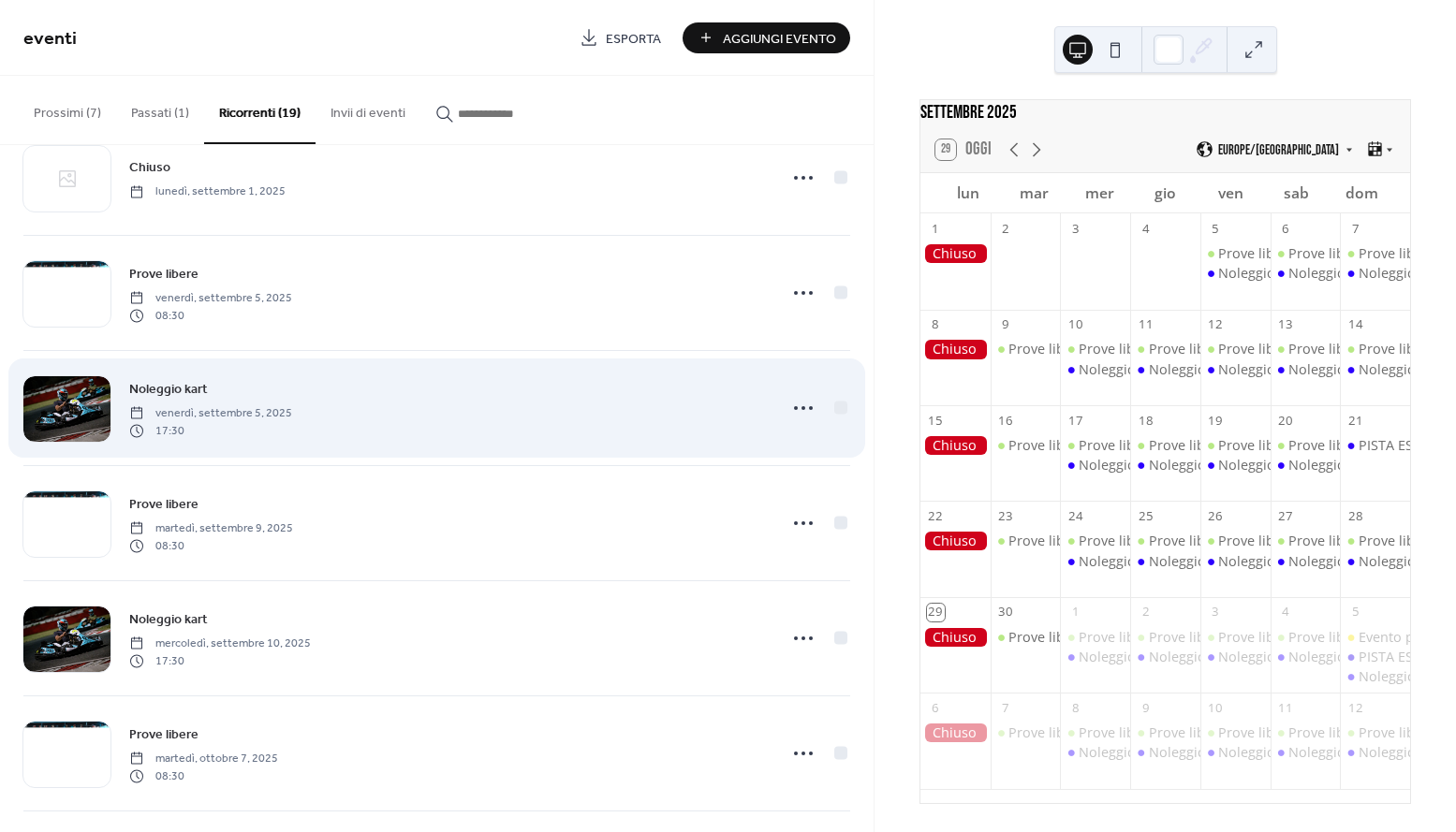
scroll to position [56, 0]
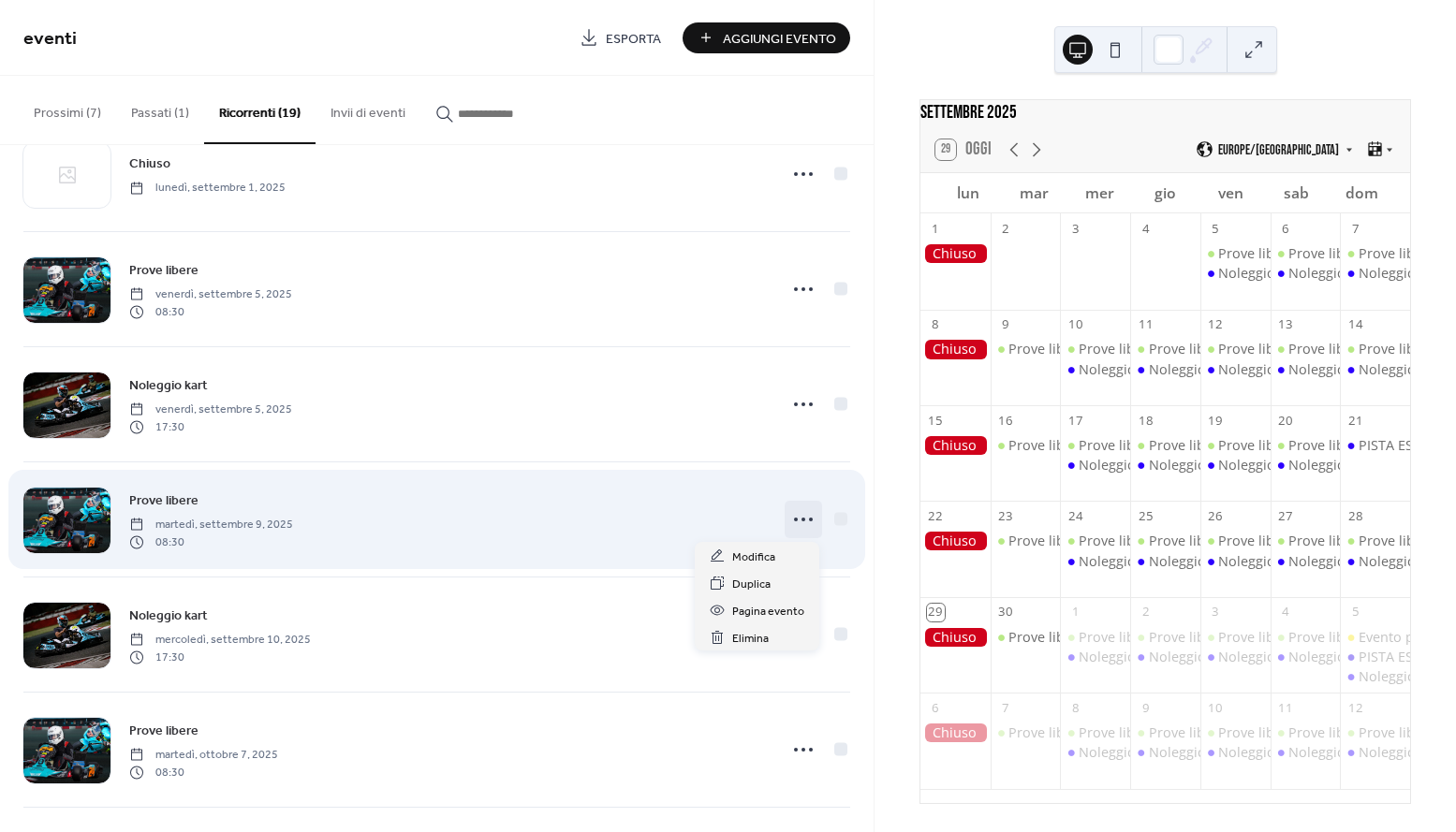
click at [790, 516] on icon at bounding box center [802, 519] width 30 height 30
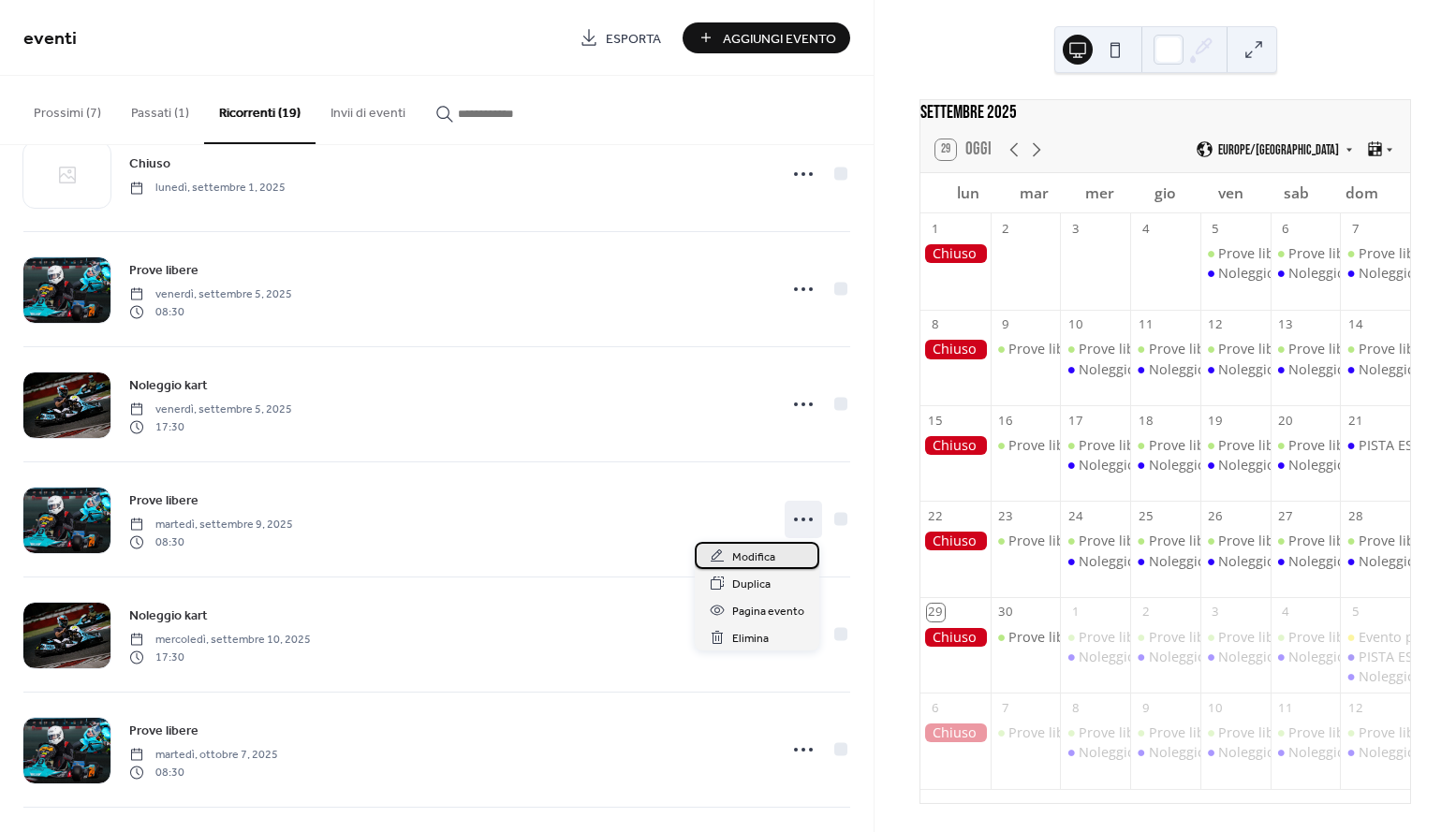
click at [774, 551] on div "Modifica" at bounding box center [756, 556] width 125 height 27
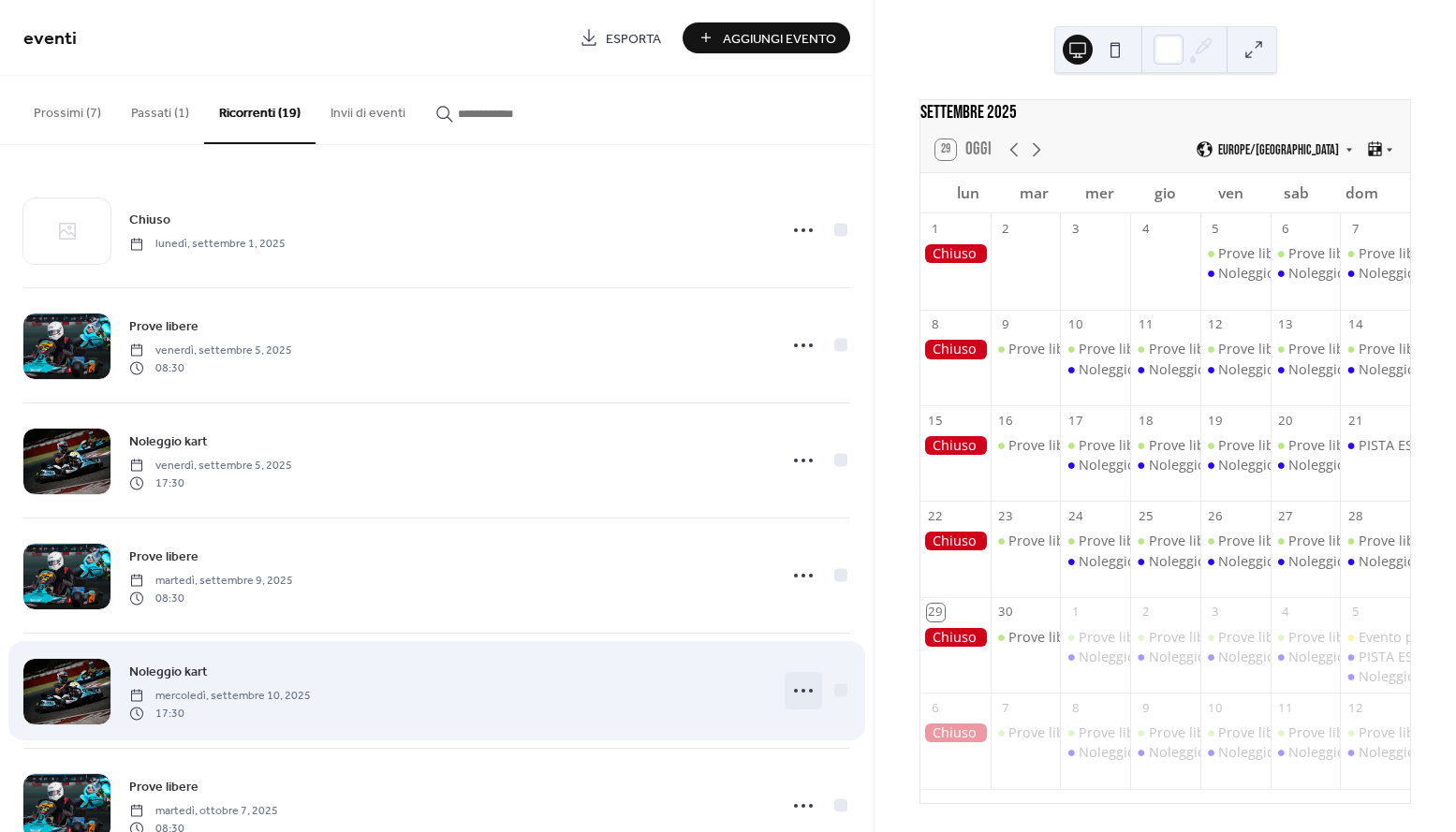
click at [788, 692] on icon at bounding box center [802, 690] width 30 height 30
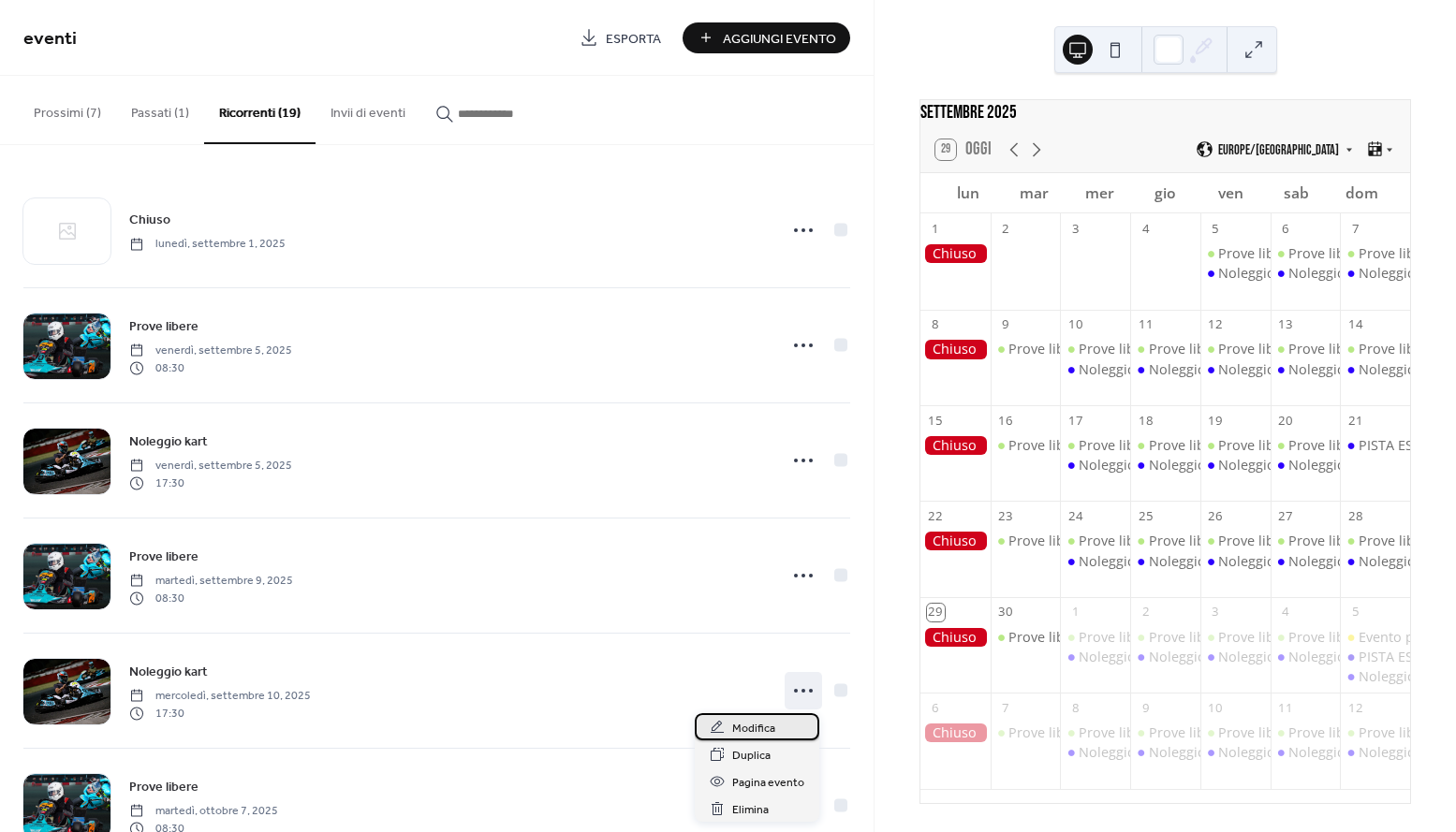
click at [769, 729] on span "Modifica" at bounding box center [753, 729] width 44 height 19
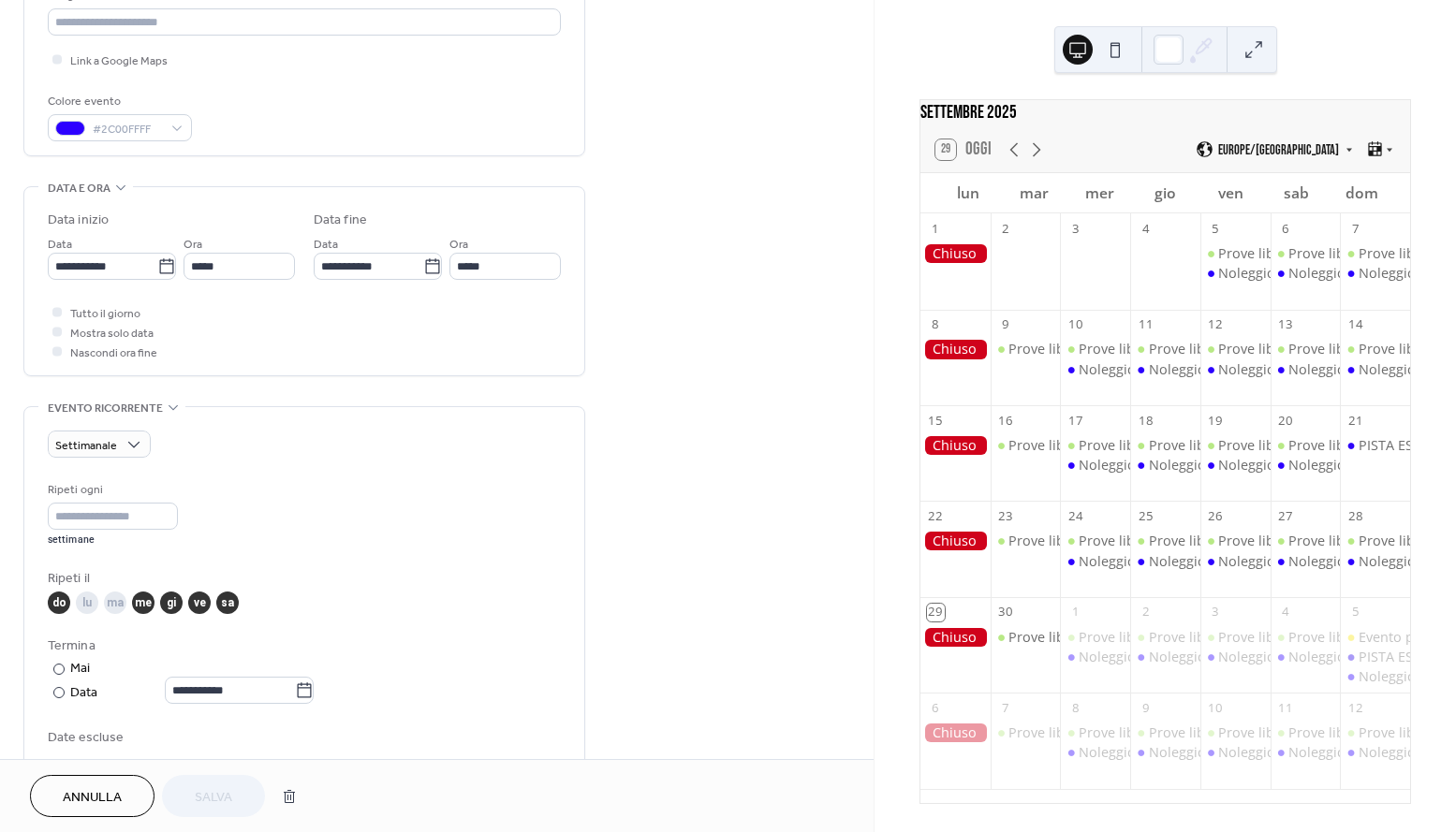
scroll to position [427, 0]
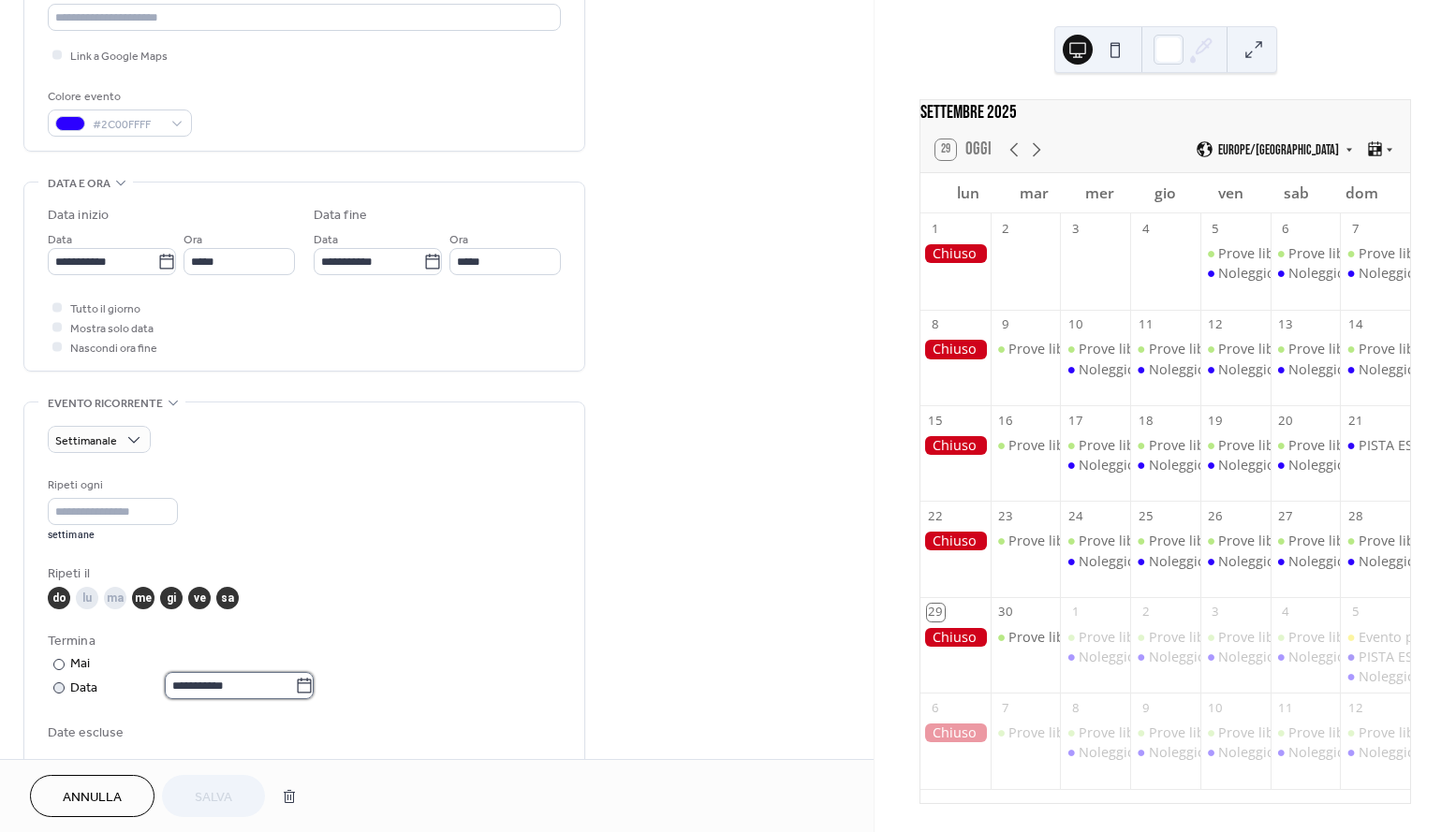
click at [184, 685] on input "**********" at bounding box center [229, 685] width 131 height 27
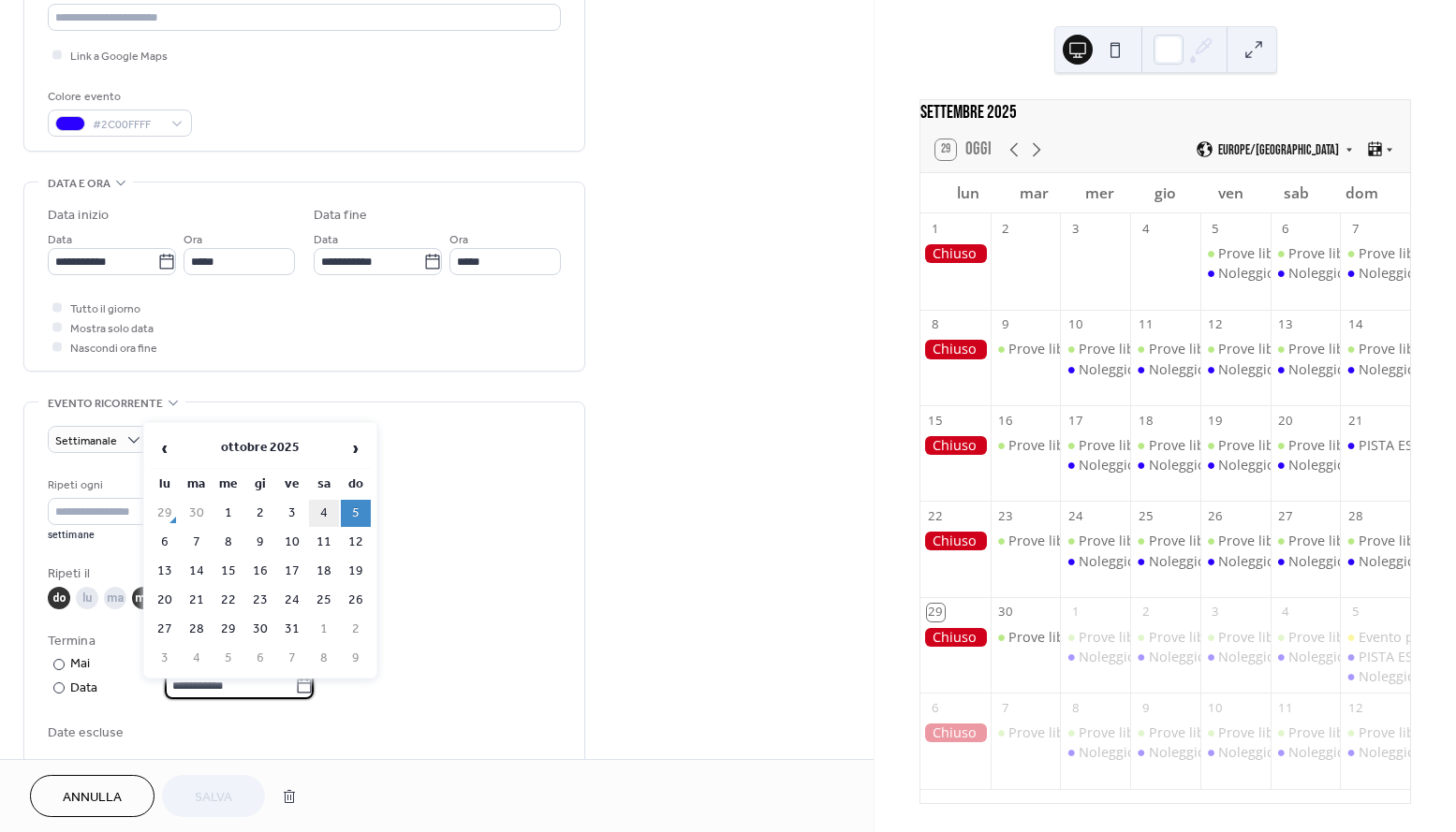
click at [329, 513] on td "4" at bounding box center [324, 513] width 30 height 27
type input "**********"
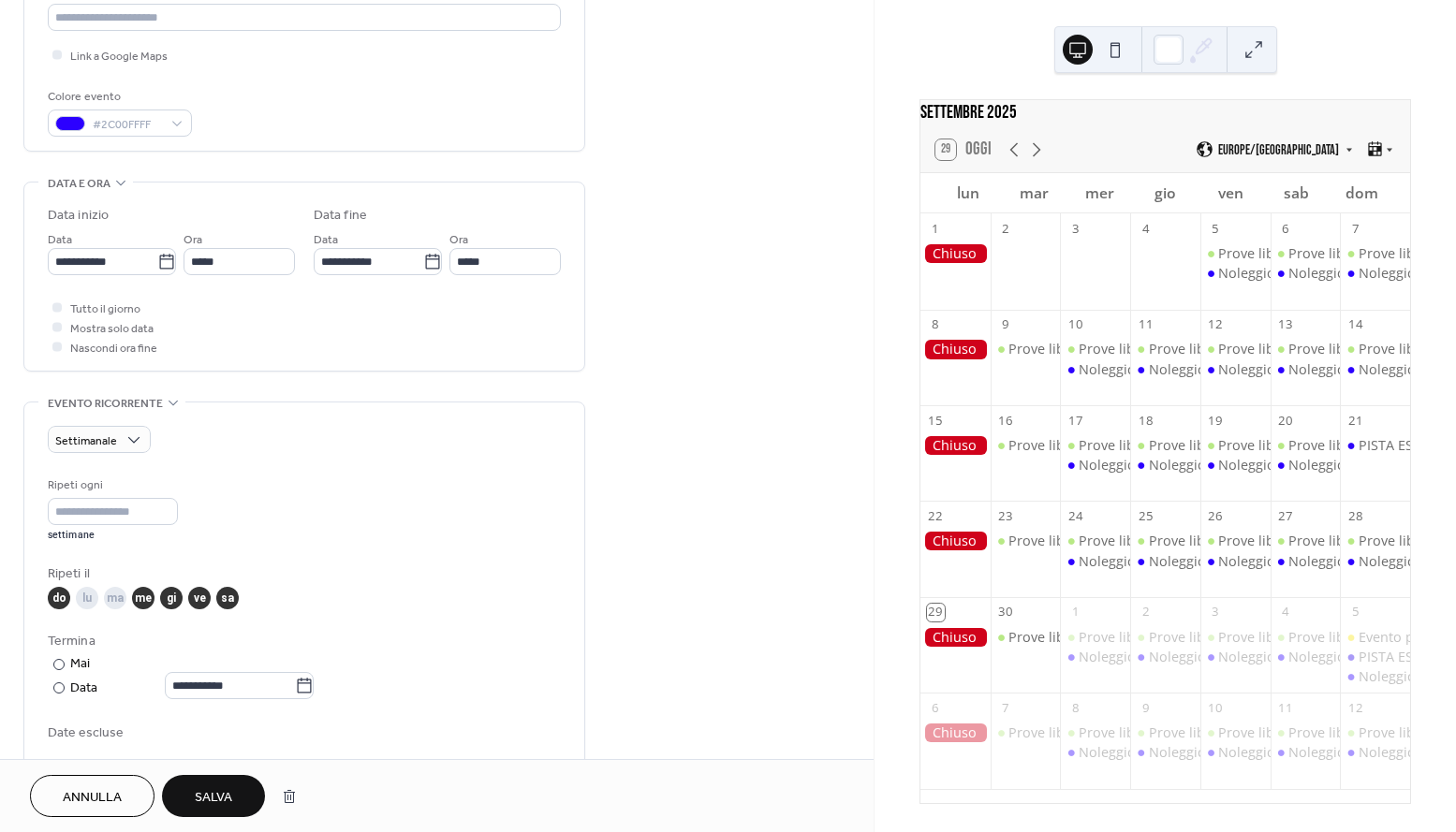
click at [228, 801] on span "Salva" at bounding box center [213, 797] width 38 height 19
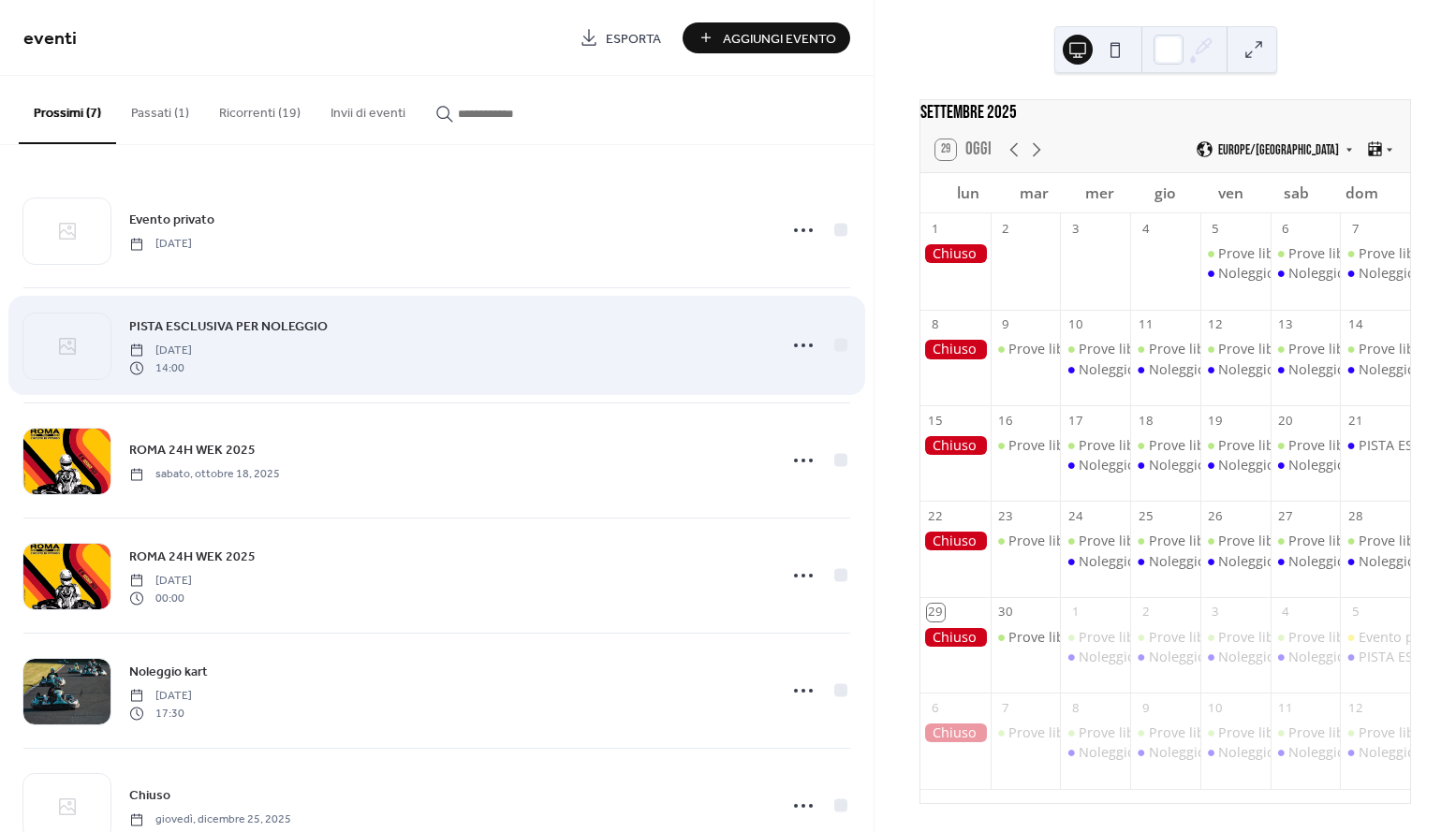
click at [426, 352] on div "PISTA ESCLUSIVA PER NOLEGGIO domenica, ottobre 5, 2025 14:00" at bounding box center [448, 345] width 636 height 60
click at [812, 351] on div at bounding box center [802, 345] width 38 height 38
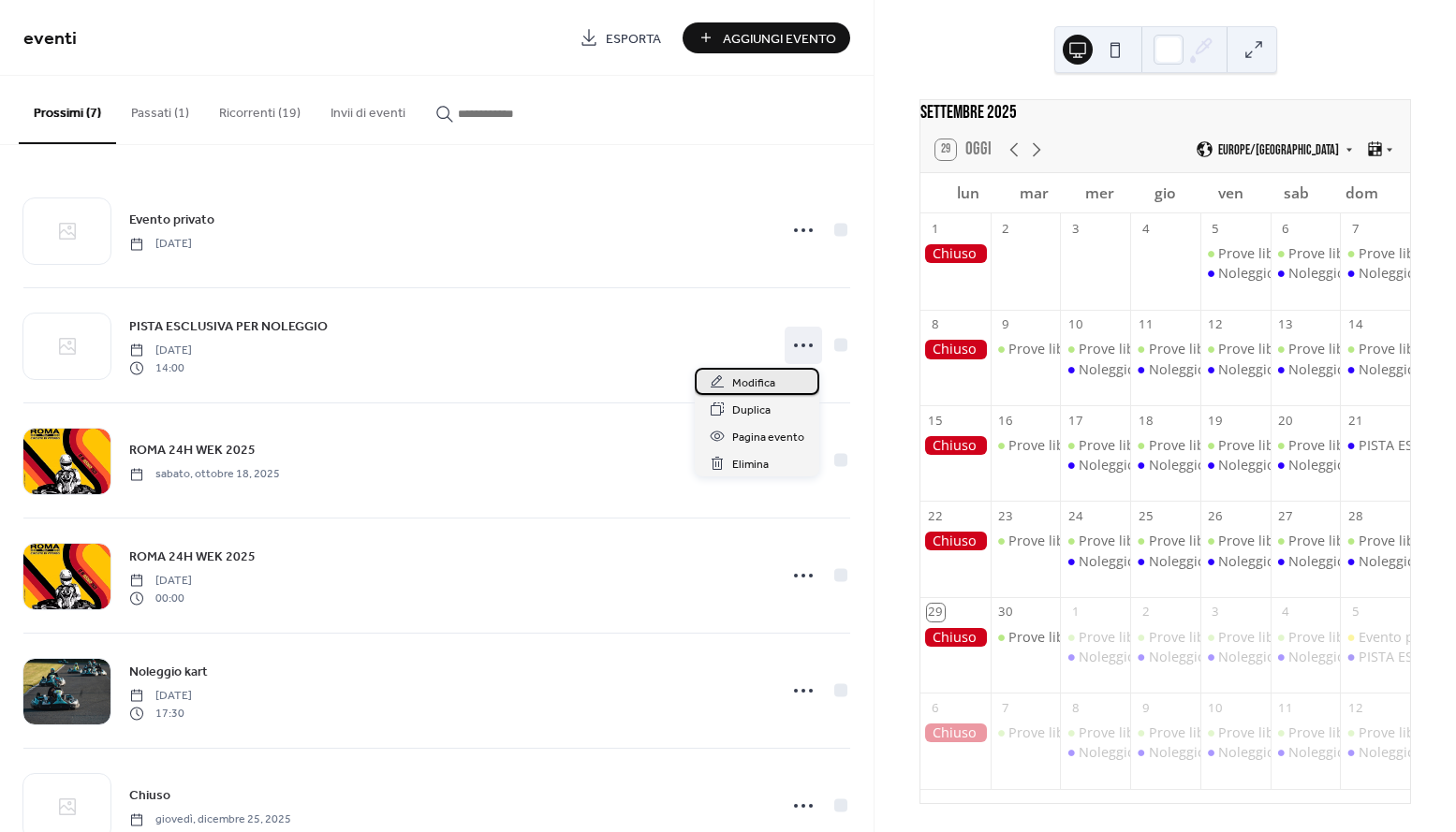
click at [767, 377] on span "Modifica" at bounding box center [753, 383] width 44 height 19
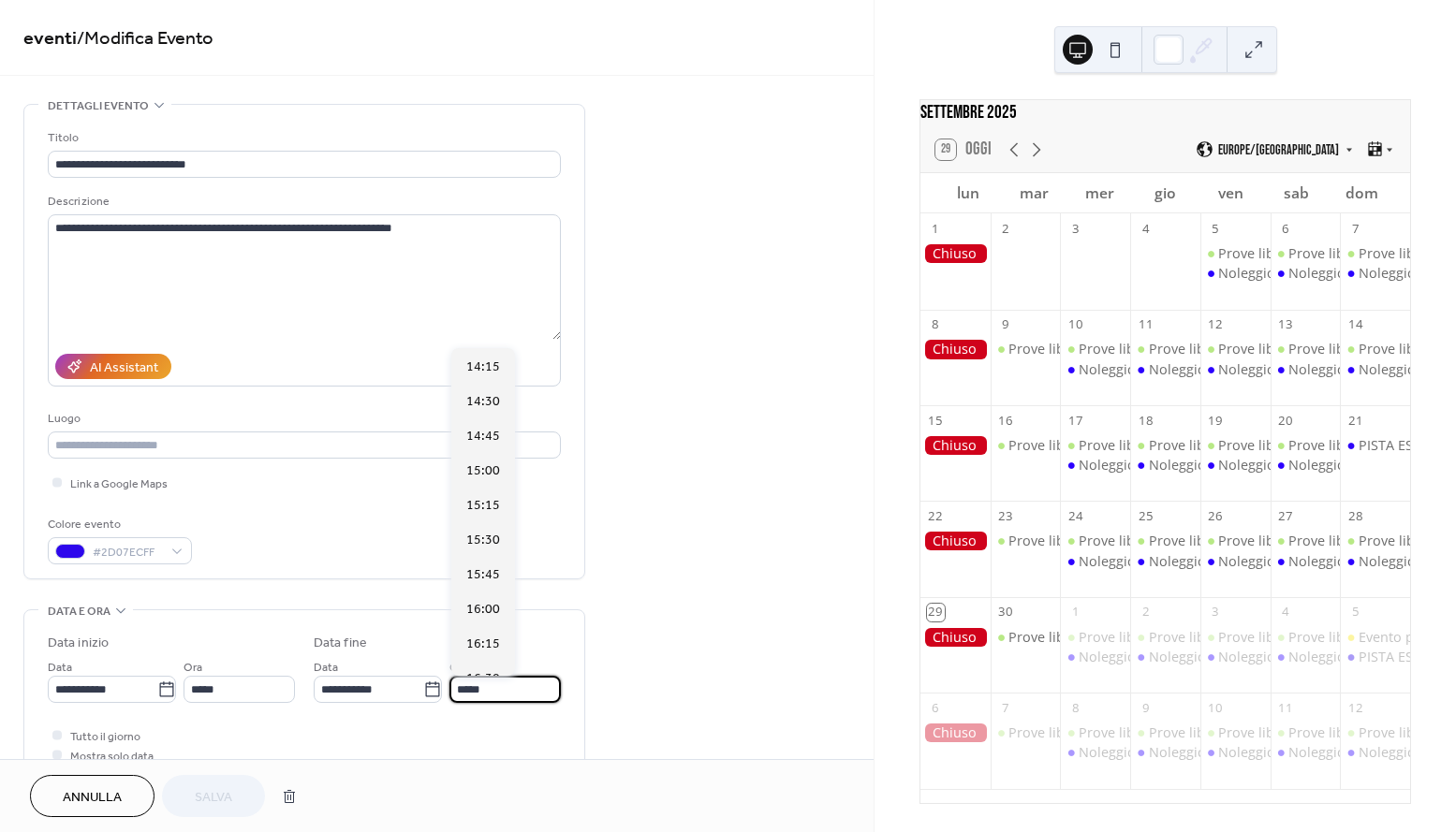
click at [486, 684] on input "*****" at bounding box center [505, 689] width 111 height 27
click at [481, 687] on input "*****" at bounding box center [505, 689] width 111 height 27
click at [485, 687] on input "*****" at bounding box center [505, 689] width 111 height 27
type input "*****"
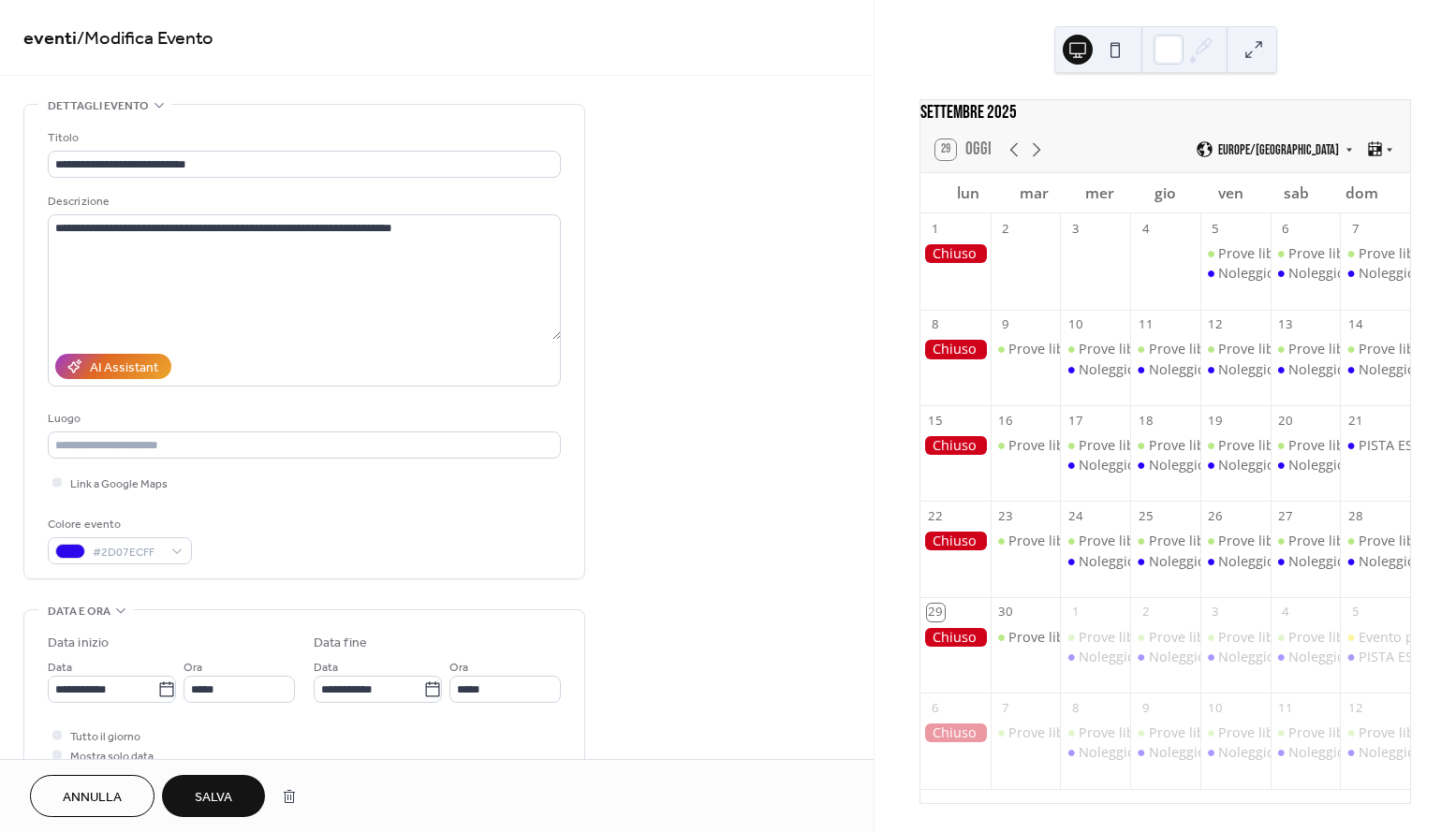
click at [419, 717] on div "**********" at bounding box center [304, 709] width 513 height 151
click at [210, 793] on span "Salva" at bounding box center [213, 797] width 38 height 19
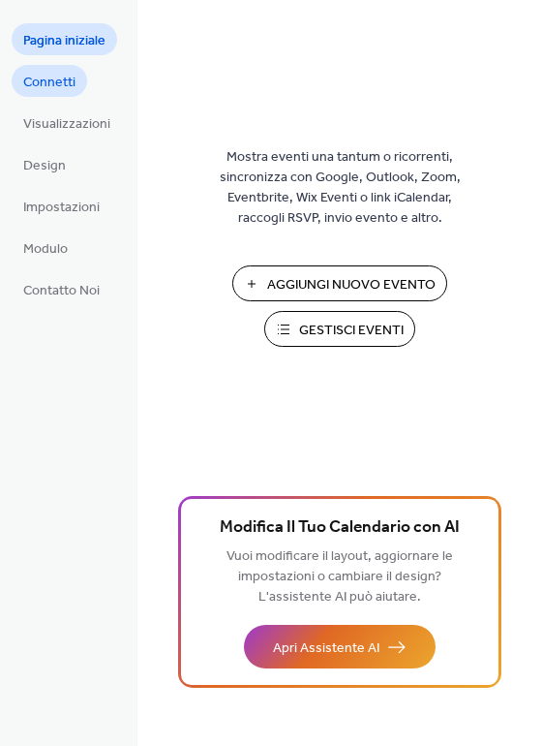
click at [70, 84] on span "Connetti" at bounding box center [49, 83] width 52 height 20
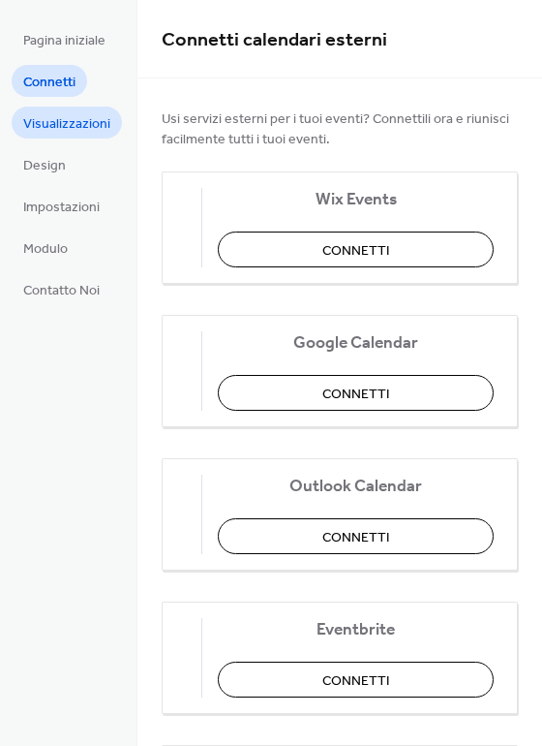
click at [68, 133] on span "Visualizzazioni" at bounding box center [66, 124] width 87 height 20
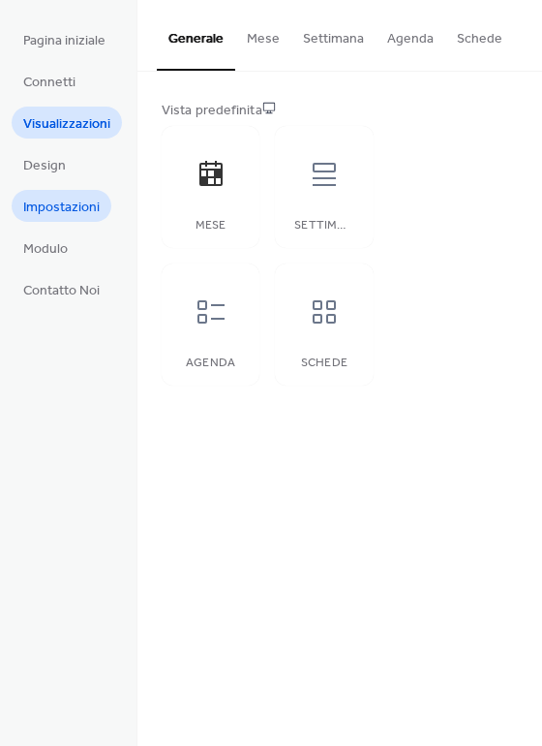
click at [64, 208] on span "Impostazioni" at bounding box center [61, 208] width 76 height 20
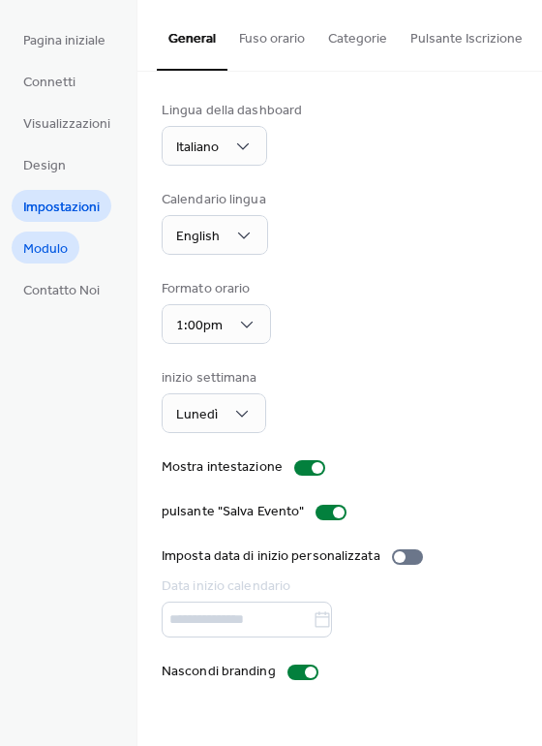
click at [62, 239] on span "Modulo" at bounding box center [45, 249] width 45 height 20
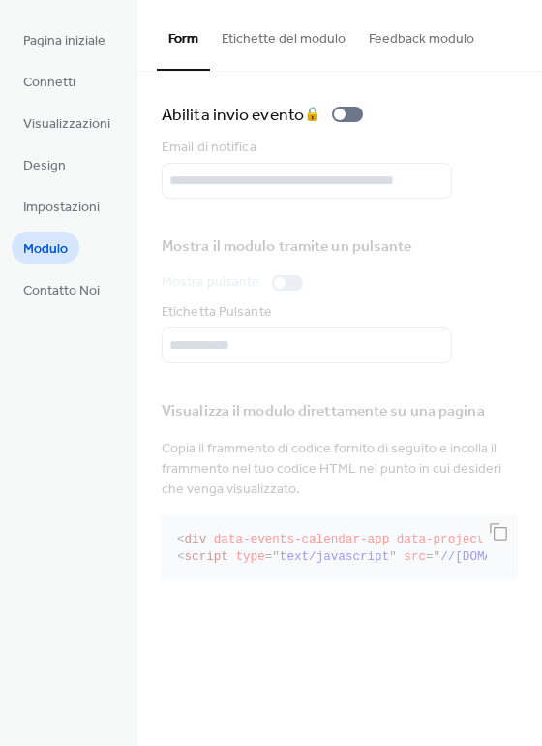
click at [17, 188] on ul "Pagina iniziale Connetti Visualizzazioni Design Impostazioni Modulo Contatto Noi" at bounding box center [67, 164] width 110 height 282
click at [73, 65] on li "Connetti" at bounding box center [50, 81] width 76 height 32
click at [63, 80] on span "Connetti" at bounding box center [49, 83] width 52 height 20
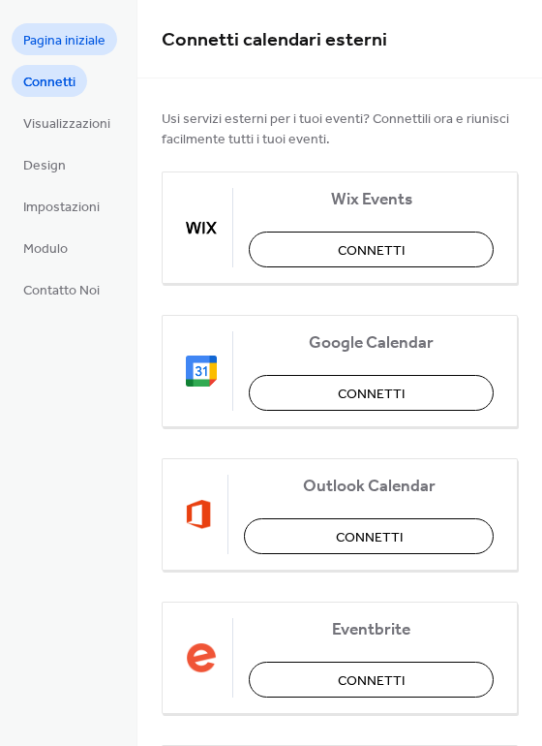
click at [78, 44] on span "Pagina iniziale" at bounding box center [64, 41] width 82 height 20
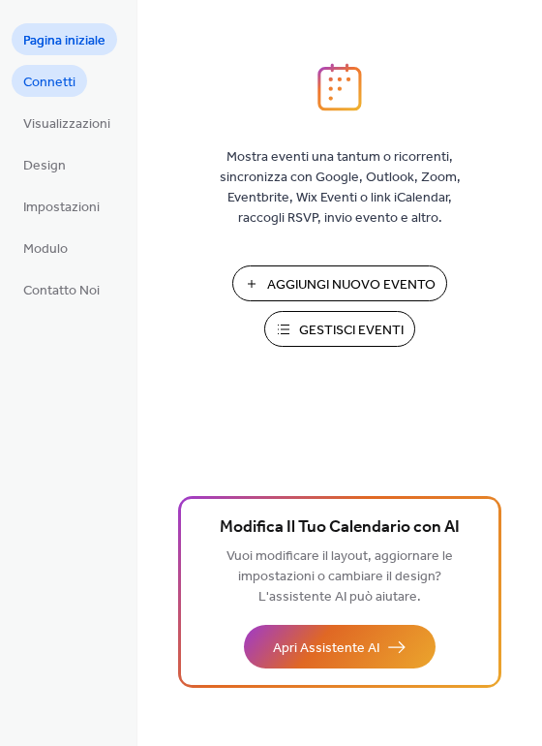
click at [63, 73] on span "Connetti" at bounding box center [49, 83] width 52 height 20
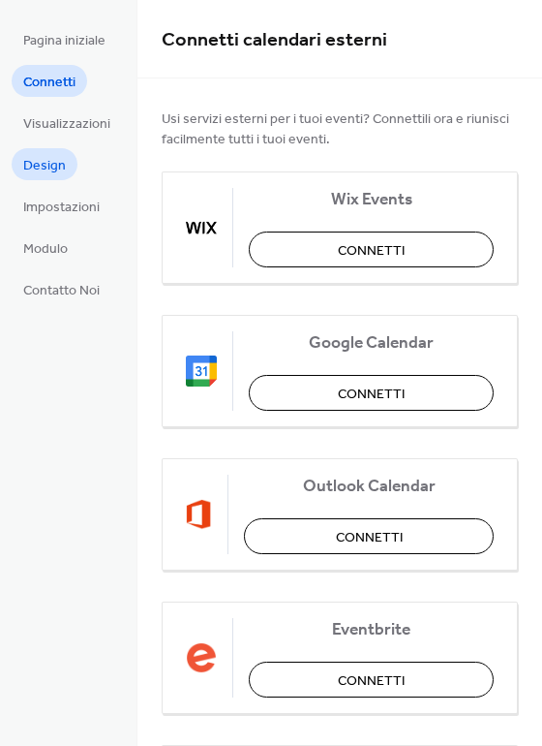
click at [59, 158] on span "Design" at bounding box center [44, 166] width 43 height 20
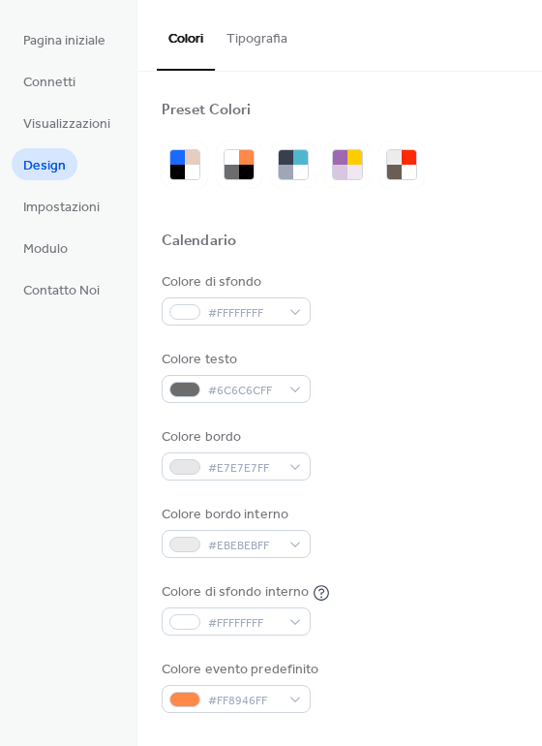
click at [59, 138] on ul "Pagina iniziale Connetti Visualizzazioni Design Impostazioni Modulo Contatto Noi" at bounding box center [67, 164] width 110 height 282
click at [59, 121] on span "Visualizzazioni" at bounding box center [66, 124] width 87 height 20
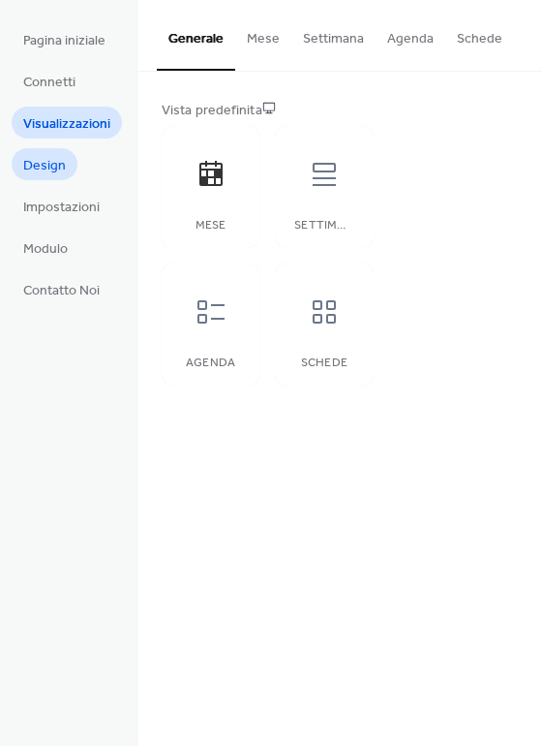
click at [51, 168] on span "Design" at bounding box center [44, 166] width 43 height 20
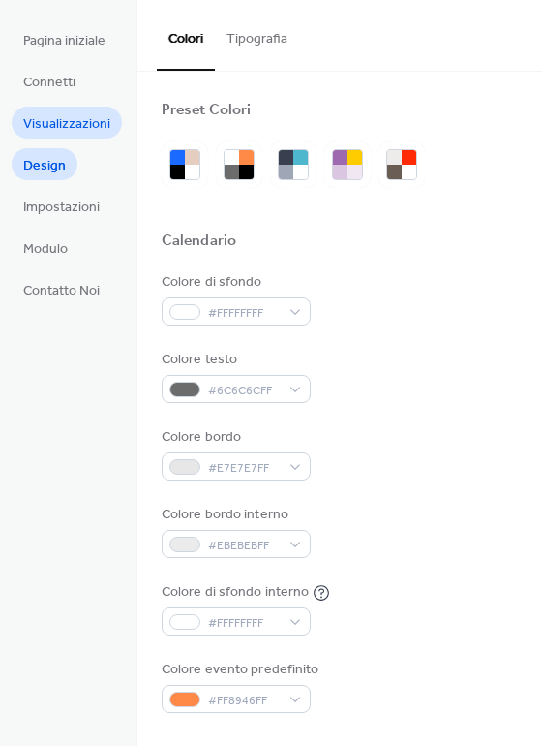
click at [72, 107] on link "Visualizzazioni" at bounding box center [67, 123] width 110 height 32
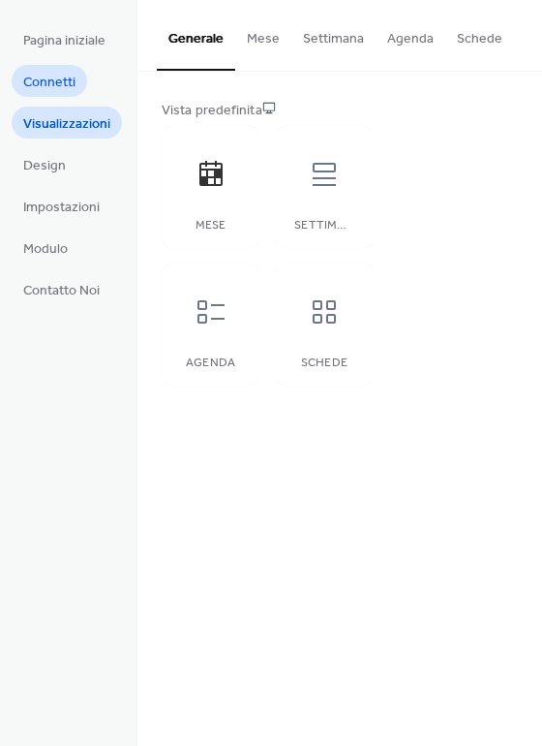
click at [68, 81] on span "Connetti" at bounding box center [49, 83] width 52 height 20
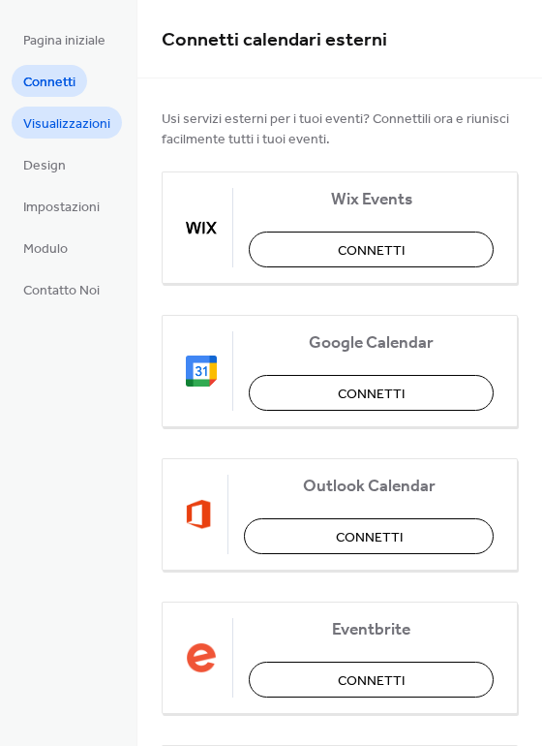
click at [82, 128] on span "Visualizzazioni" at bounding box center [66, 124] width 87 height 20
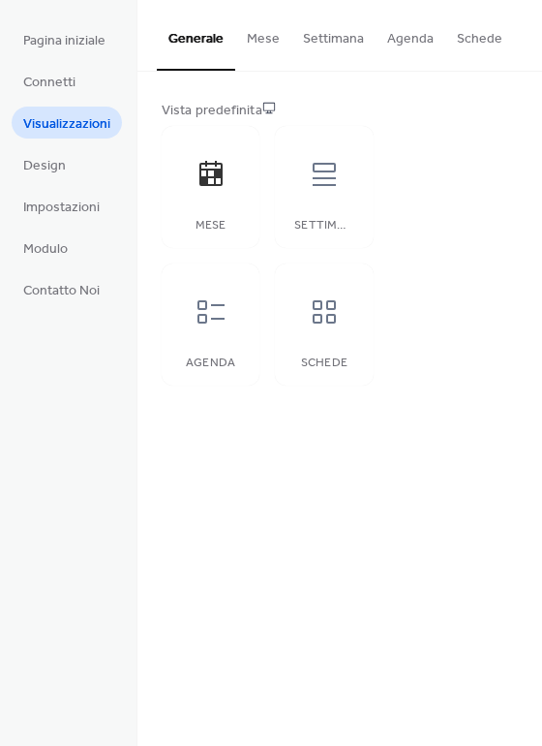
click at [266, 38] on button "Mese" at bounding box center [263, 34] width 56 height 69
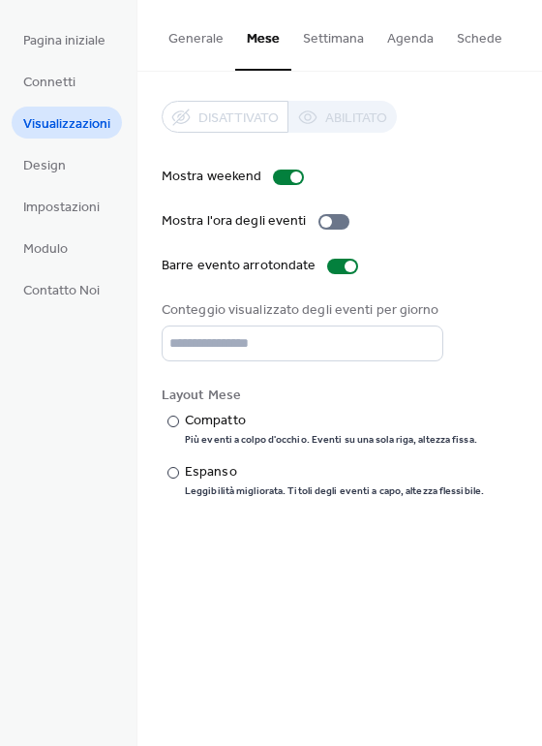
click at [320, 39] on button "Settimana" at bounding box center [333, 34] width 84 height 69
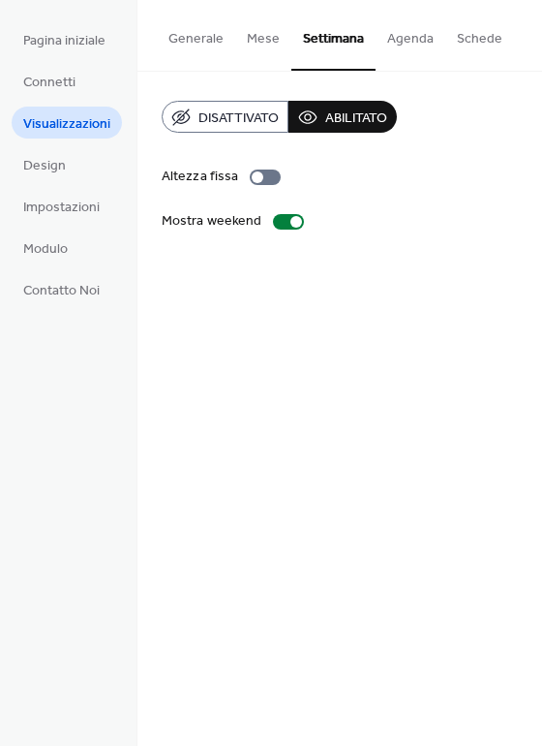
click at [262, 44] on button "Mese" at bounding box center [263, 34] width 56 height 69
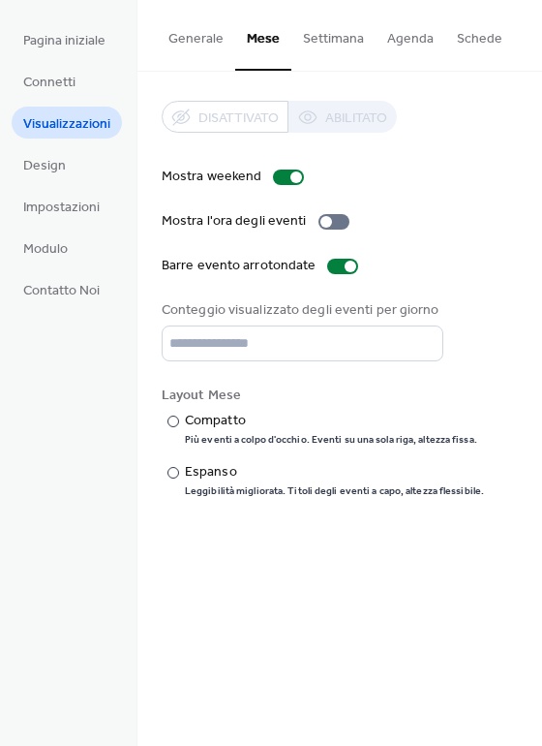
click at [199, 37] on button "Generale" at bounding box center [196, 34] width 78 height 69
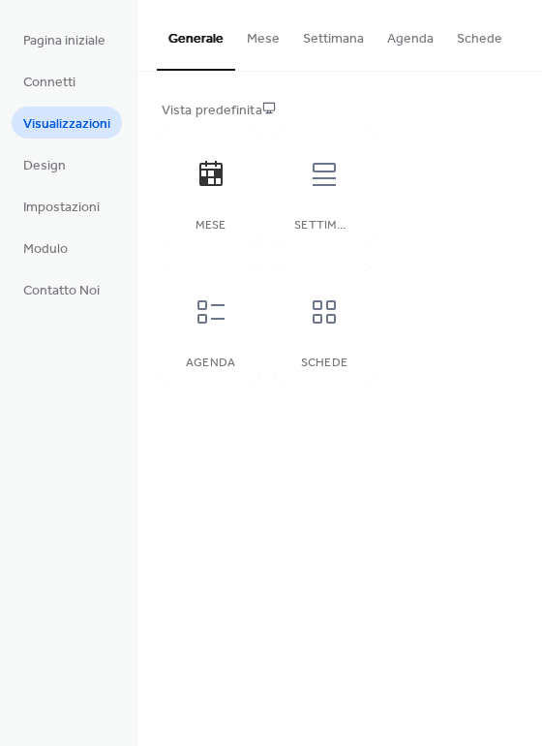
click at [89, 86] on ul "Pagina iniziale Connetti Visualizzazioni Design Impostazioni Modulo Contatto Noi" at bounding box center [67, 164] width 110 height 282
click at [64, 82] on span "Connetti" at bounding box center [49, 83] width 52 height 20
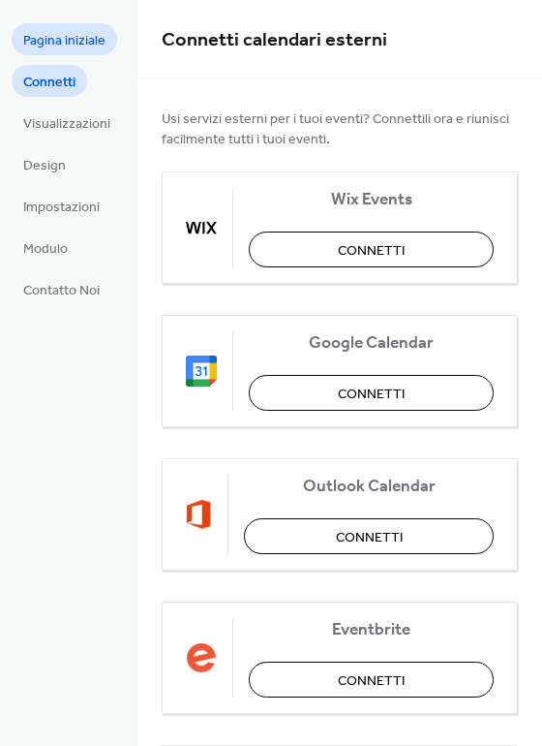
click at [71, 35] on span "Pagina iniziale" at bounding box center [64, 41] width 82 height 20
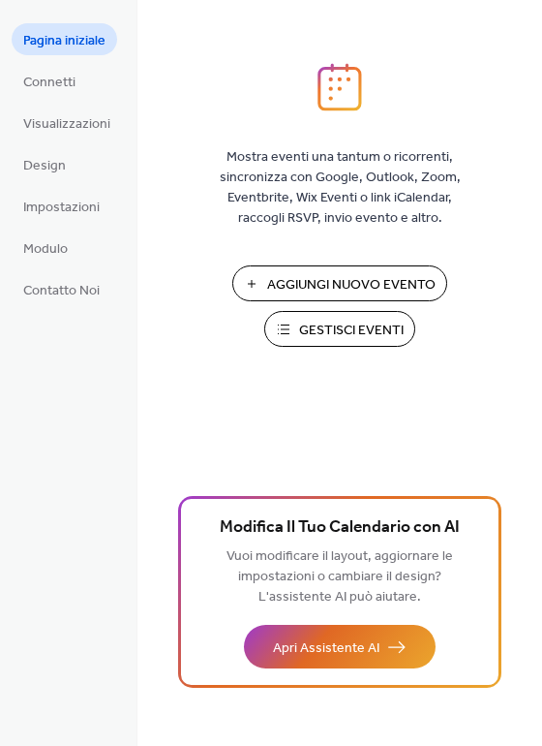
click at [328, 320] on span "Gestisci Eventi" at bounding box center [351, 330] width 105 height 20
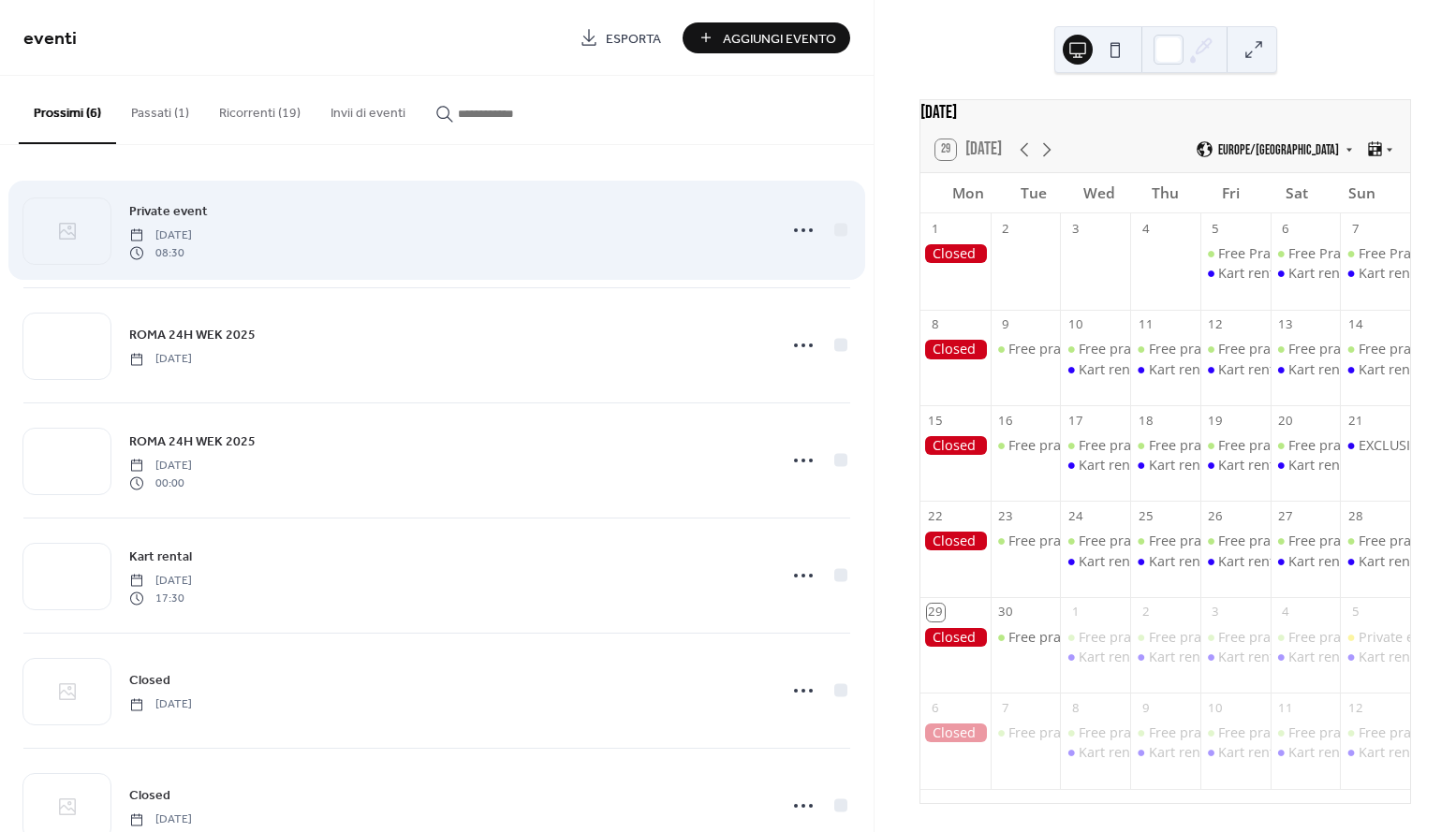
click at [293, 257] on div "Private event [DATE] 08:30" at bounding box center [448, 230] width 636 height 60
click at [803, 239] on icon at bounding box center [802, 230] width 30 height 30
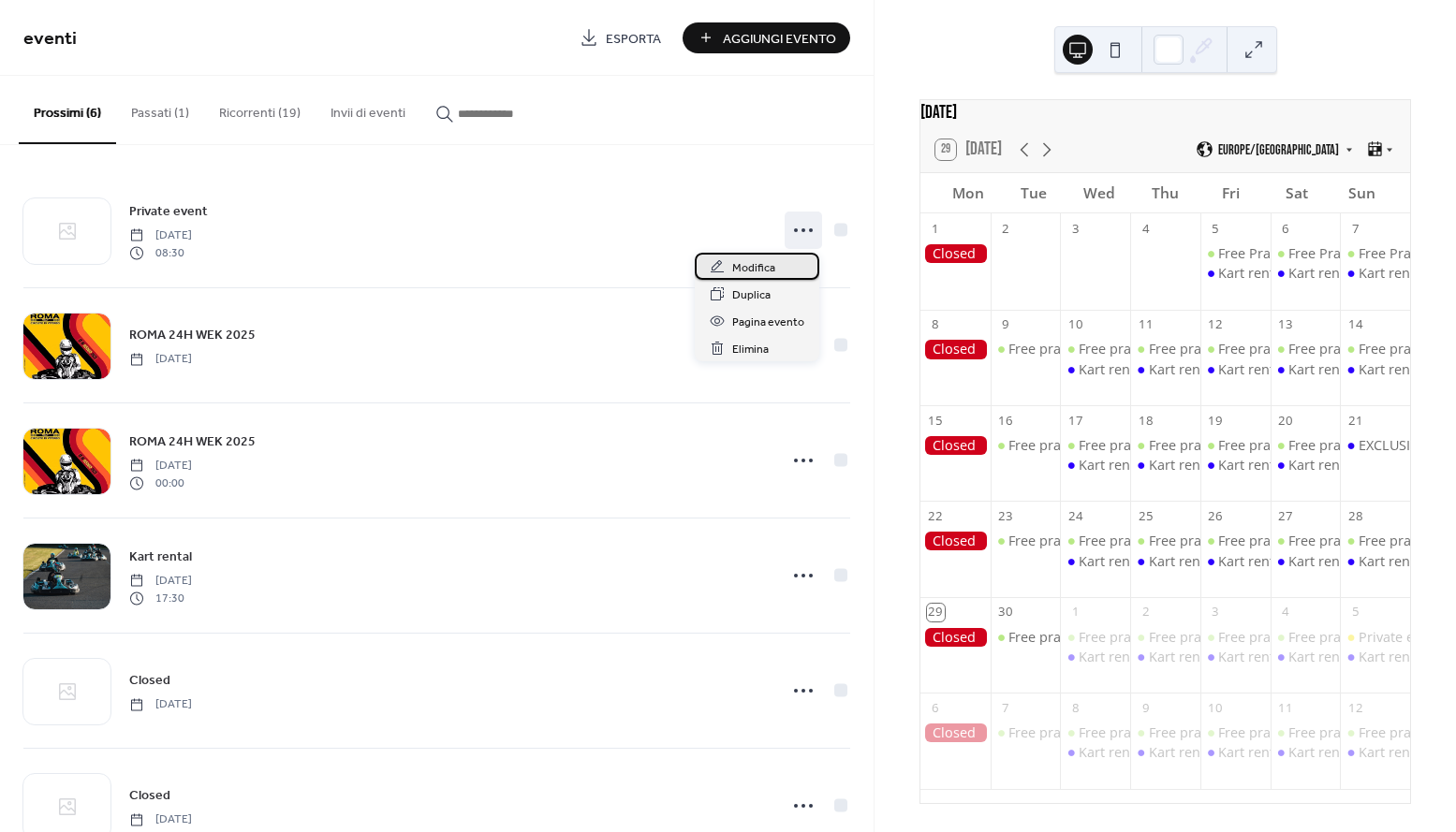
click at [777, 270] on div "Modifica" at bounding box center [756, 266] width 125 height 27
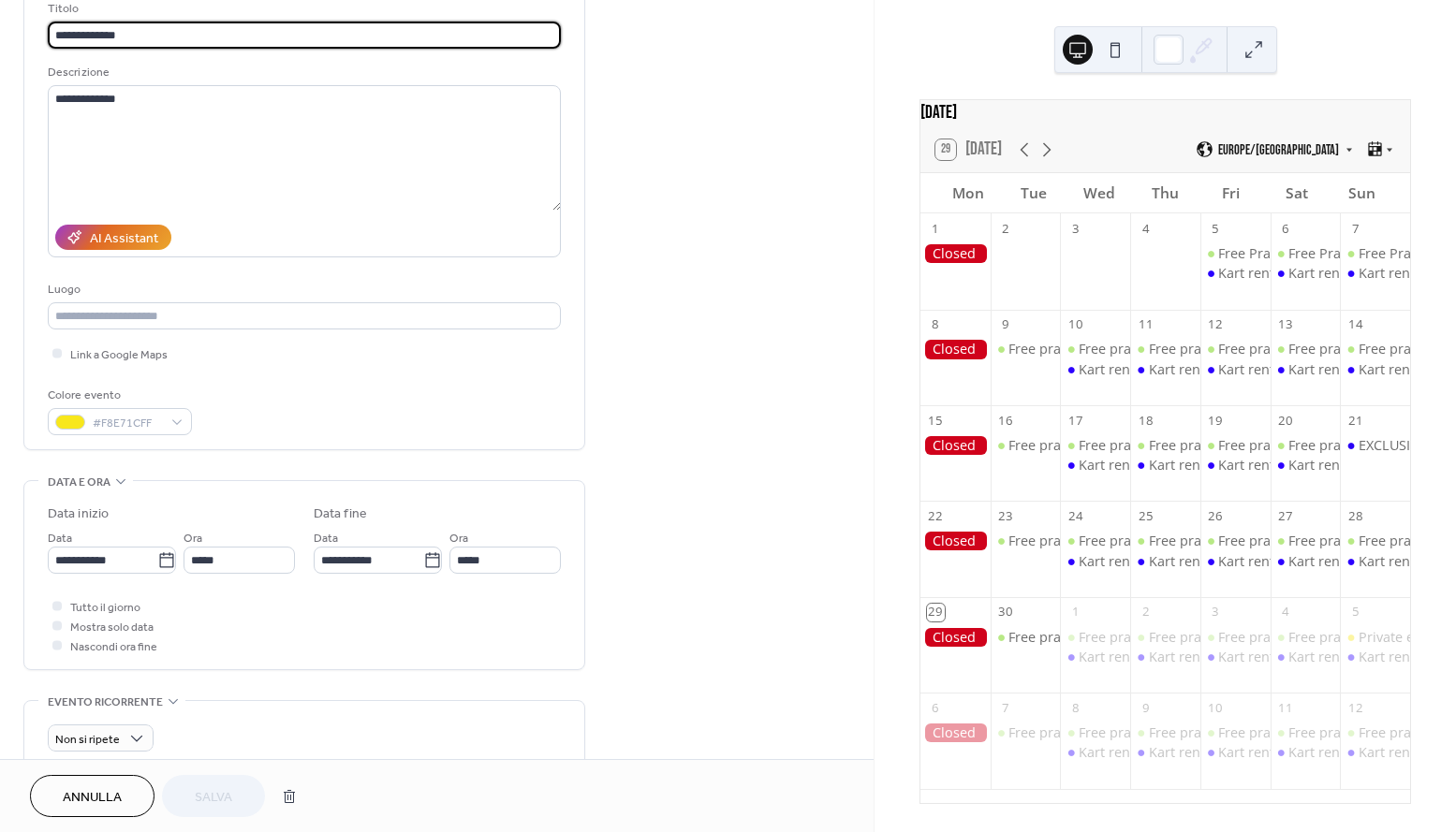
scroll to position [141, 0]
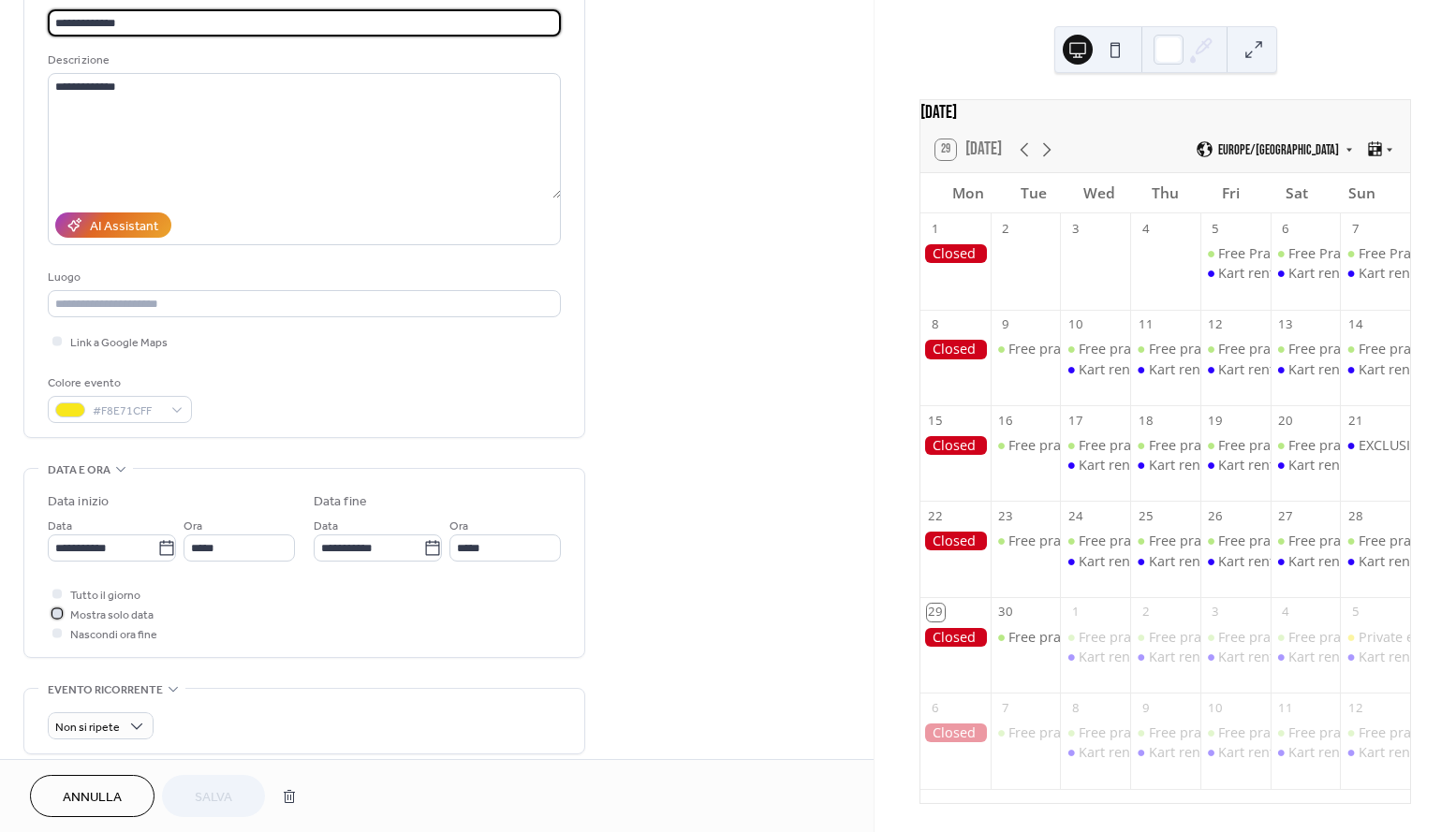
click at [61, 613] on div at bounding box center [57, 613] width 10 height 10
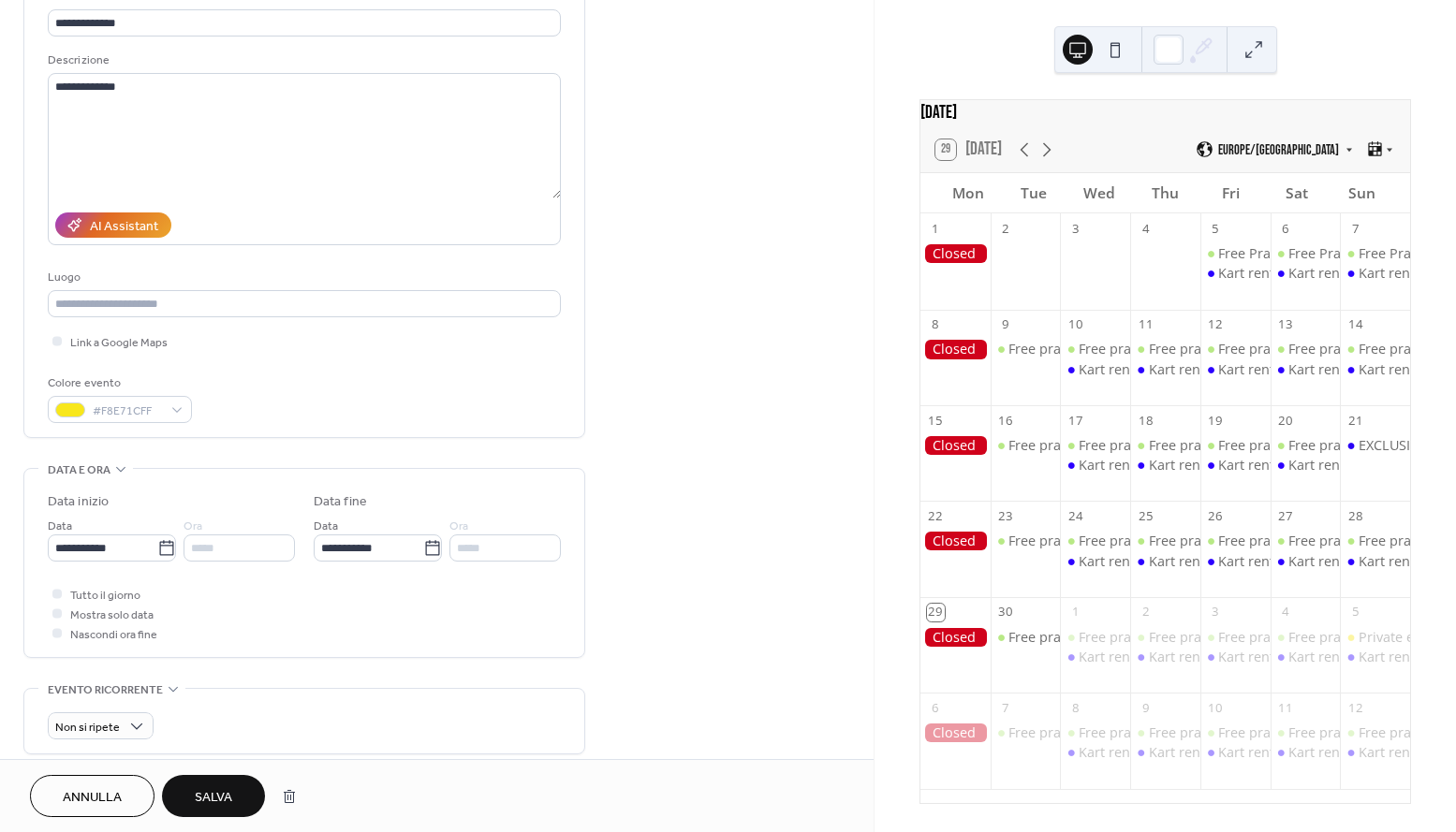
click at [203, 788] on span "Salva" at bounding box center [213, 797] width 38 height 19
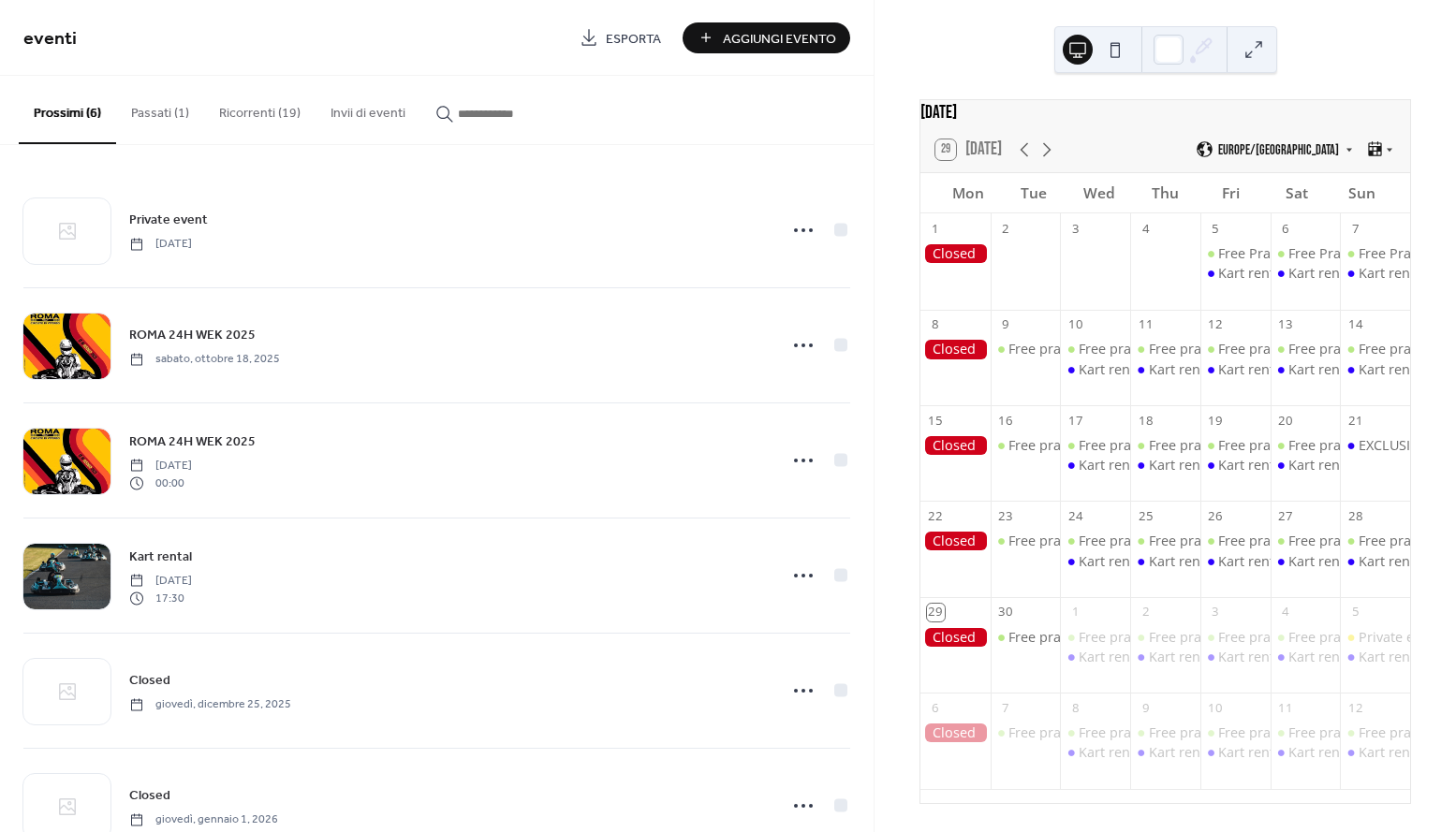
click at [175, 115] on button "Passati (1)" at bounding box center [160, 108] width 88 height 67
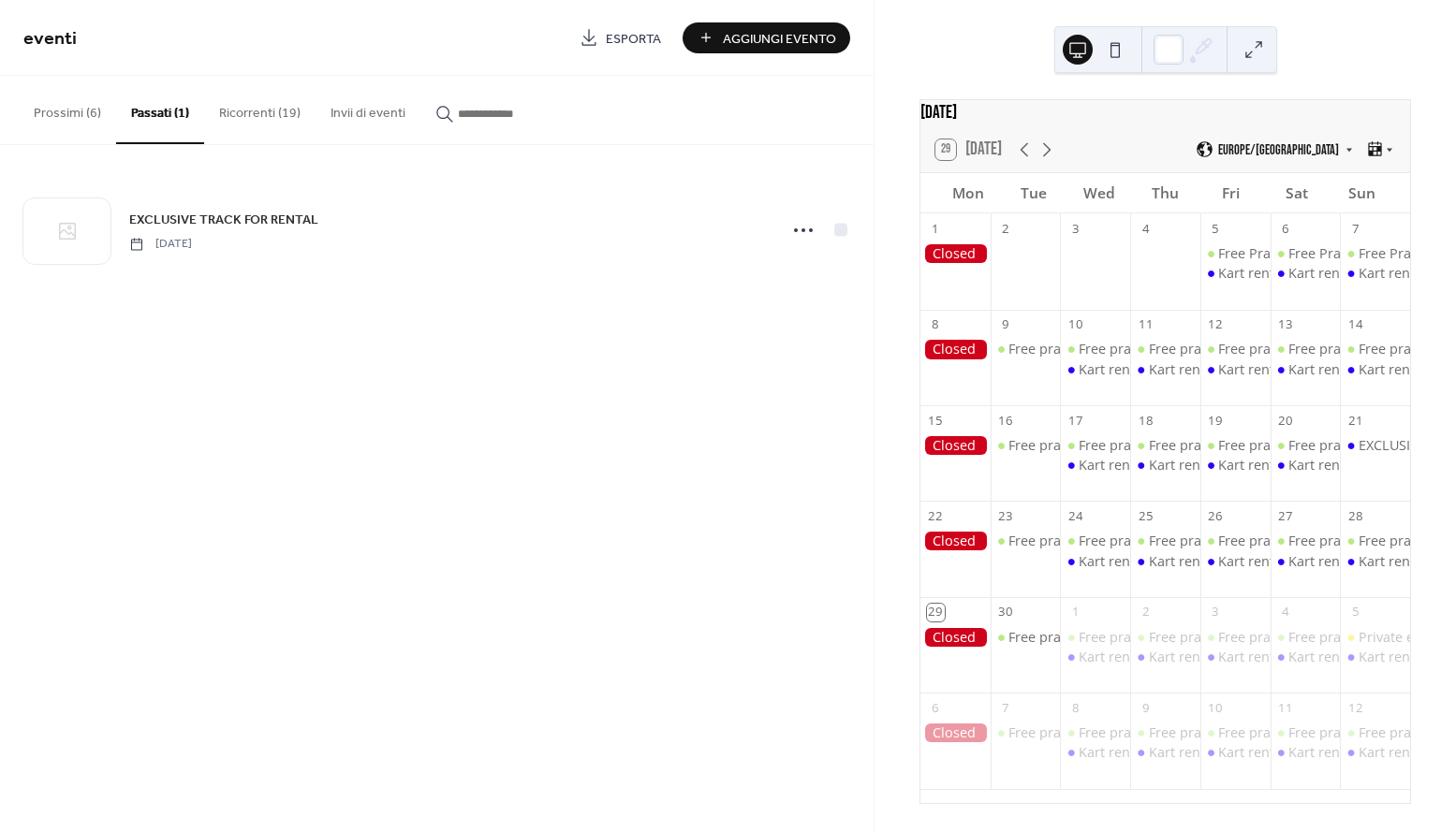
click at [84, 127] on button "Prossimi (6)" at bounding box center [67, 108] width 98 height 67
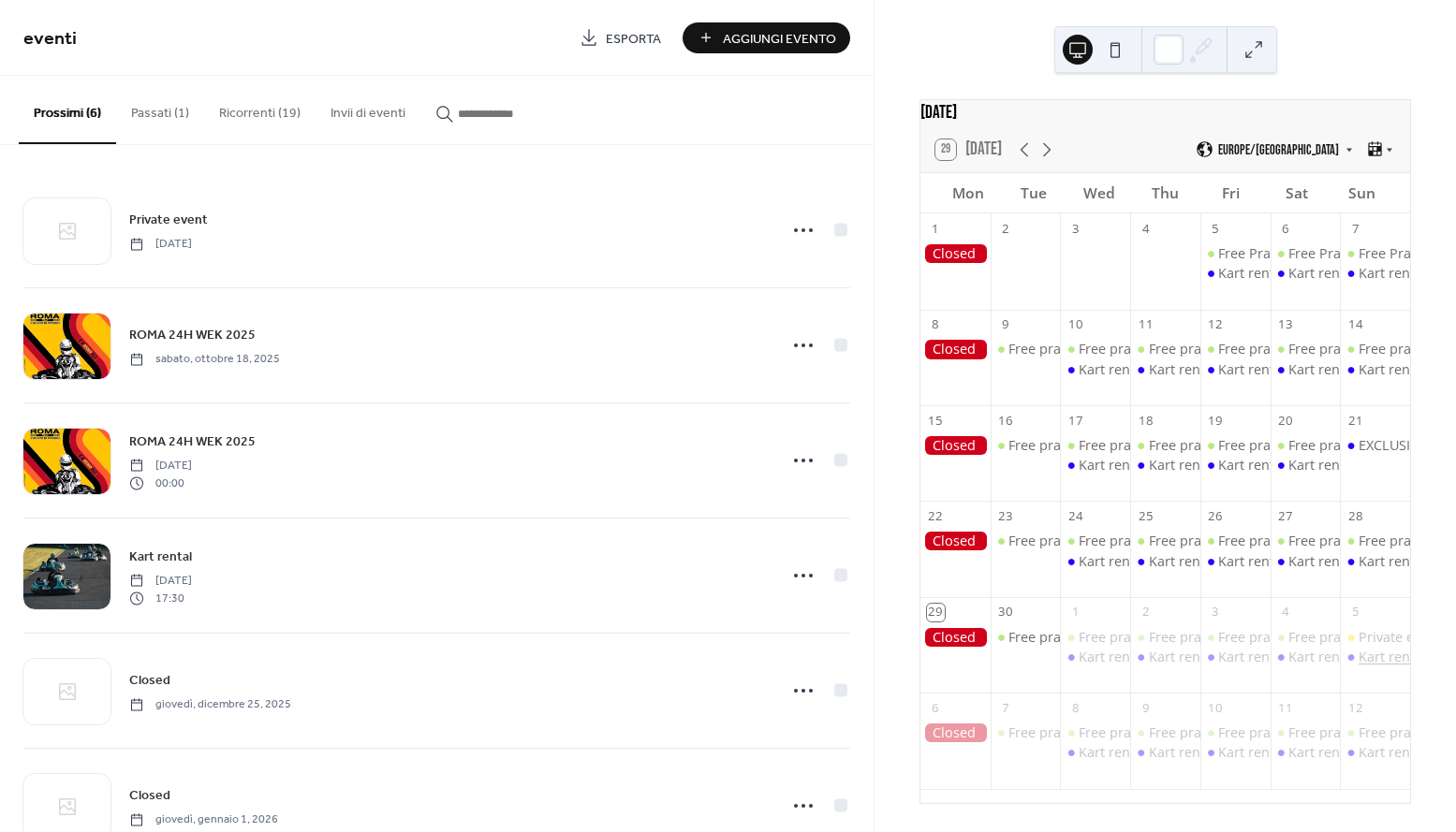
click at [1367, 666] on div "Kart rental" at bounding box center [1392, 656] width 68 height 18
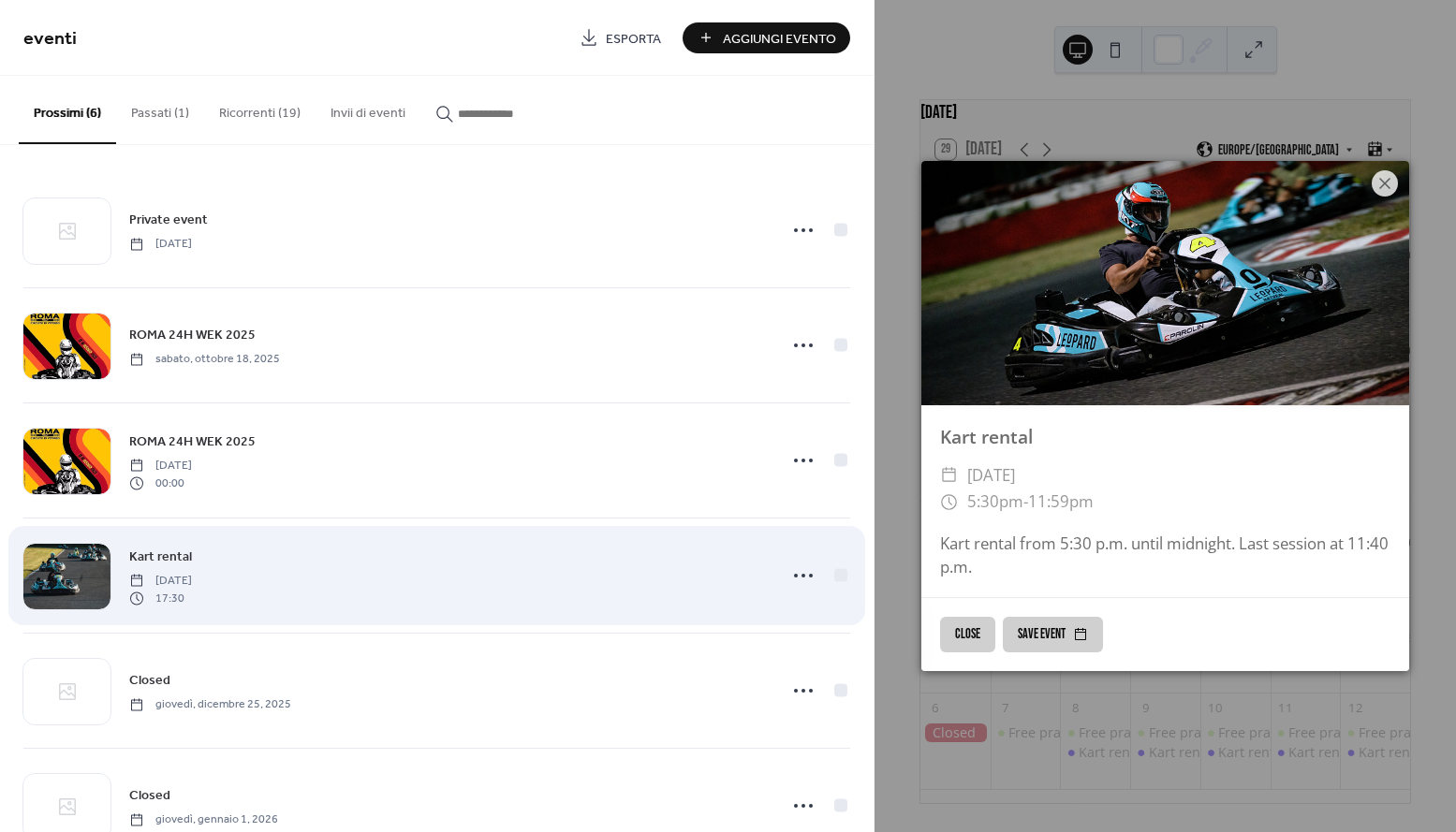
click at [517, 566] on div "Kart rental [DATE] 17:30" at bounding box center [448, 575] width 636 height 60
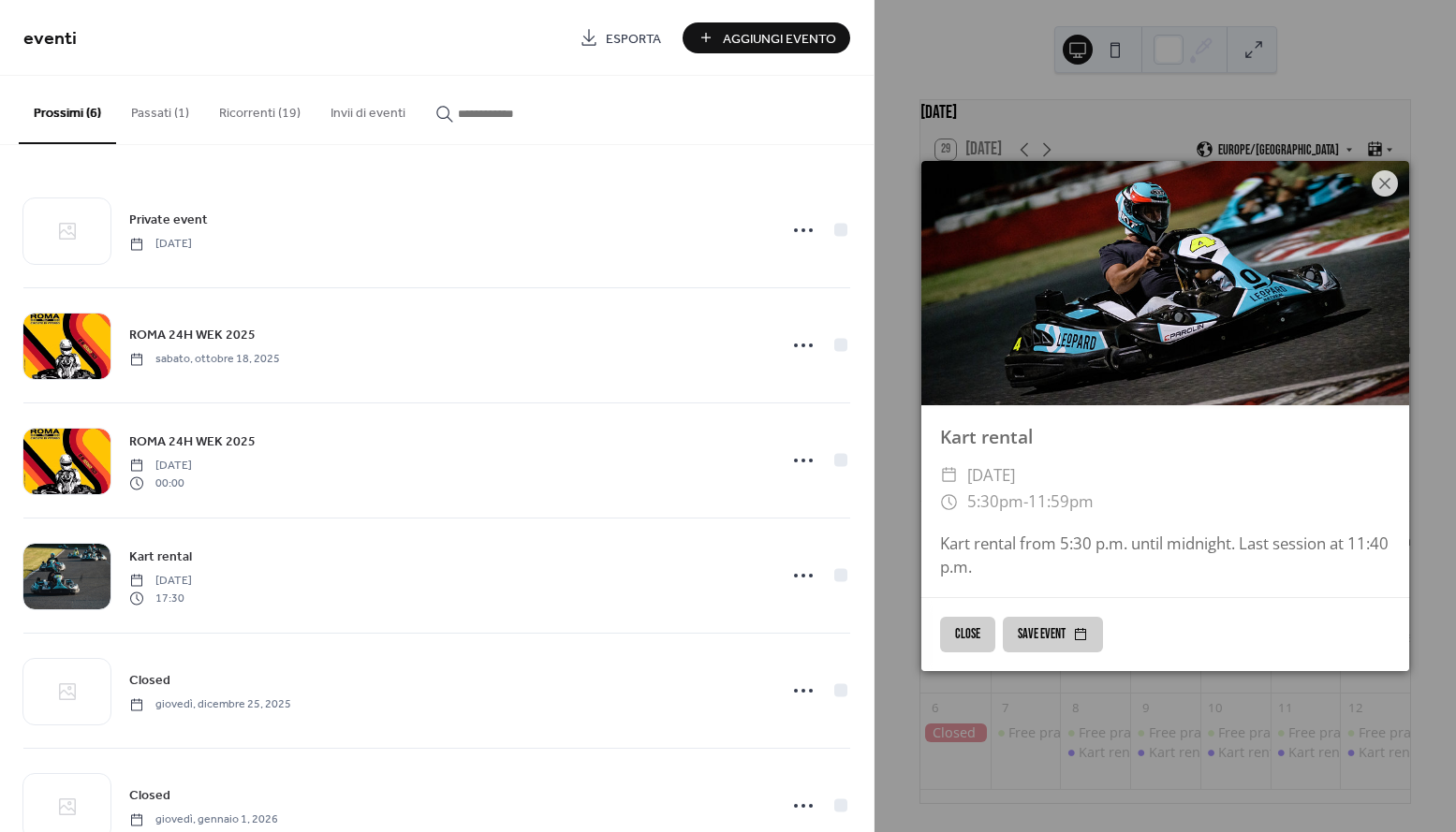
click at [174, 120] on button "Passati (1)" at bounding box center [160, 108] width 88 height 67
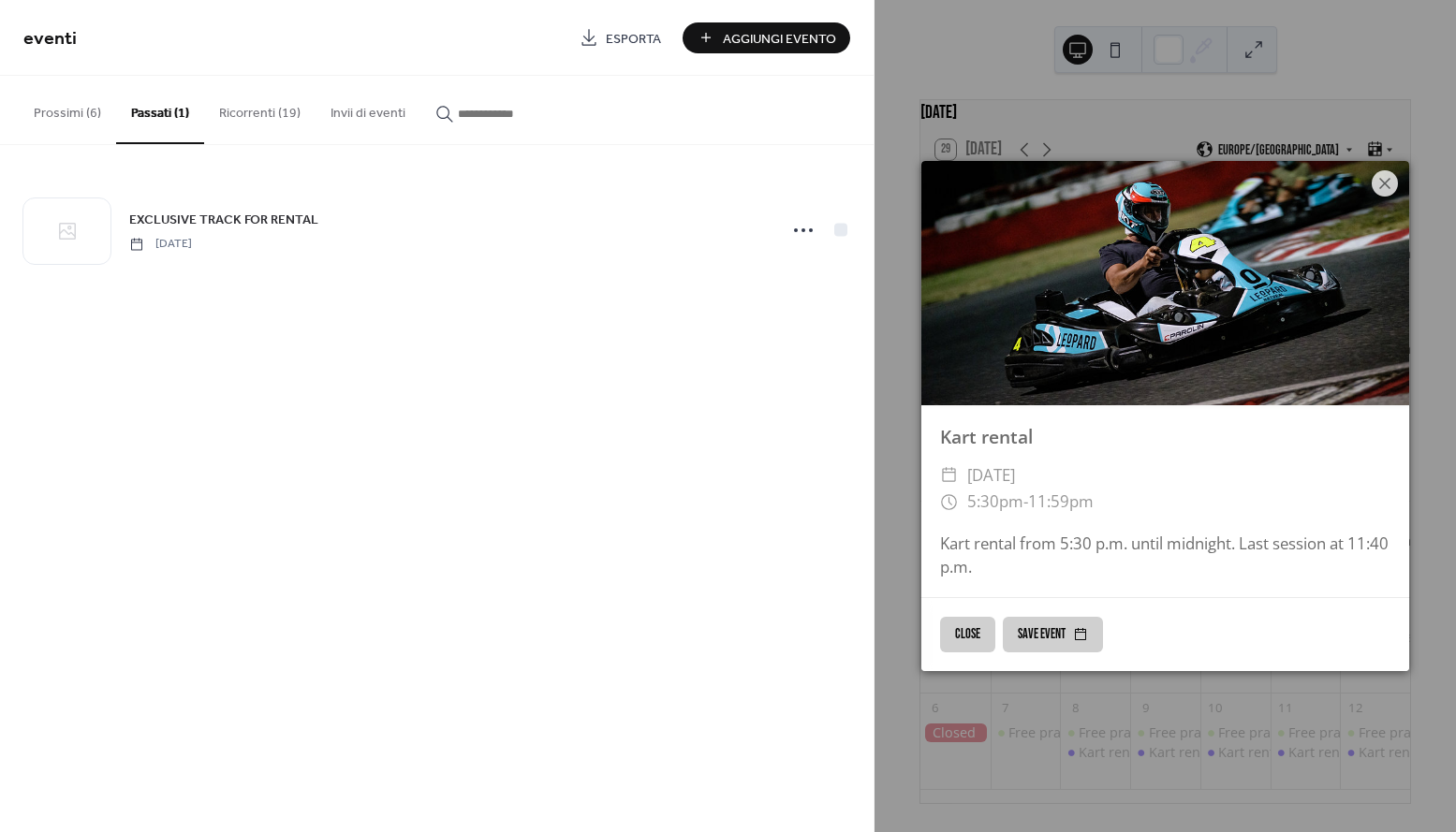
click at [252, 104] on button "Ricorrenti (19)" at bounding box center [259, 108] width 111 height 67
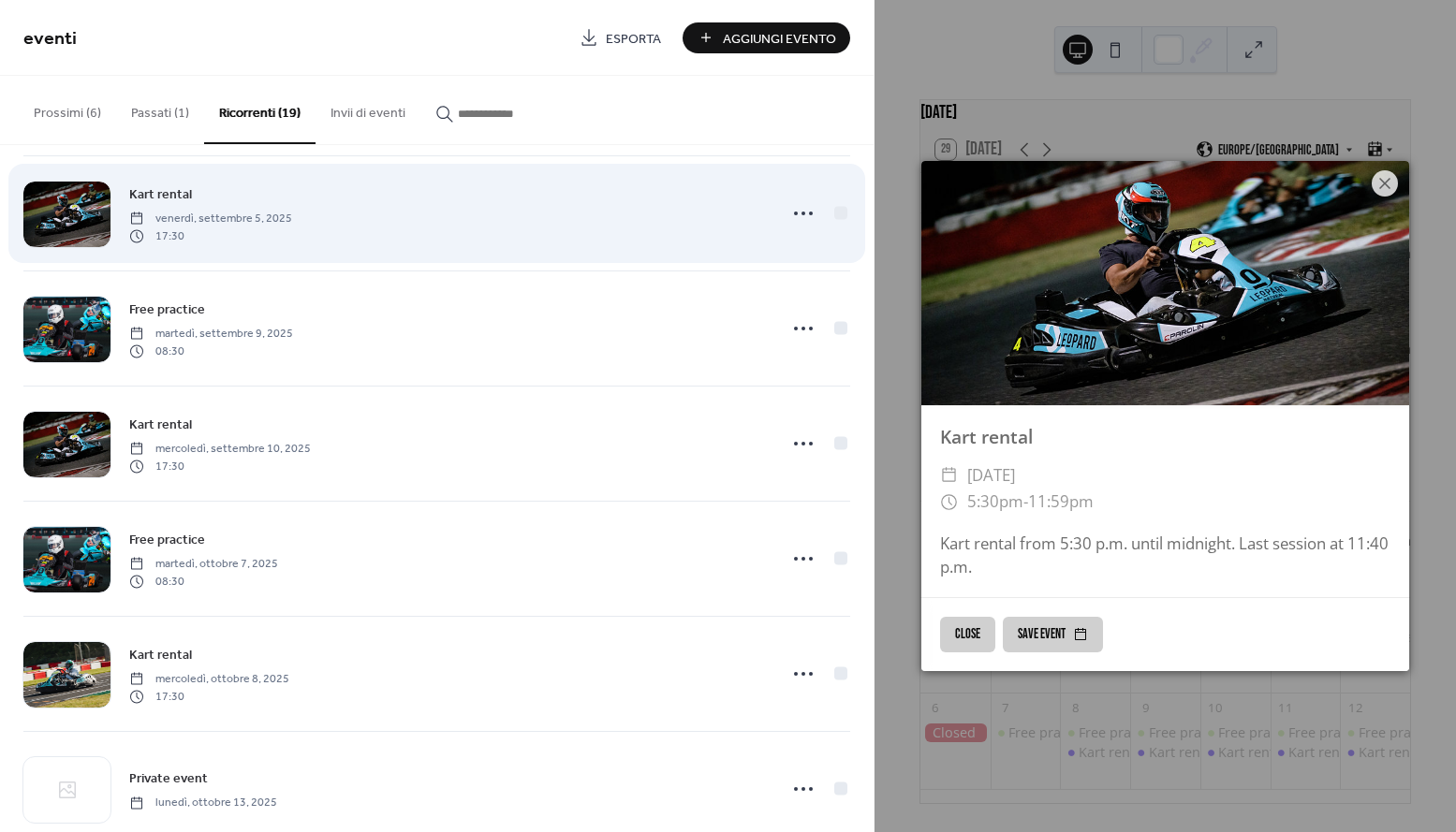
scroll to position [248, 0]
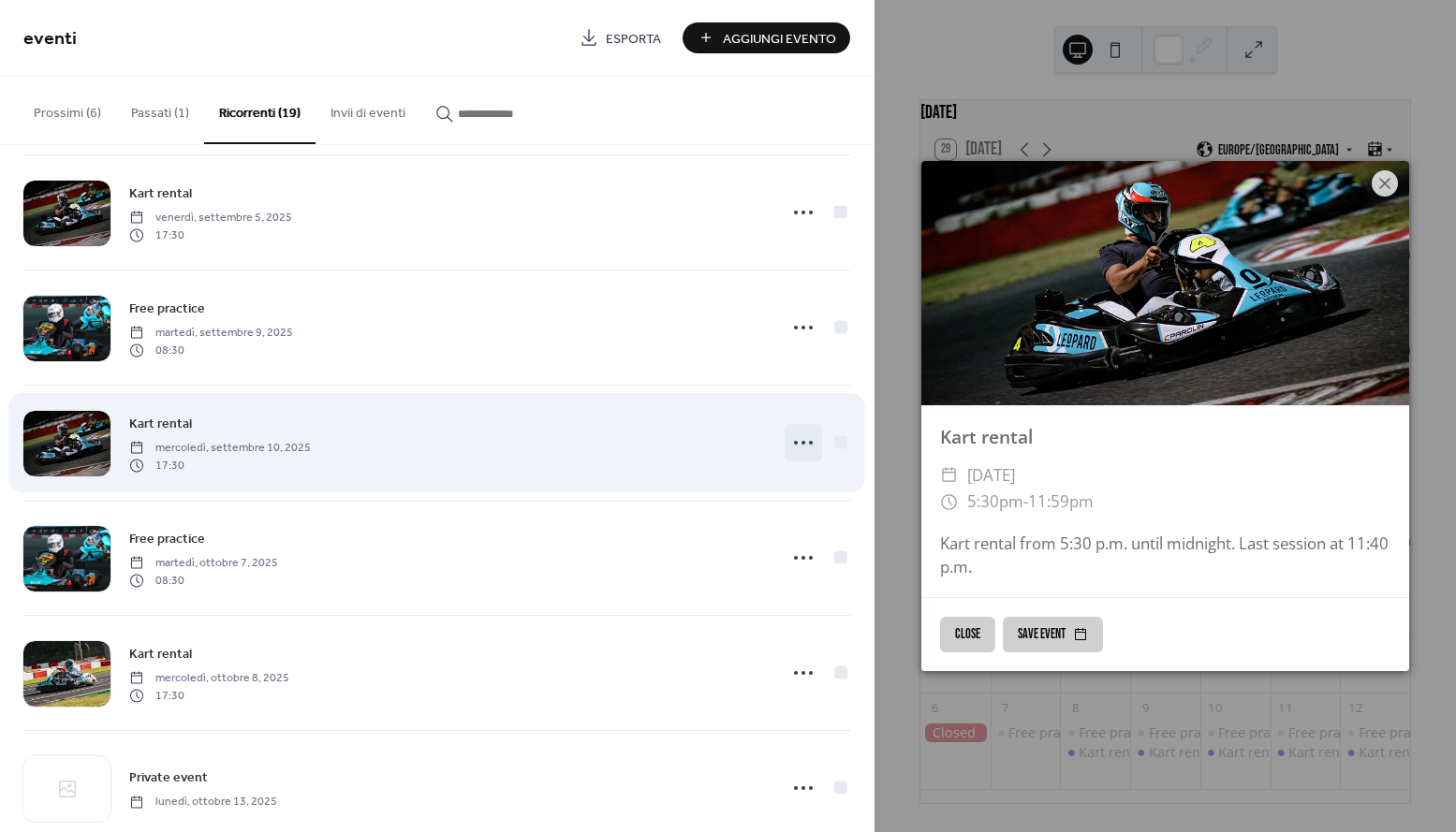
click at [795, 440] on icon at bounding box center [802, 442] width 30 height 30
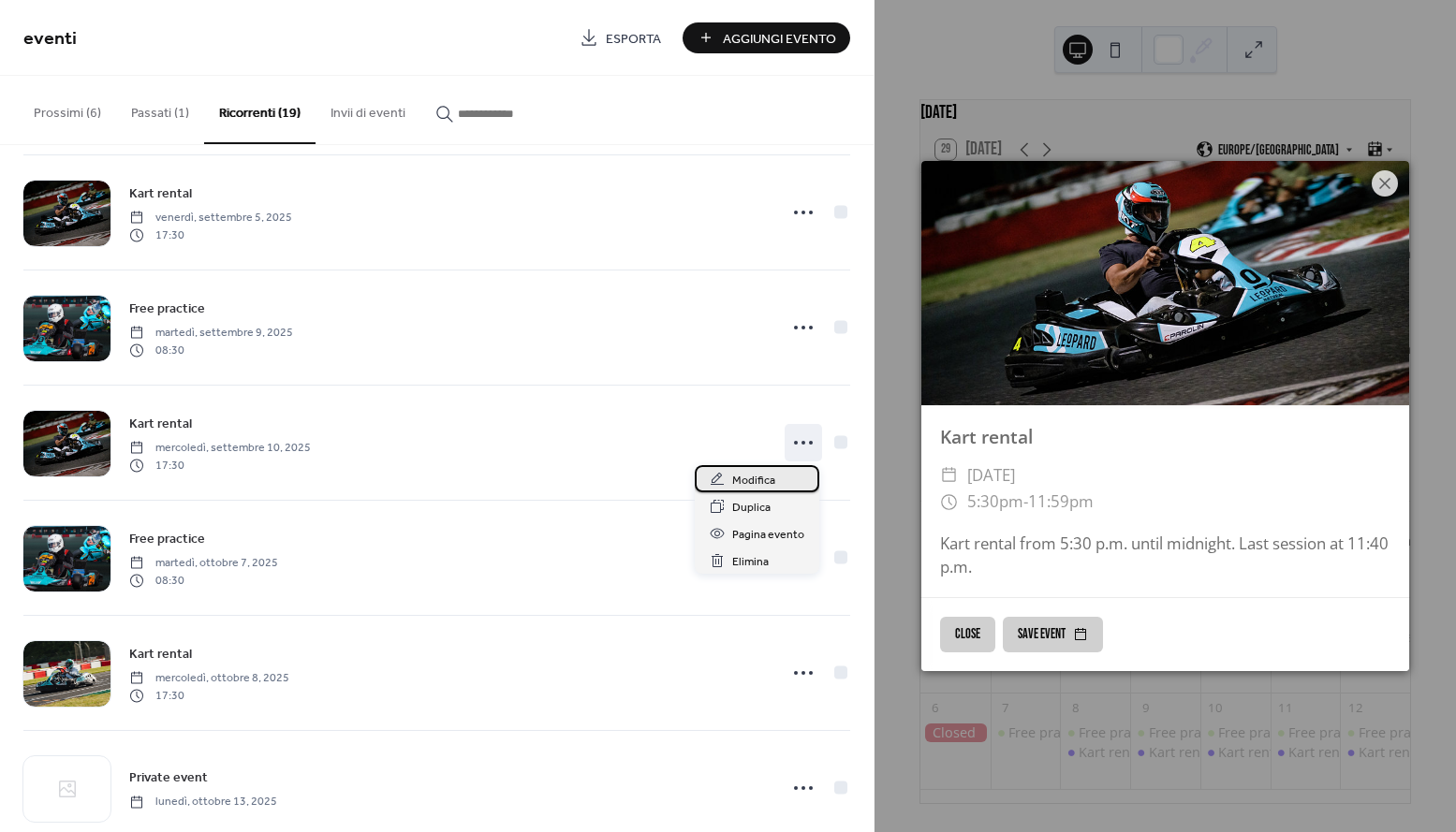
click at [752, 483] on span "Modifica" at bounding box center [753, 480] width 44 height 19
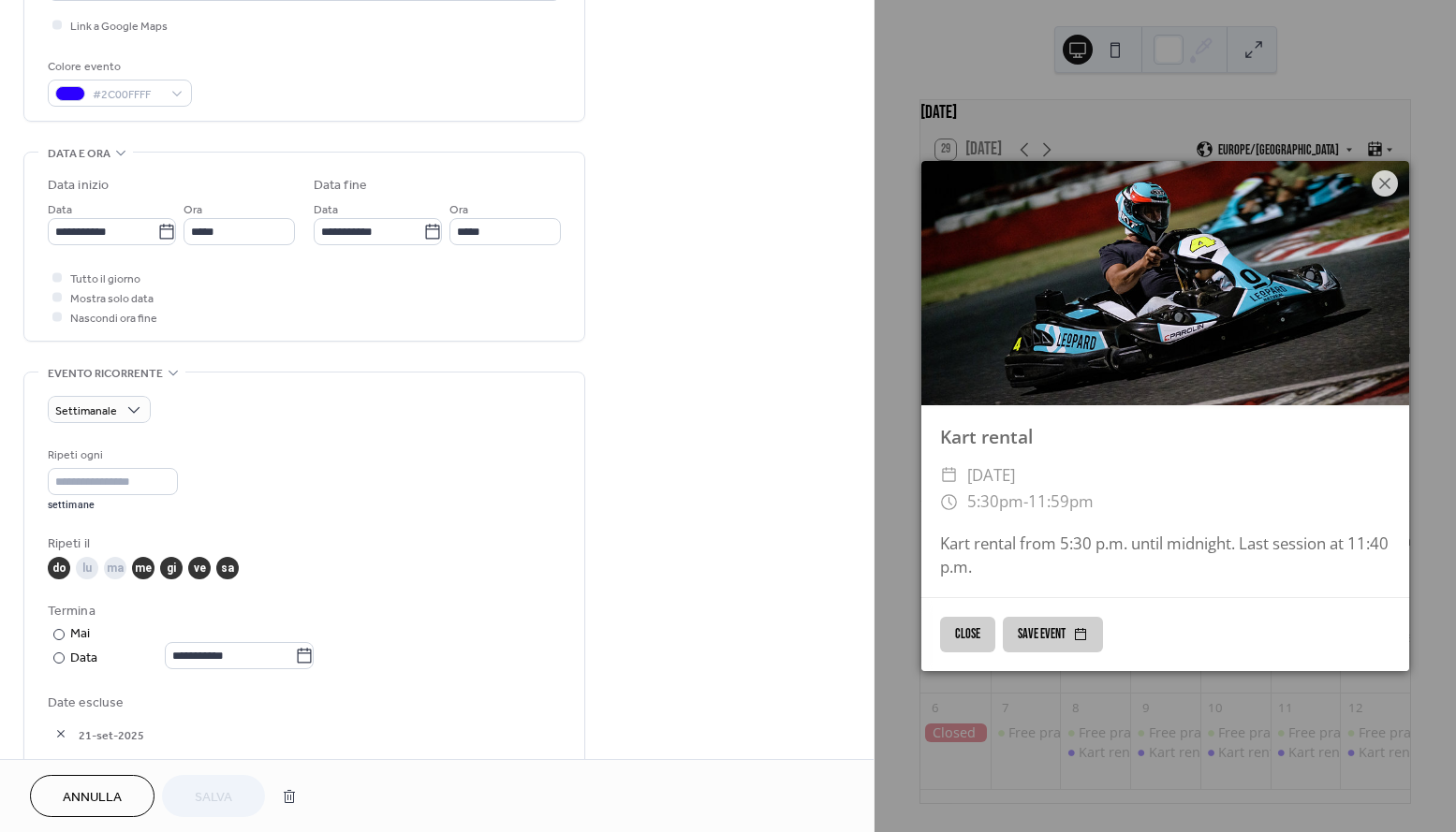
scroll to position [463, 0]
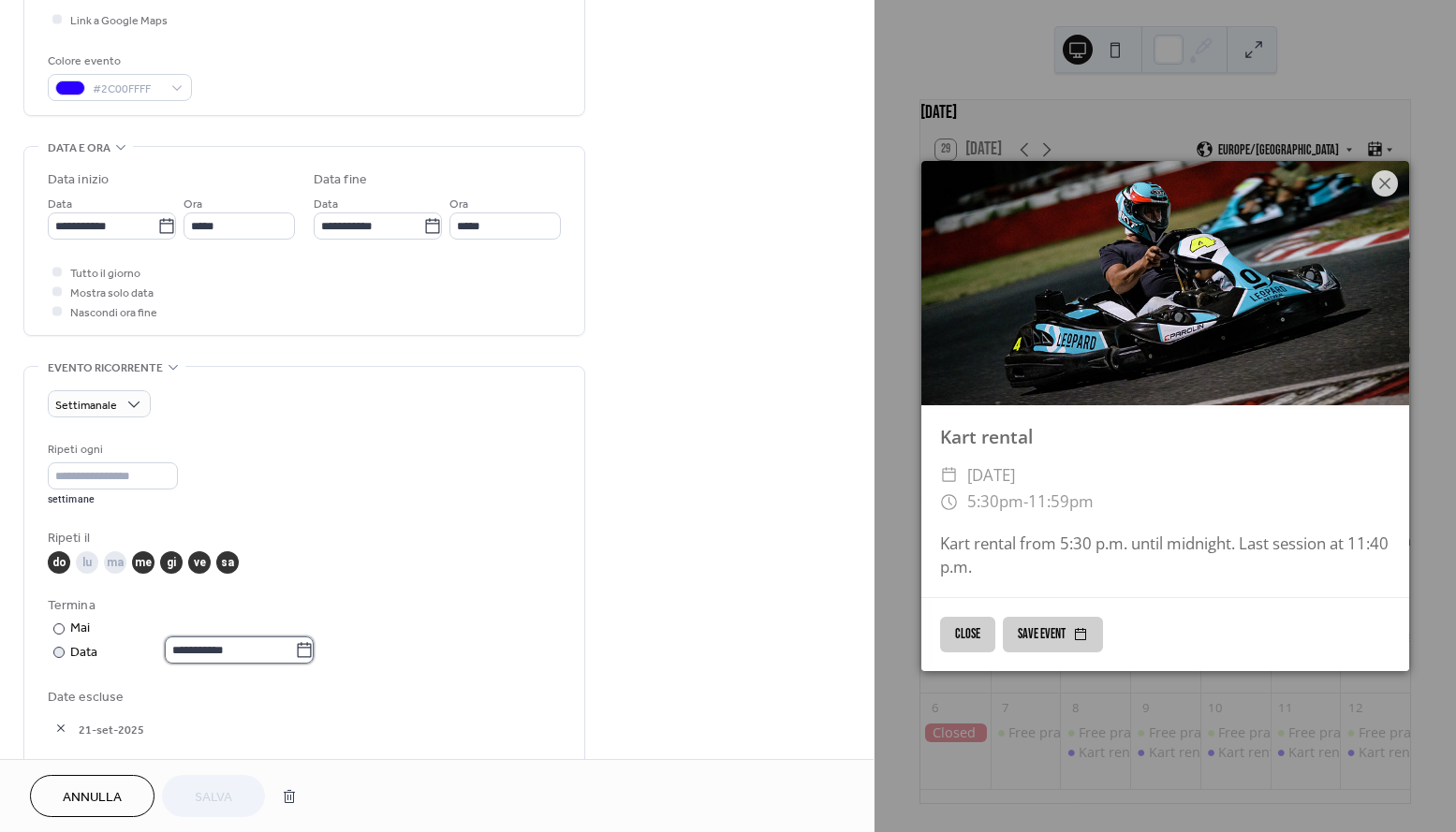
click at [180, 651] on input "**********" at bounding box center [229, 649] width 131 height 27
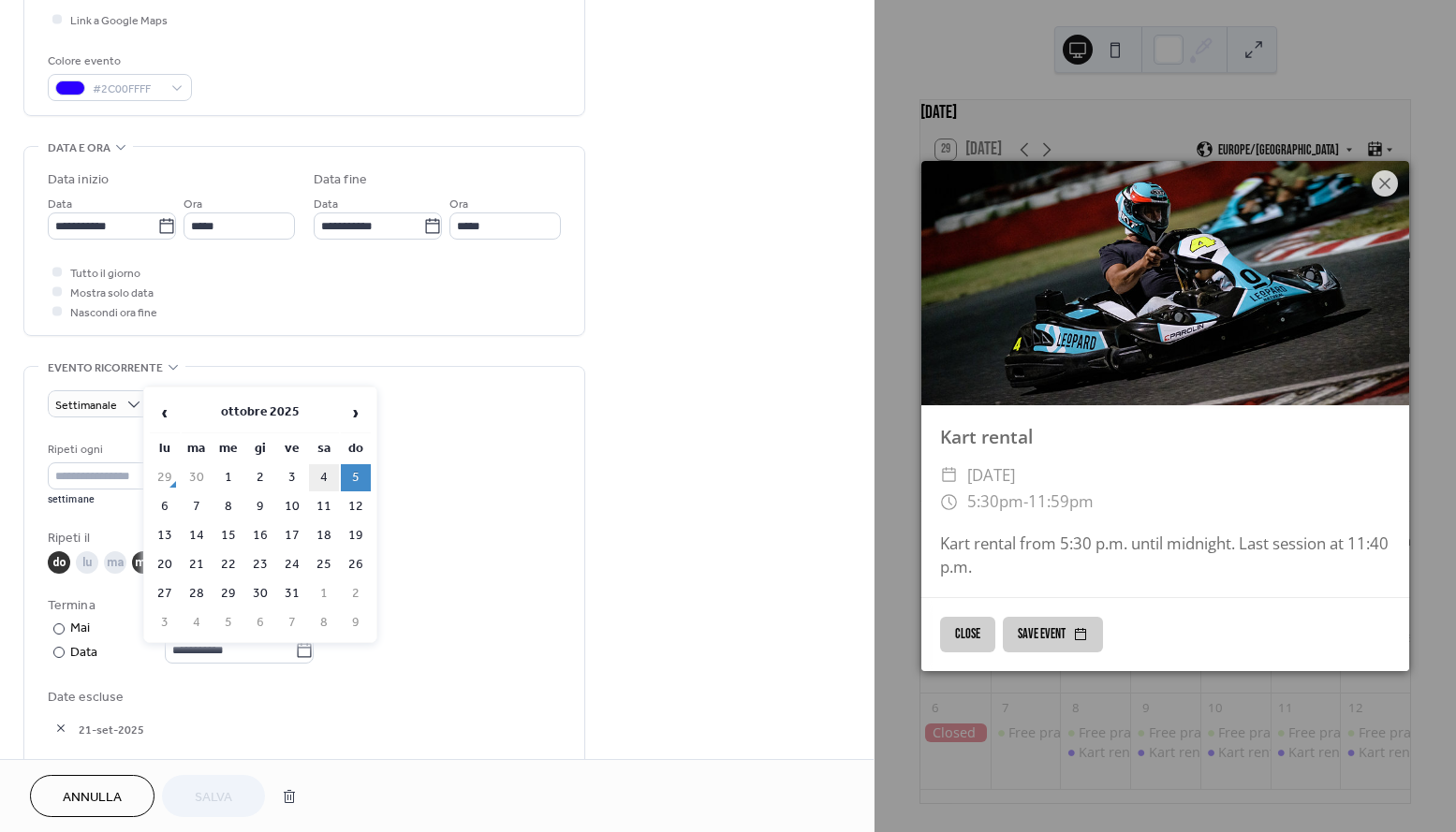
click at [321, 482] on td "4" at bounding box center [324, 477] width 30 height 27
type input "**********"
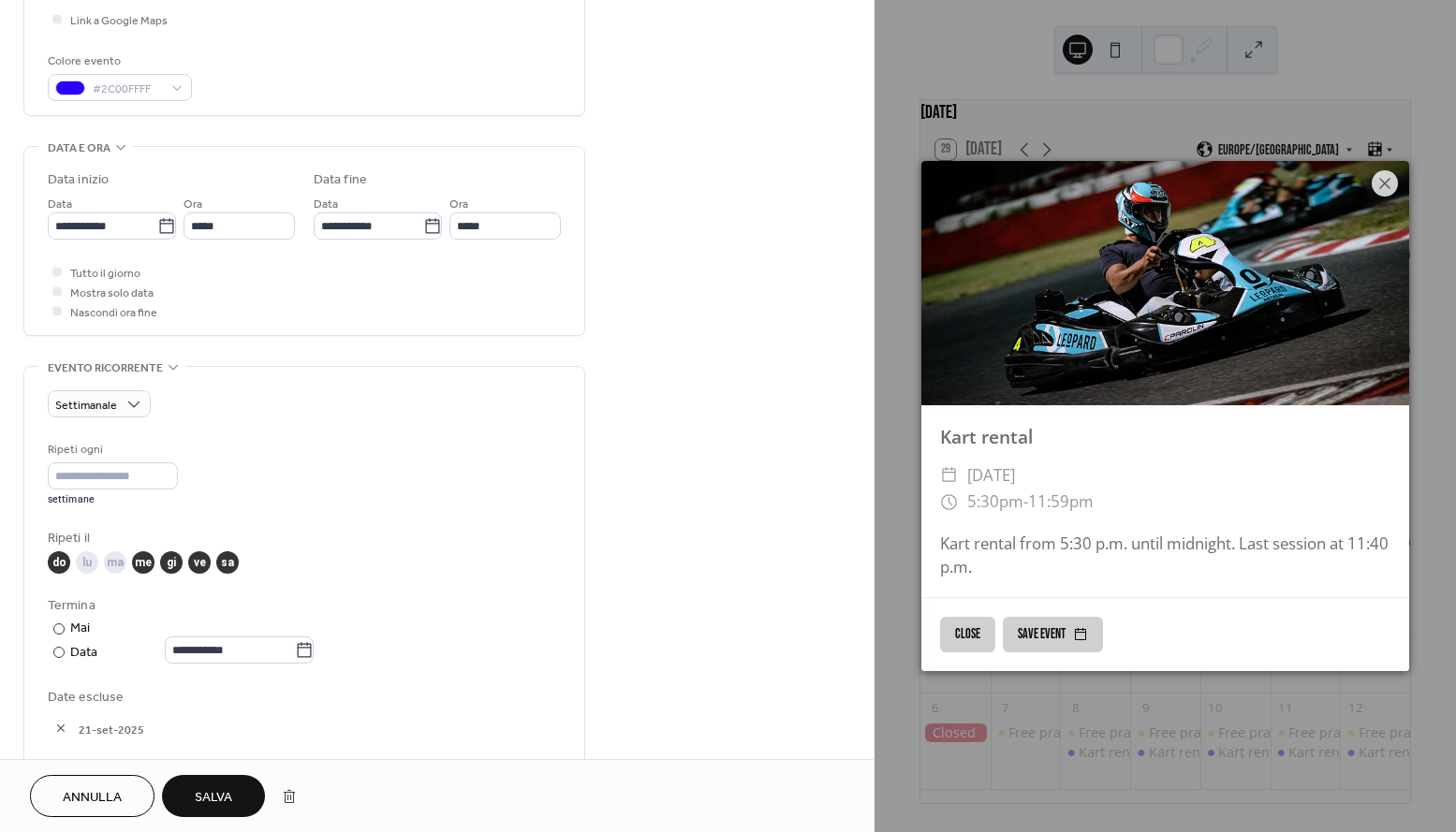
click at [218, 788] on span "Salva" at bounding box center [213, 797] width 38 height 19
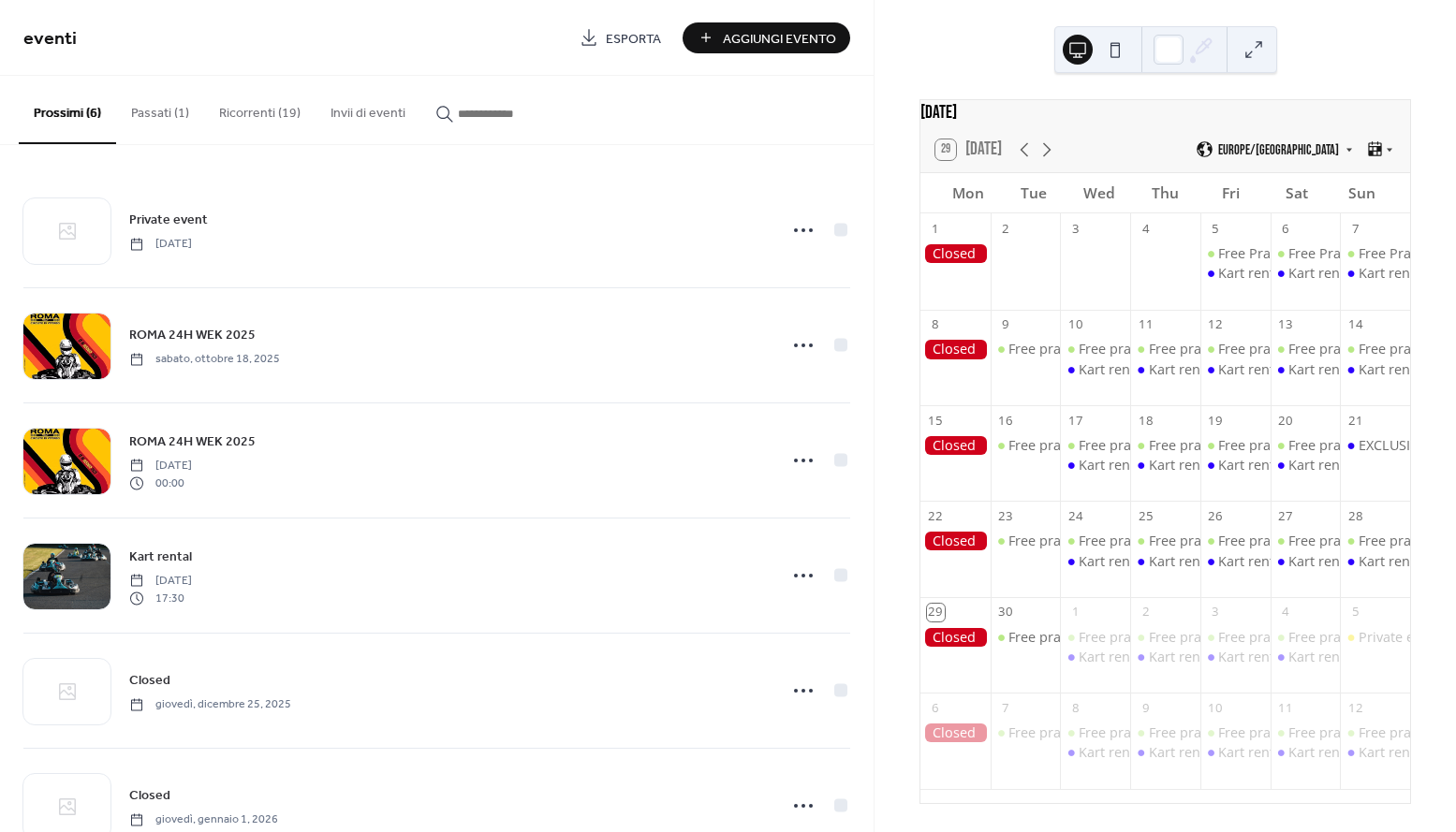
click at [798, 45] on span "Aggiungi Evento" at bounding box center [778, 39] width 113 height 19
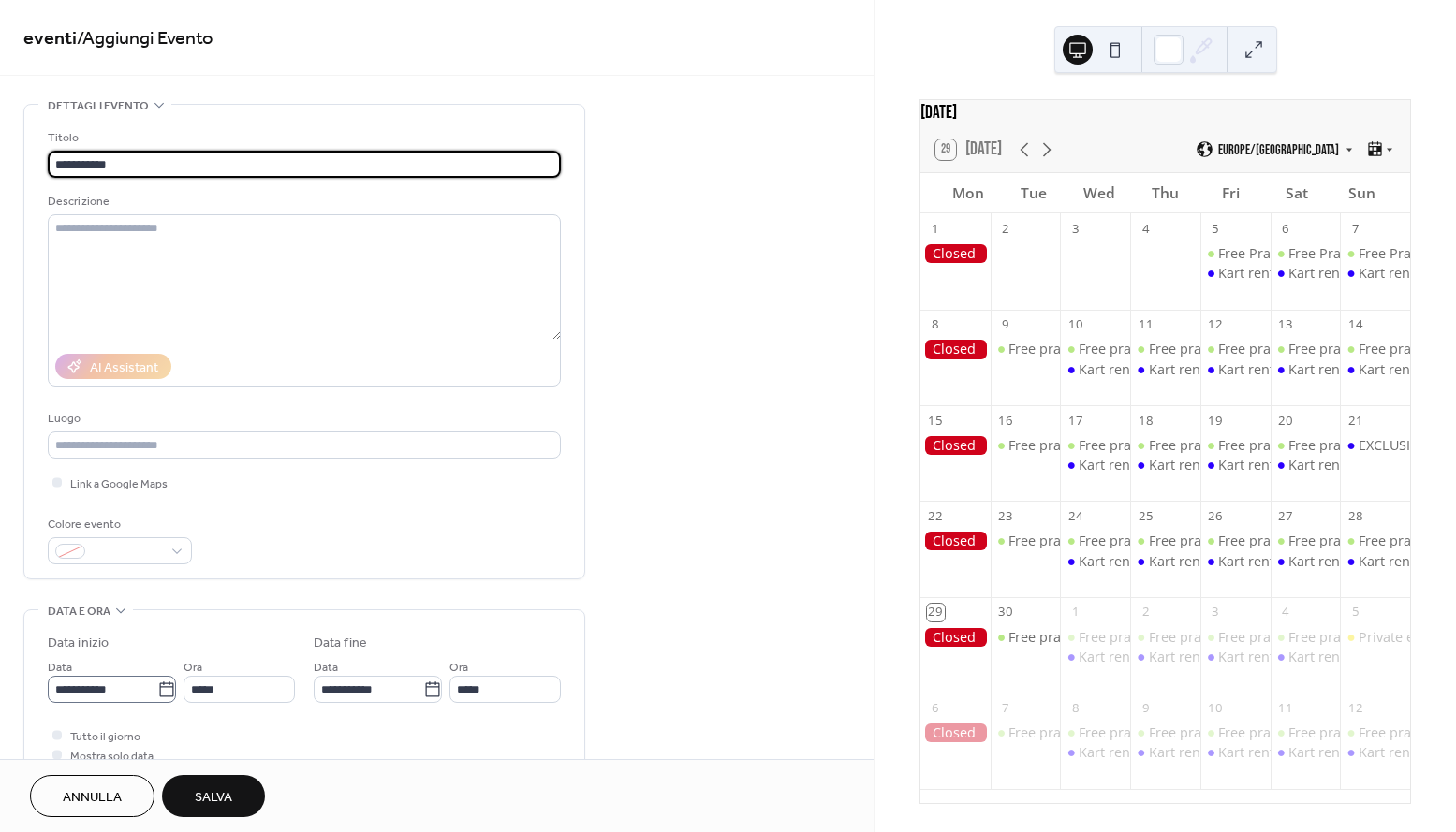
type input "**********"
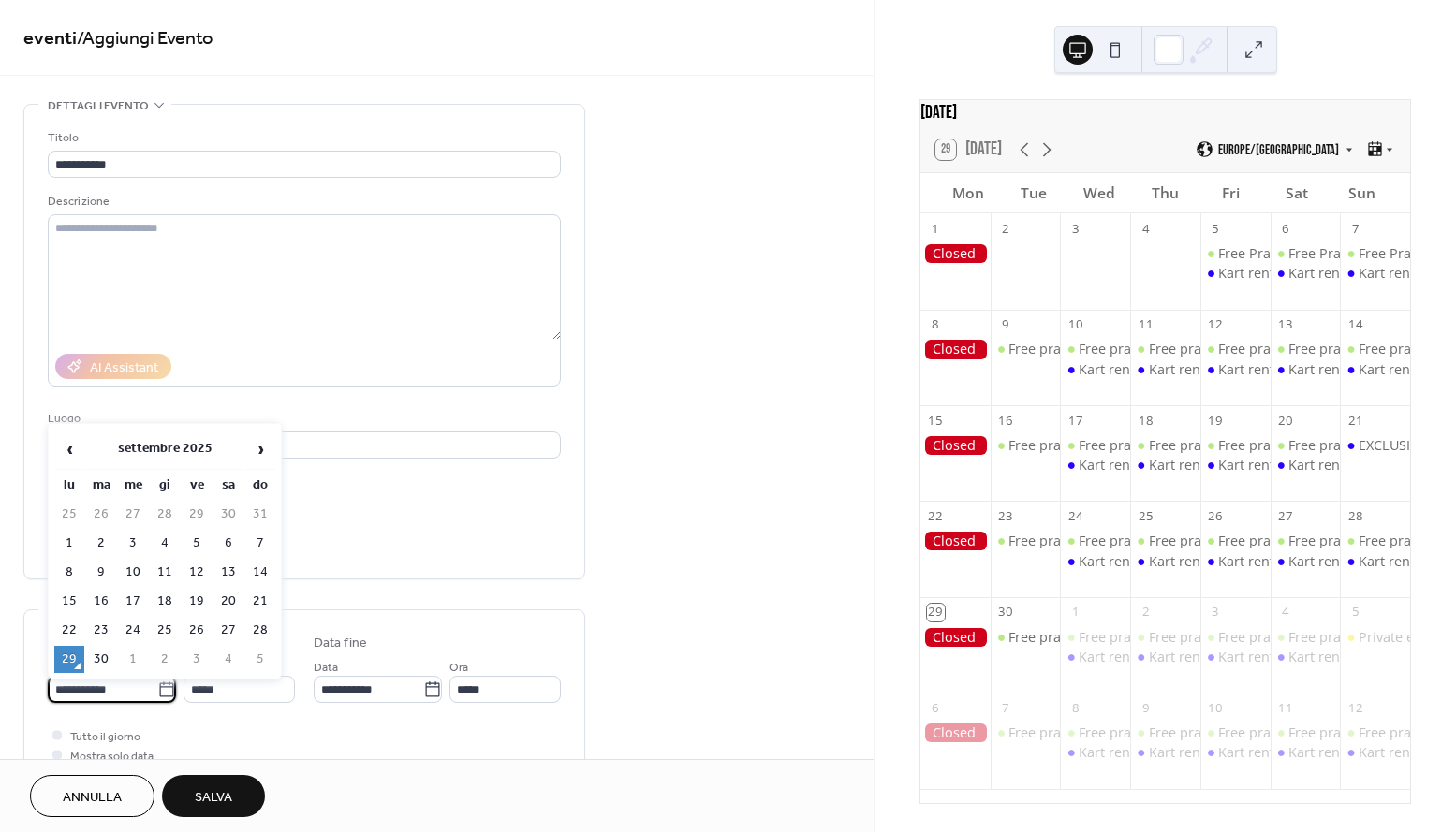
click at [132, 698] on input "**********" at bounding box center [102, 689] width 109 height 27
click at [257, 448] on span "›" at bounding box center [260, 448] width 28 height 38
click at [251, 506] on td "5" at bounding box center [260, 514] width 30 height 27
type input "**********"
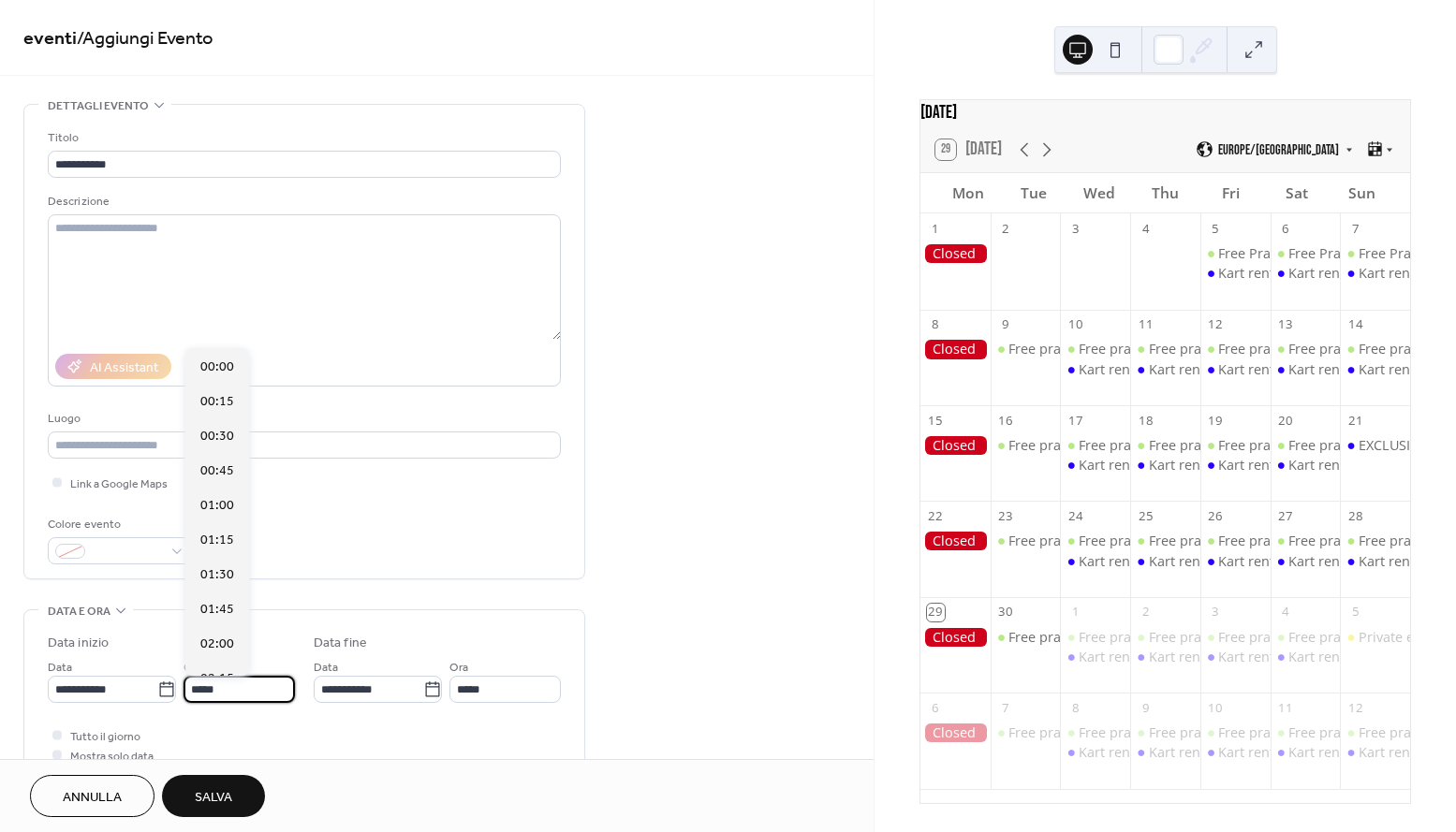
click at [246, 688] on input "*****" at bounding box center [239, 689] width 111 height 27
click at [222, 633] on div "14:00" at bounding box center [218, 643] width 64 height 35
type input "*****"
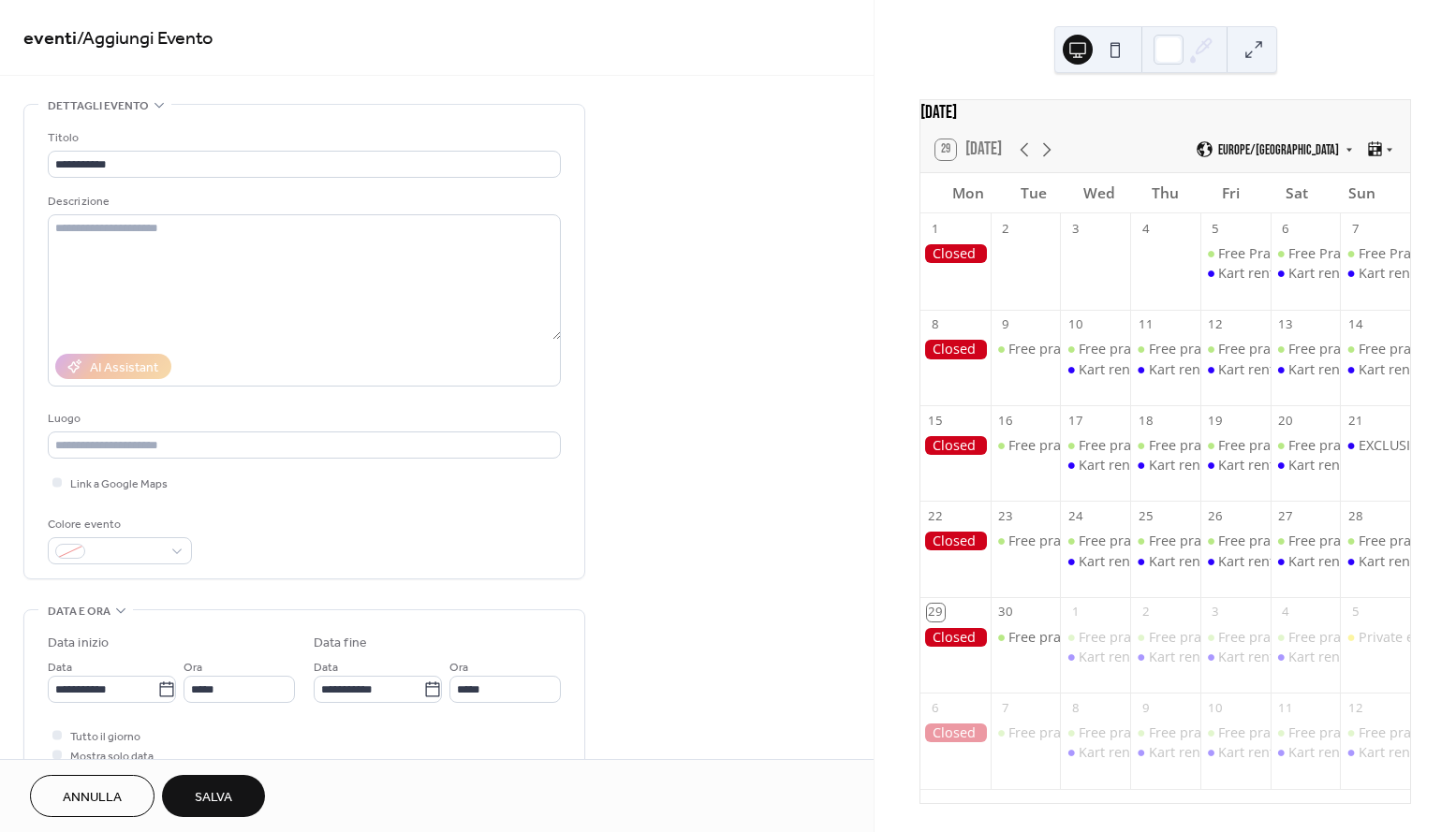
click at [509, 706] on div "**********" at bounding box center [304, 709] width 513 height 151
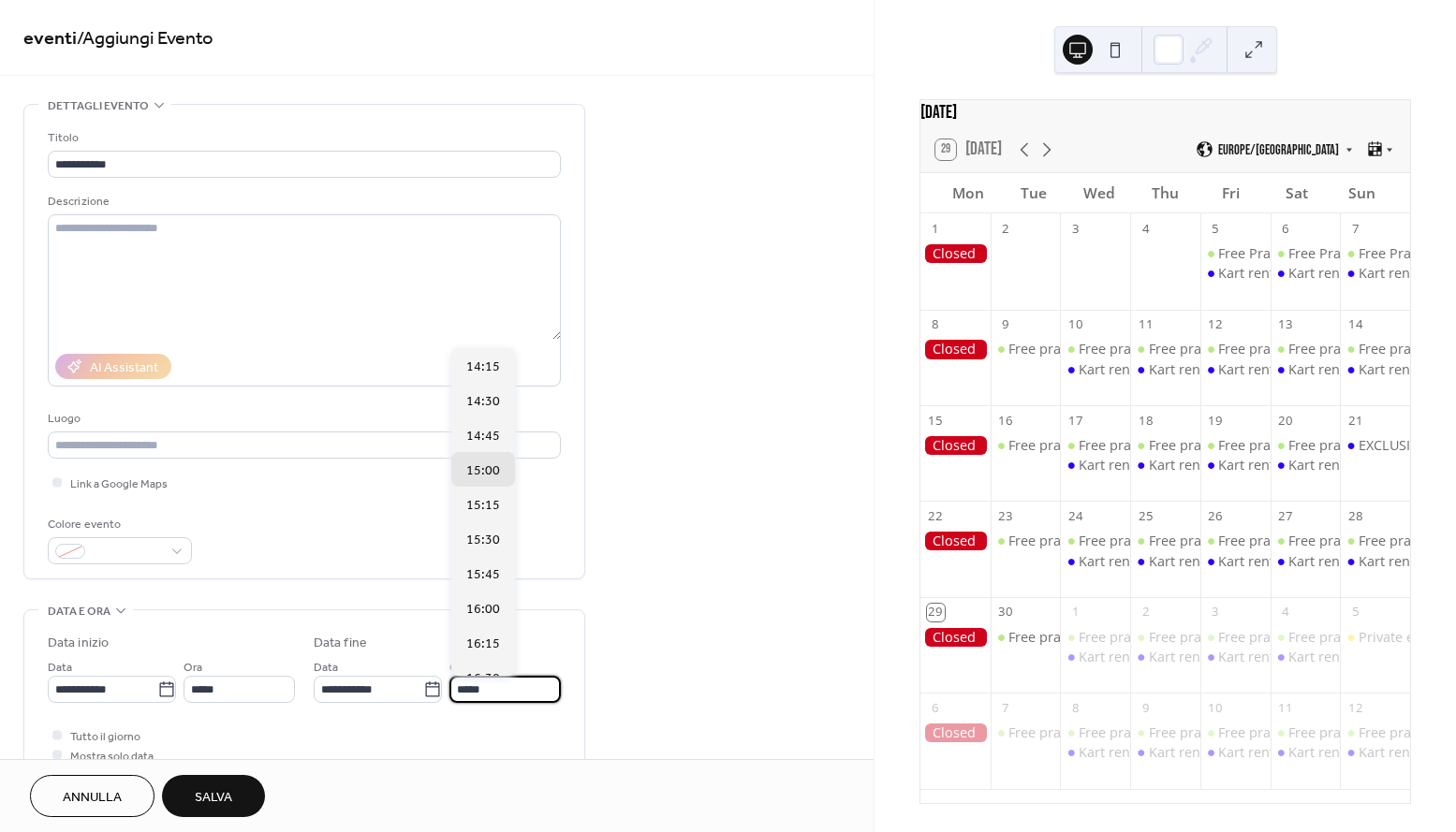
click at [498, 690] on input "*****" at bounding box center [505, 689] width 111 height 27
click at [476, 660] on span "23:45" at bounding box center [482, 660] width 34 height 19
click at [484, 679] on input "*****" at bounding box center [505, 689] width 111 height 27
type input "*****"
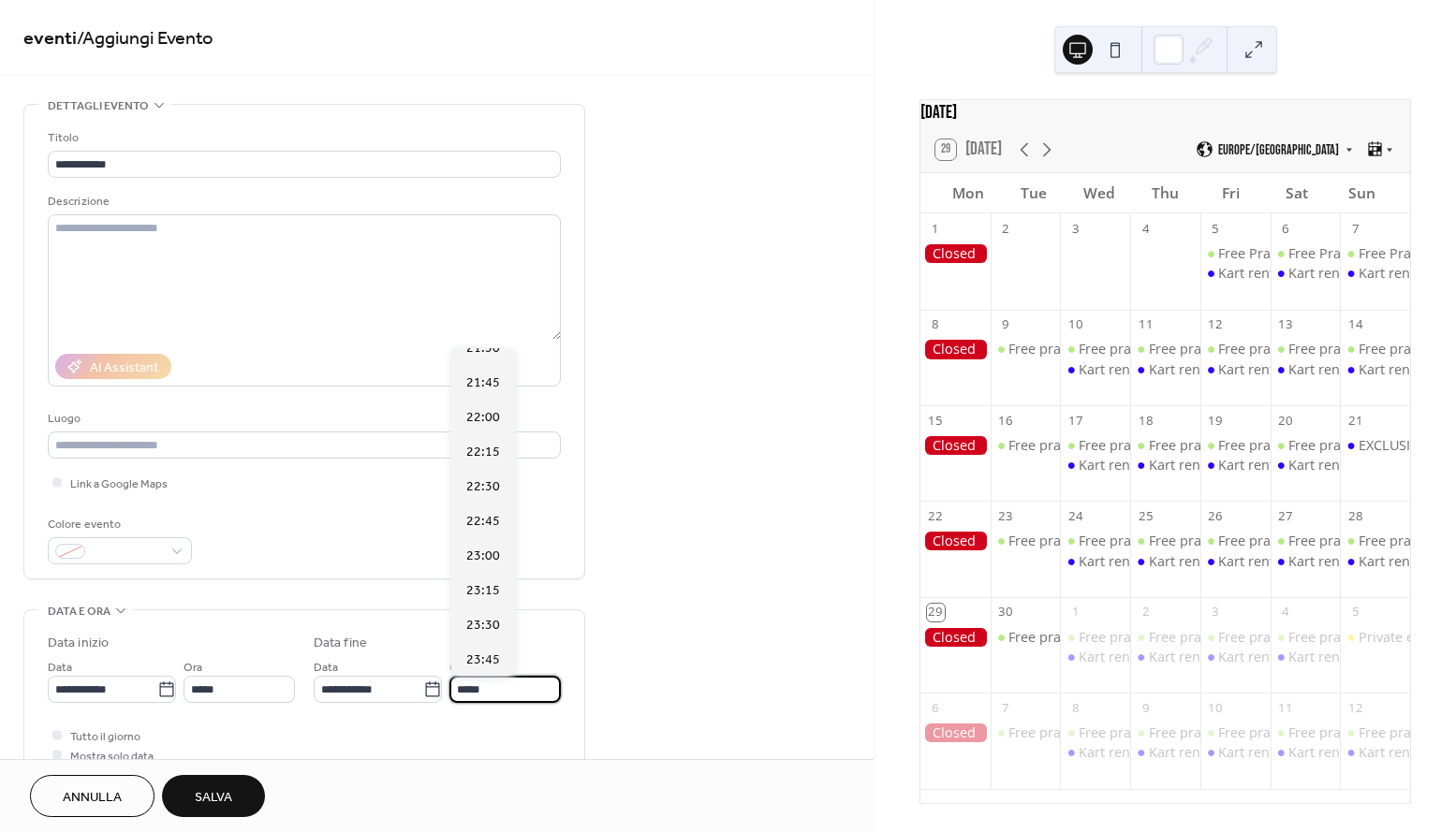
click at [694, 706] on div "**********" at bounding box center [436, 744] width 873 height 1282
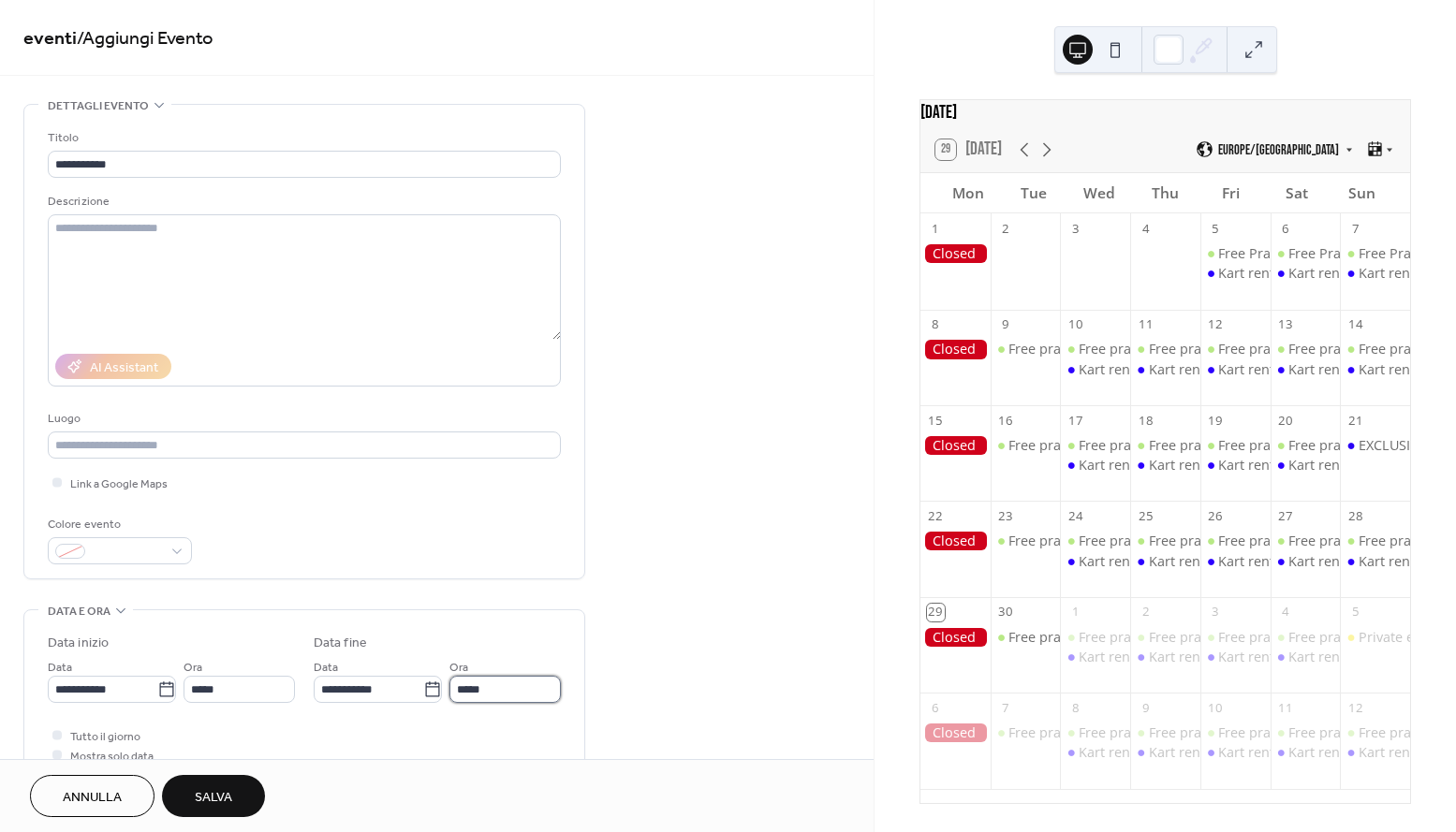
click at [510, 687] on input "*****" at bounding box center [505, 689] width 111 height 27
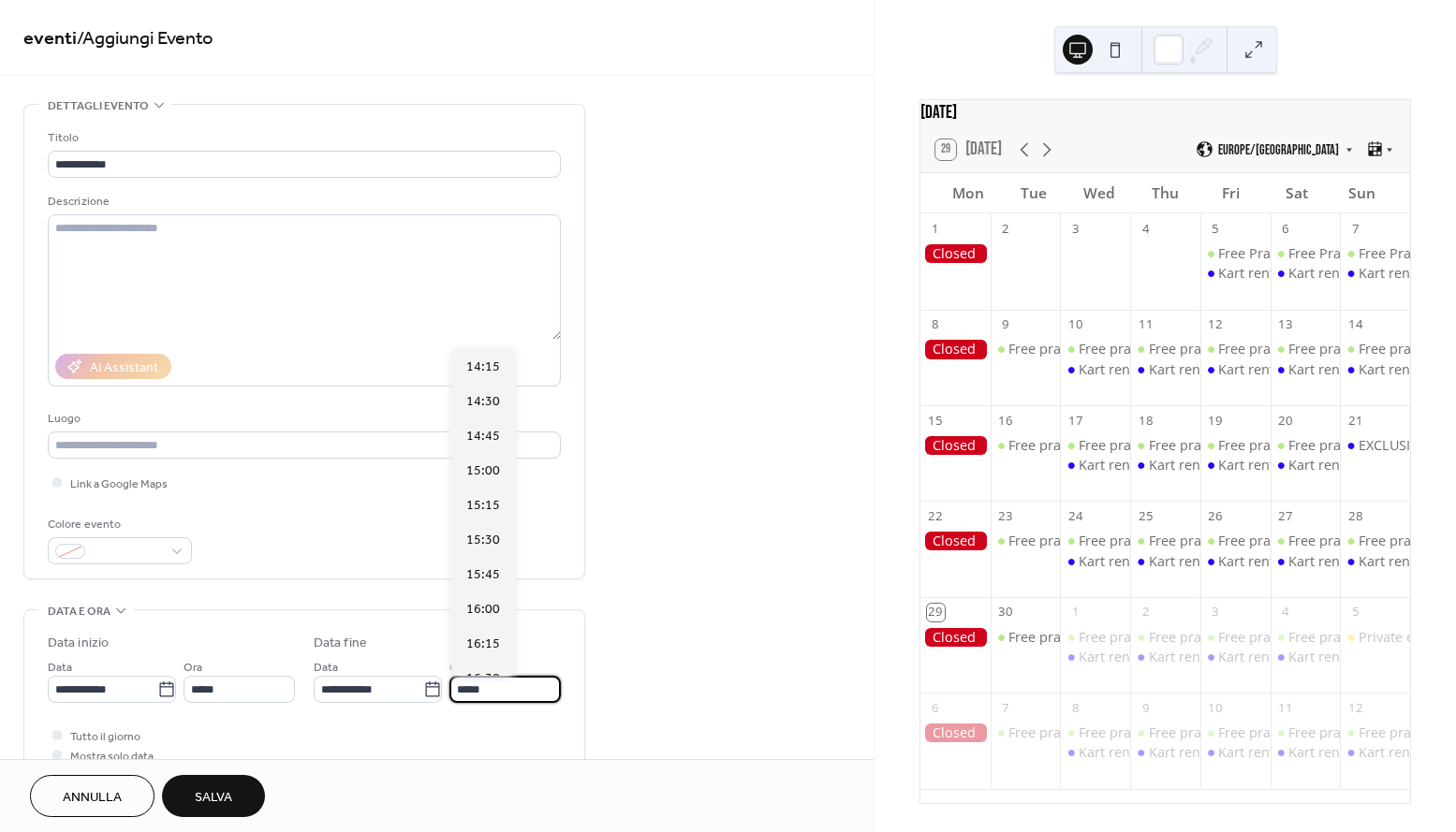
click at [655, 639] on div "**********" at bounding box center [436, 744] width 873 height 1282
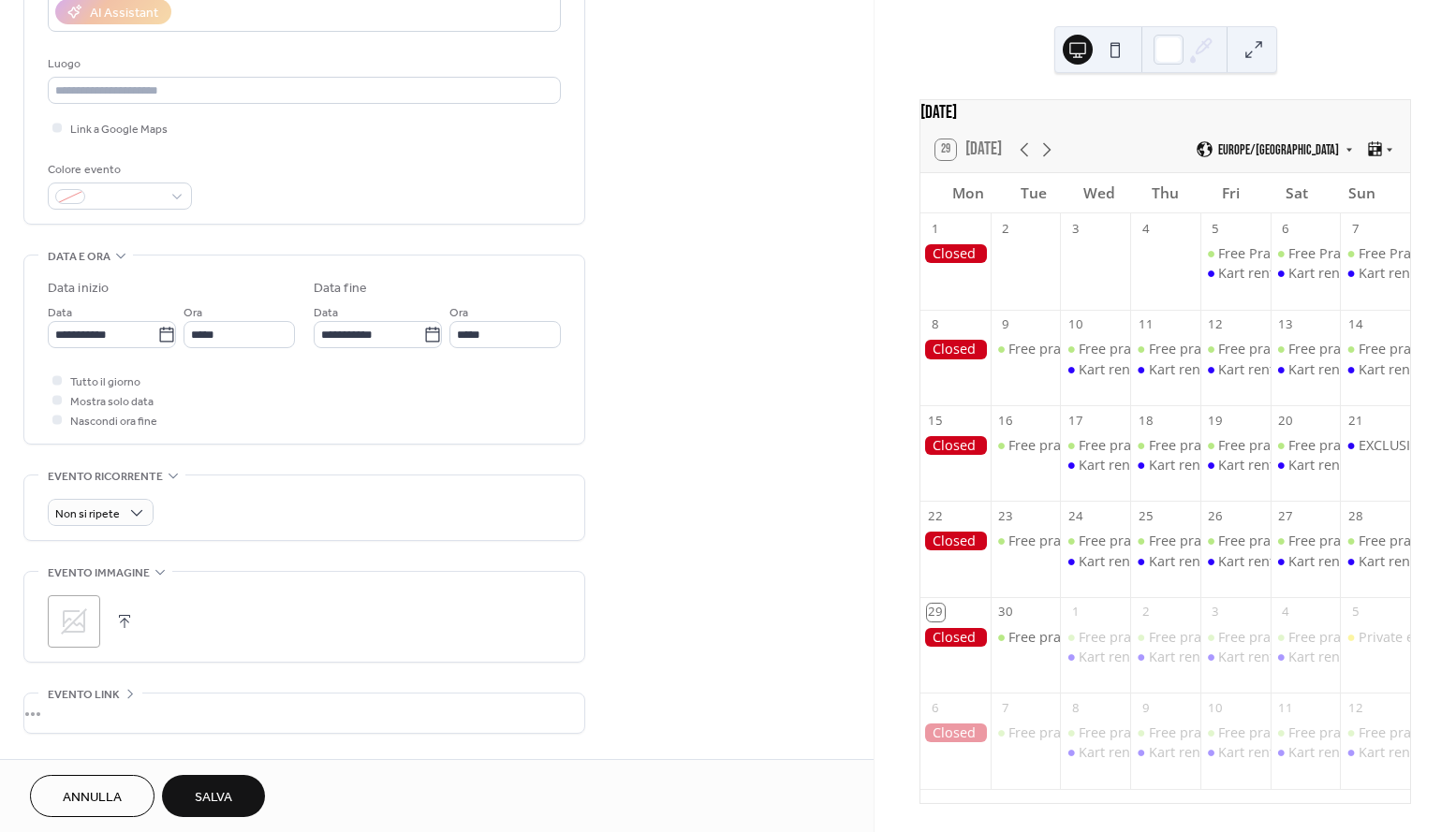
scroll to position [361, 0]
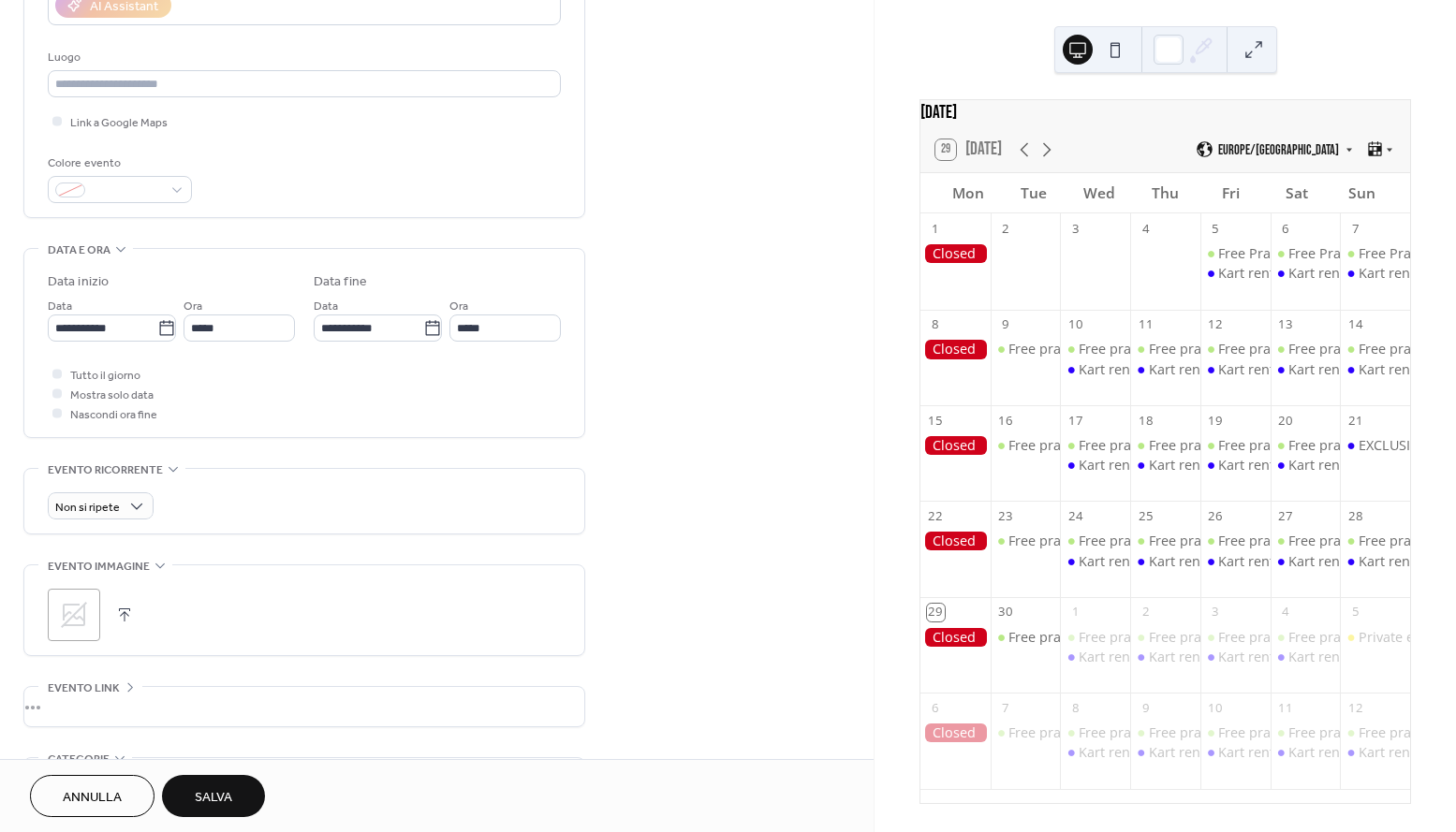
click at [81, 598] on div ";" at bounding box center [73, 615] width 52 height 52
click at [214, 795] on span "Salva" at bounding box center [213, 797] width 38 height 19
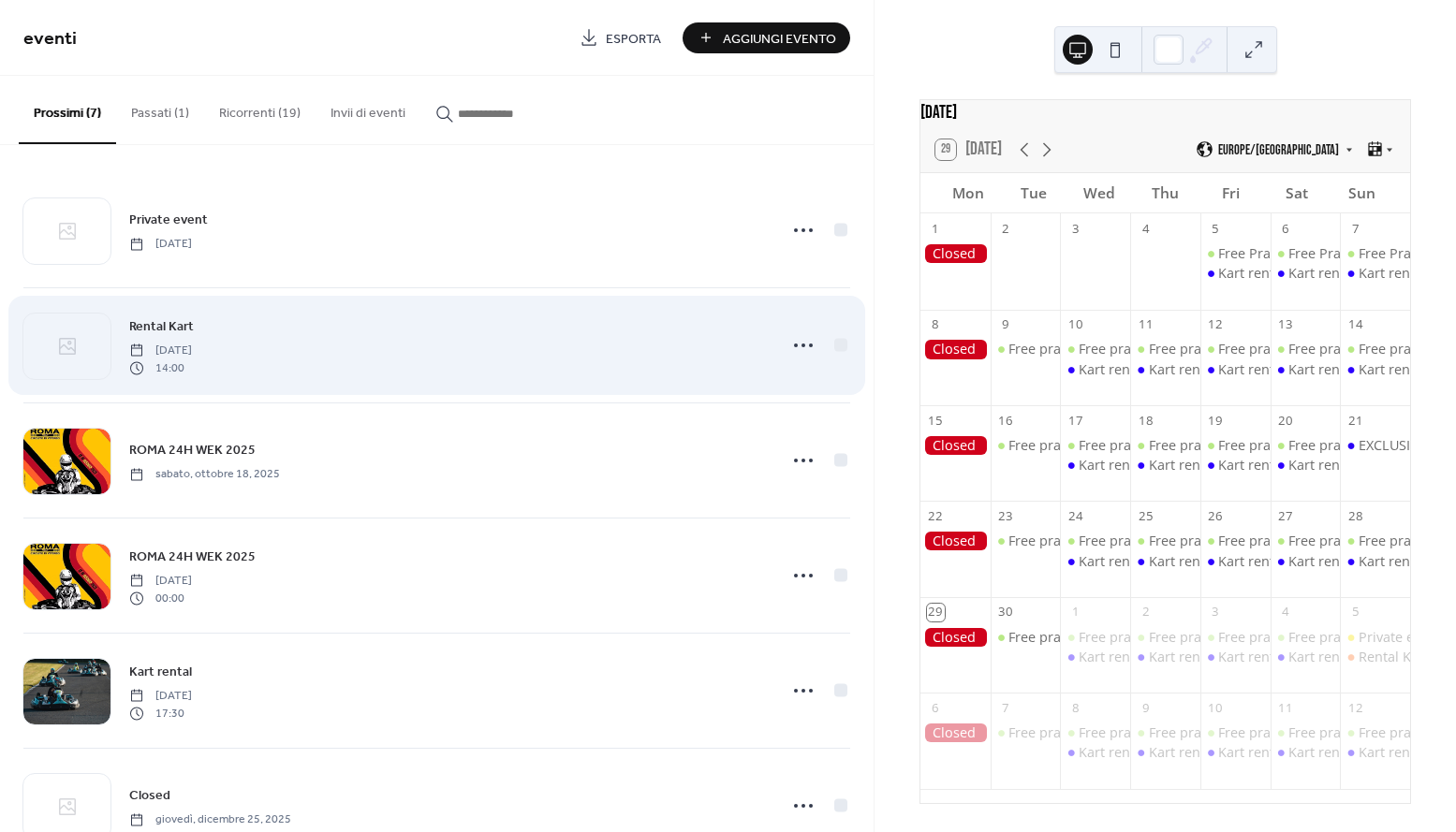
click at [398, 348] on div "Rental Kart [DATE] 14:00" at bounding box center [448, 345] width 636 height 60
click at [788, 339] on icon at bounding box center [802, 345] width 30 height 30
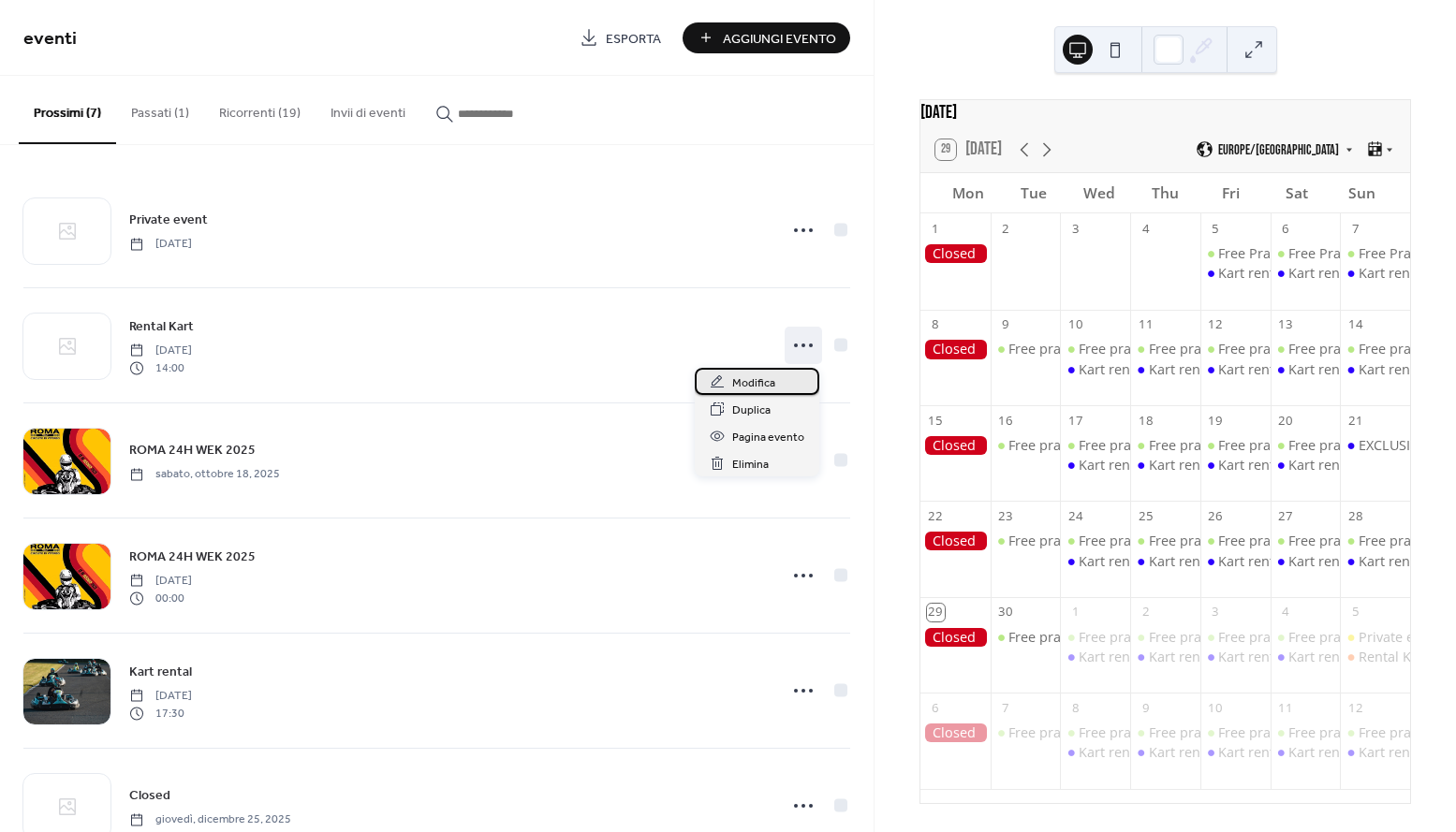
click at [747, 389] on span "Modifica" at bounding box center [753, 383] width 44 height 19
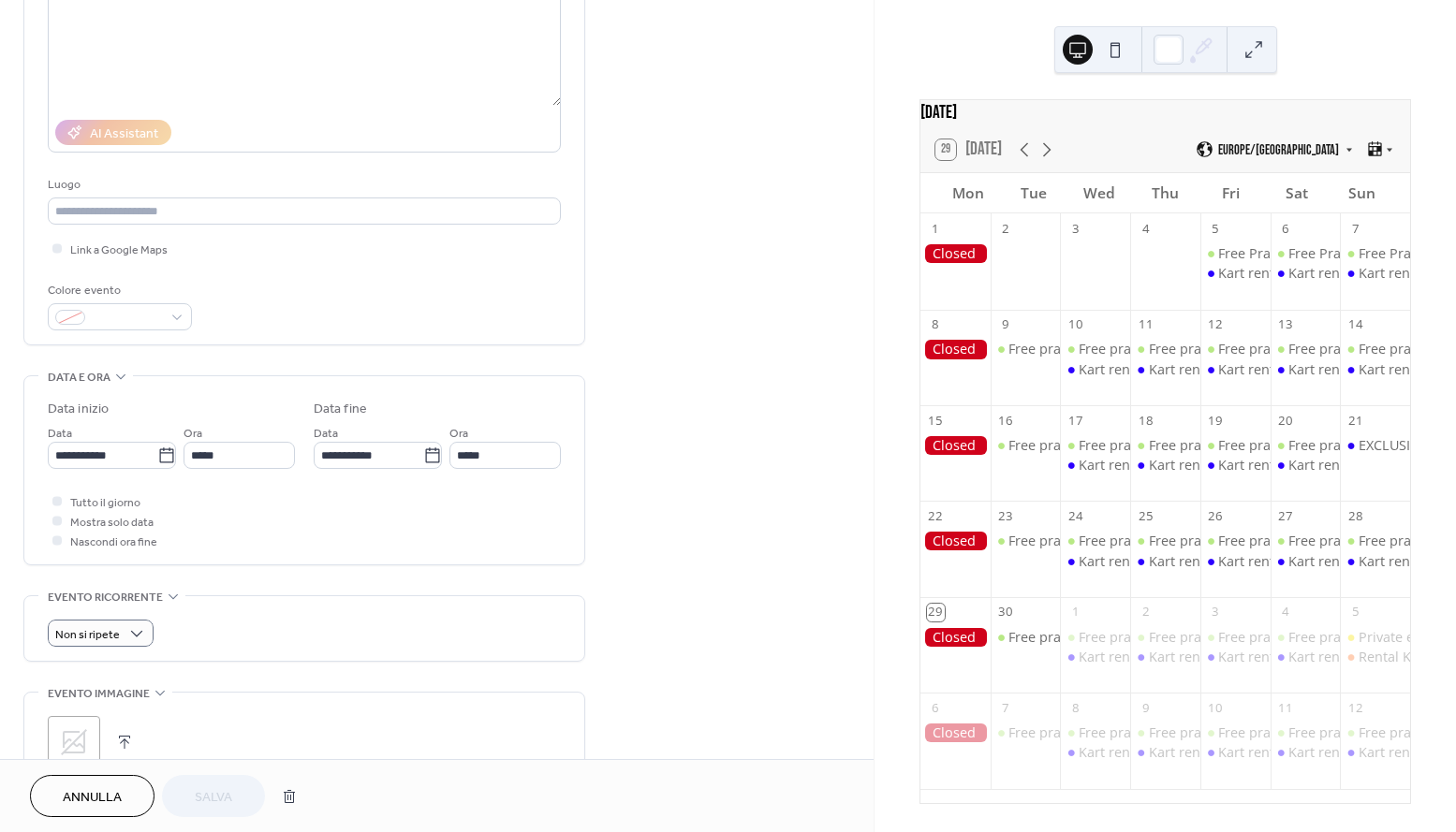
scroll to position [201, 0]
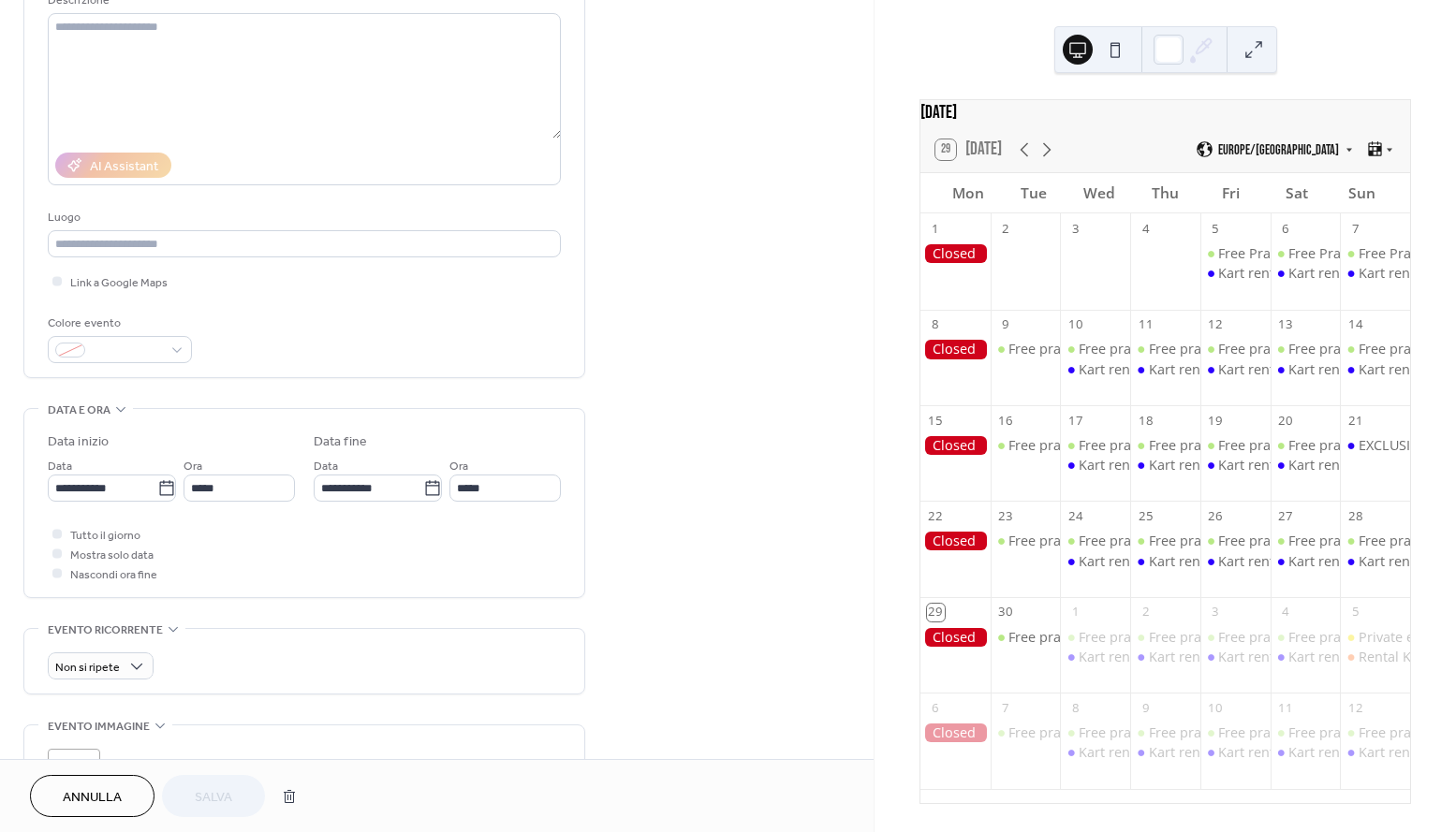
click at [117, 373] on div "**********" at bounding box center [304, 140] width 513 height 473
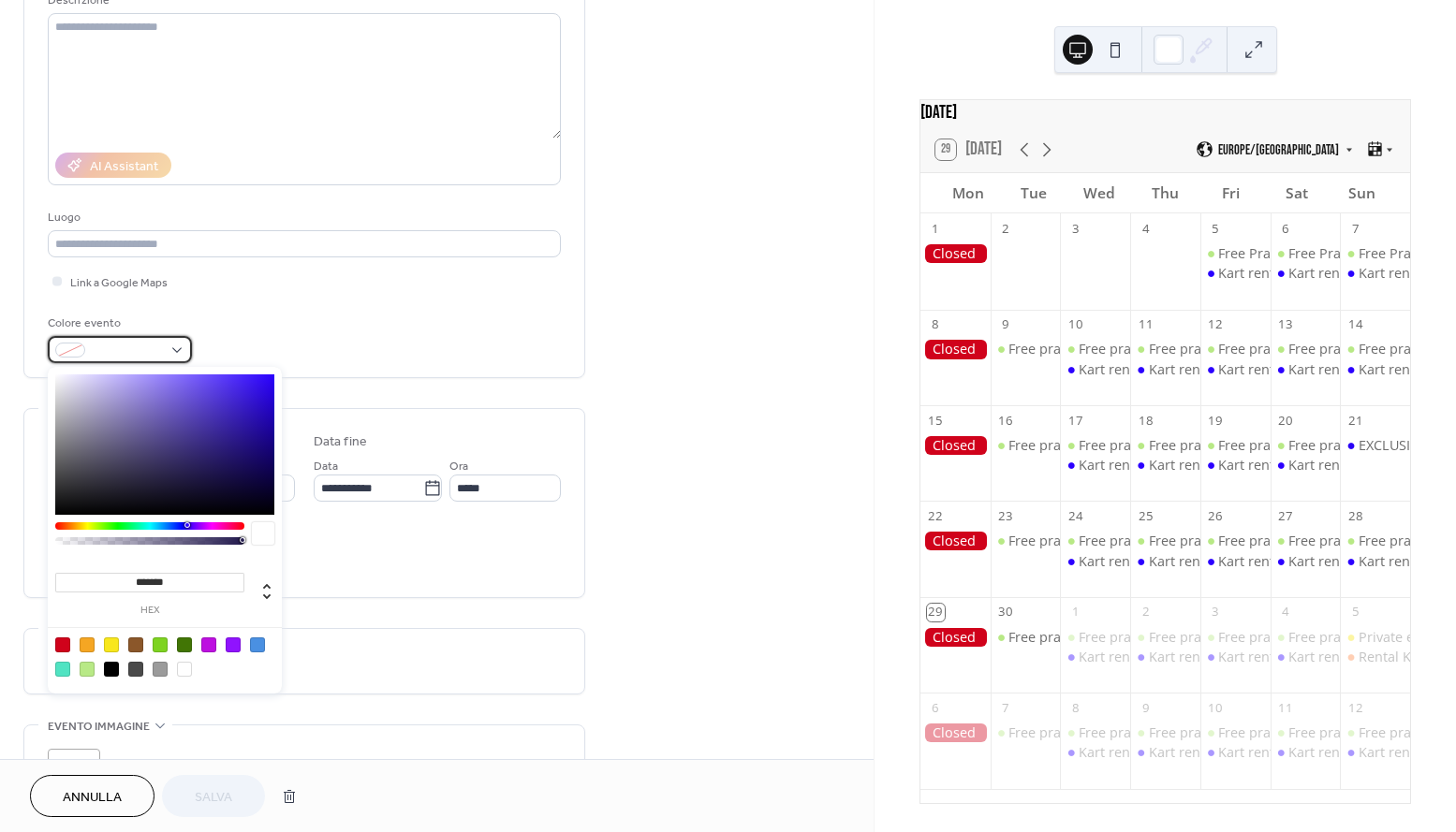
click at [119, 356] on span at bounding box center [128, 351] width 70 height 19
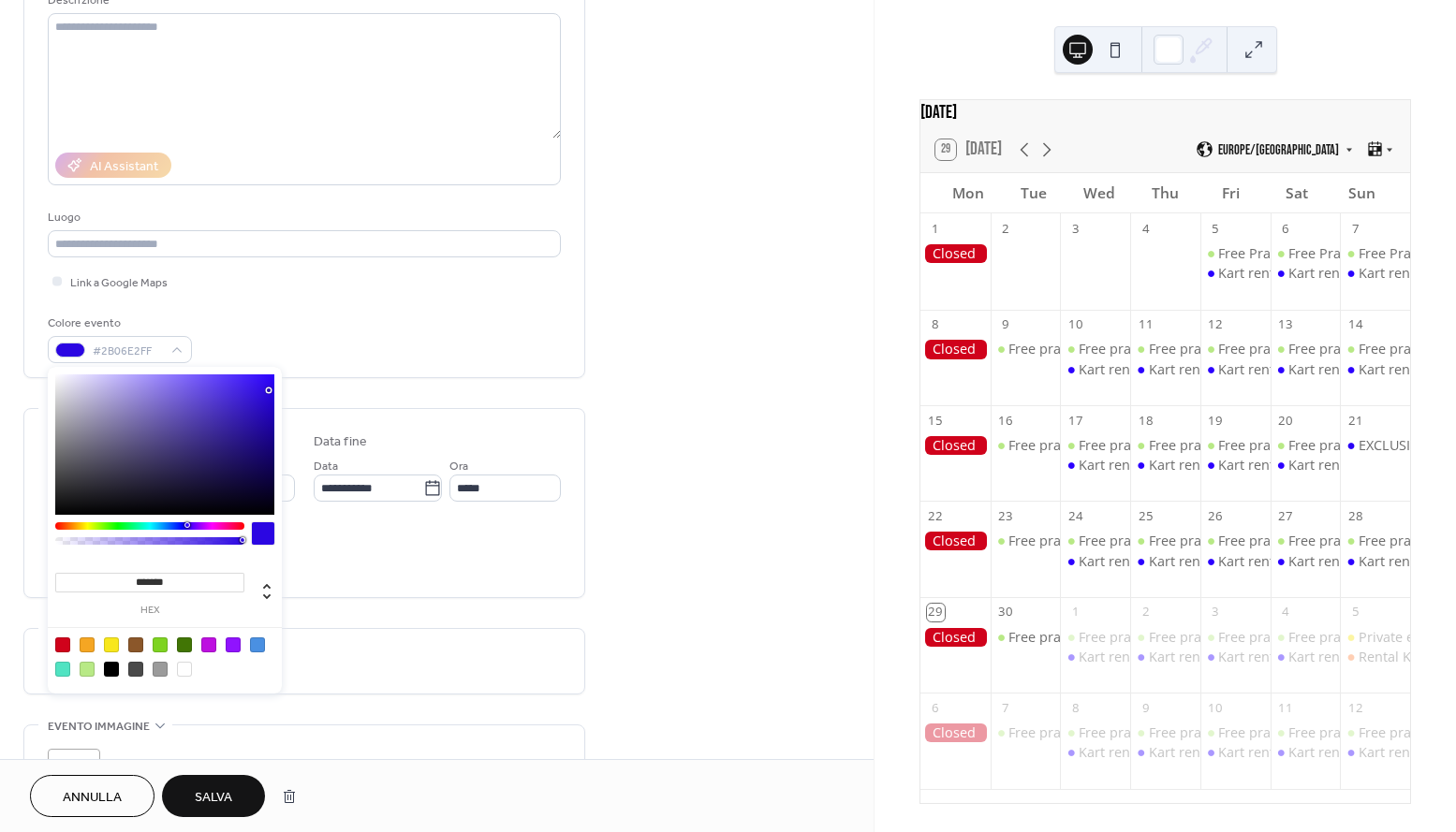
type input "*******"
drag, startPoint x: 269, startPoint y: 390, endPoint x: 283, endPoint y: 357, distance: 35.8
click at [283, 357] on body "**********" at bounding box center [728, 416] width 1456 height 832
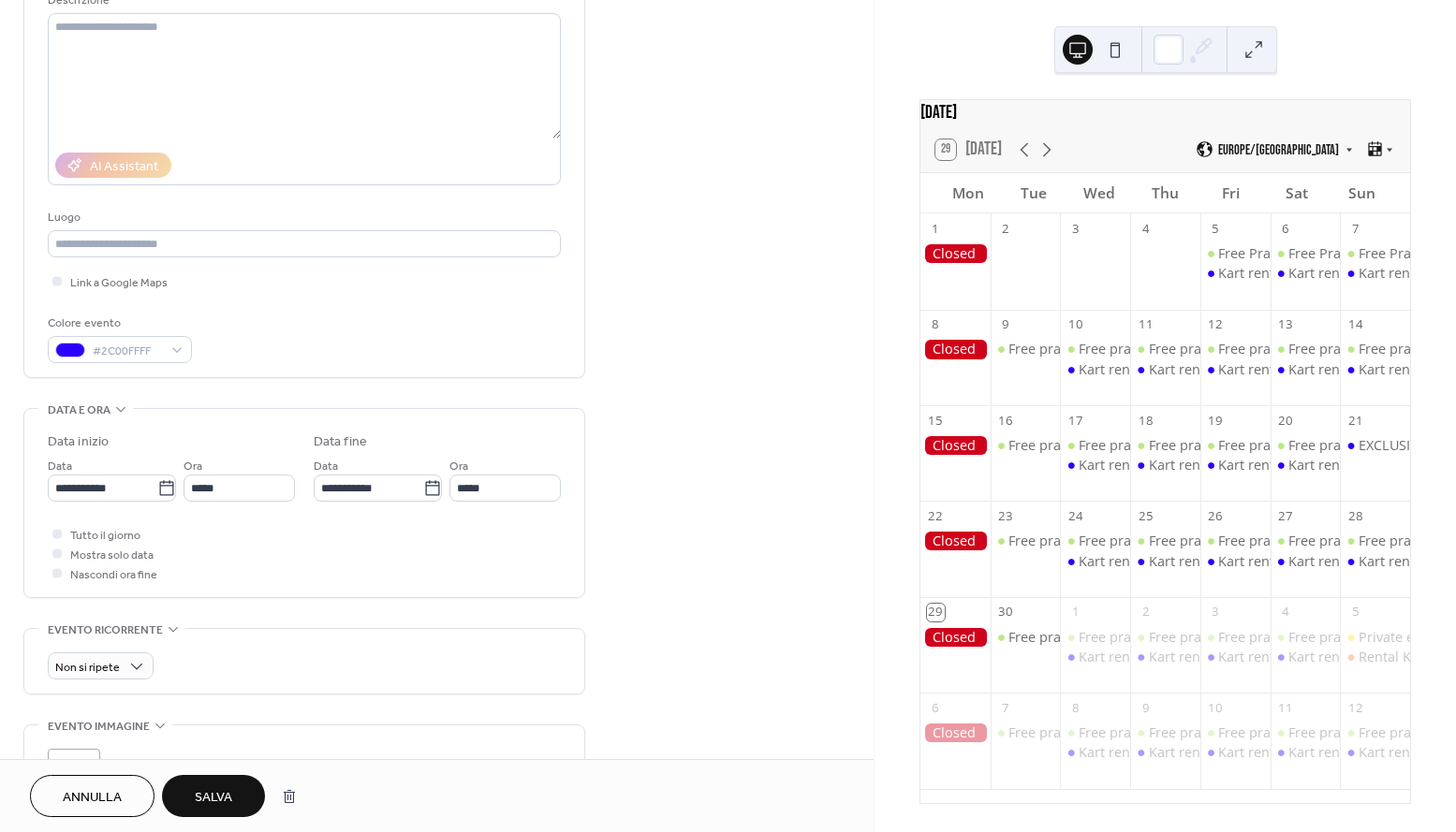
click at [209, 794] on span "Salva" at bounding box center [213, 797] width 38 height 19
